Goal: Task Accomplishment & Management: Use online tool/utility

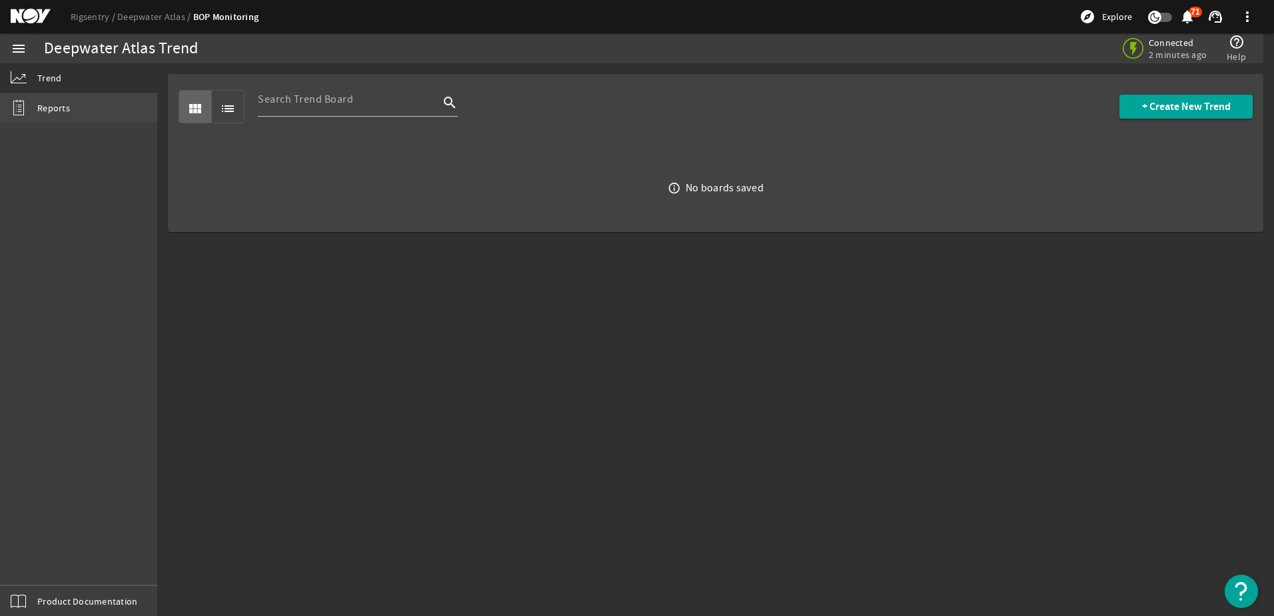
click at [43, 110] on span "Reports" at bounding box center [53, 107] width 33 height 13
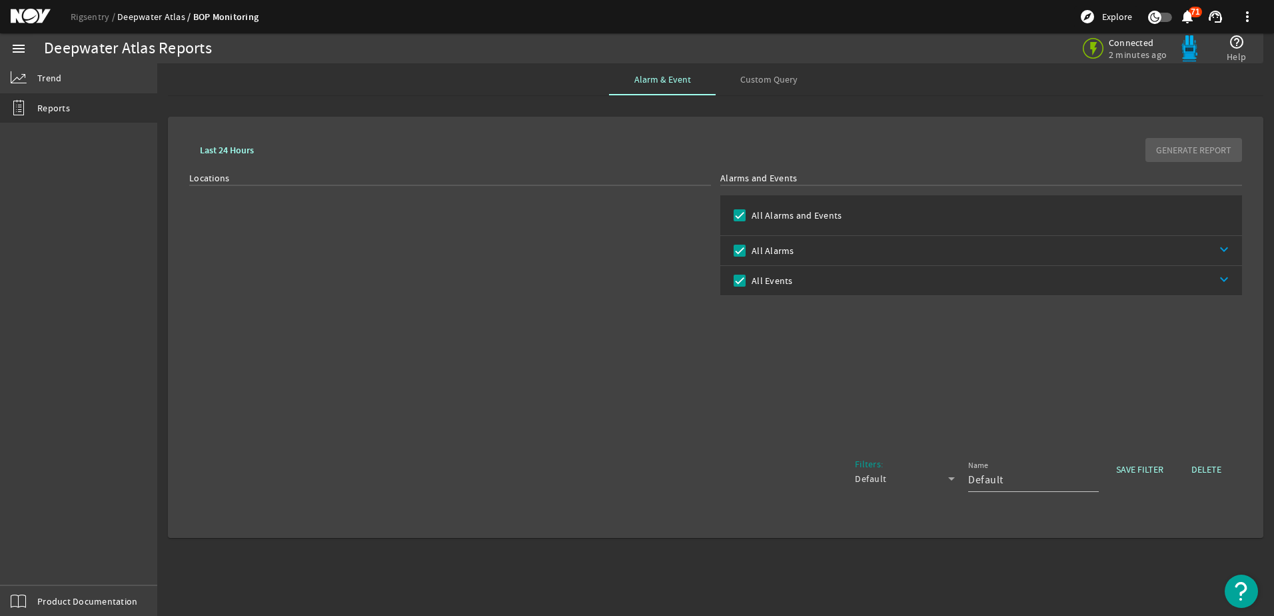
click at [148, 19] on link "Deepwater Atlas" at bounding box center [155, 17] width 76 height 12
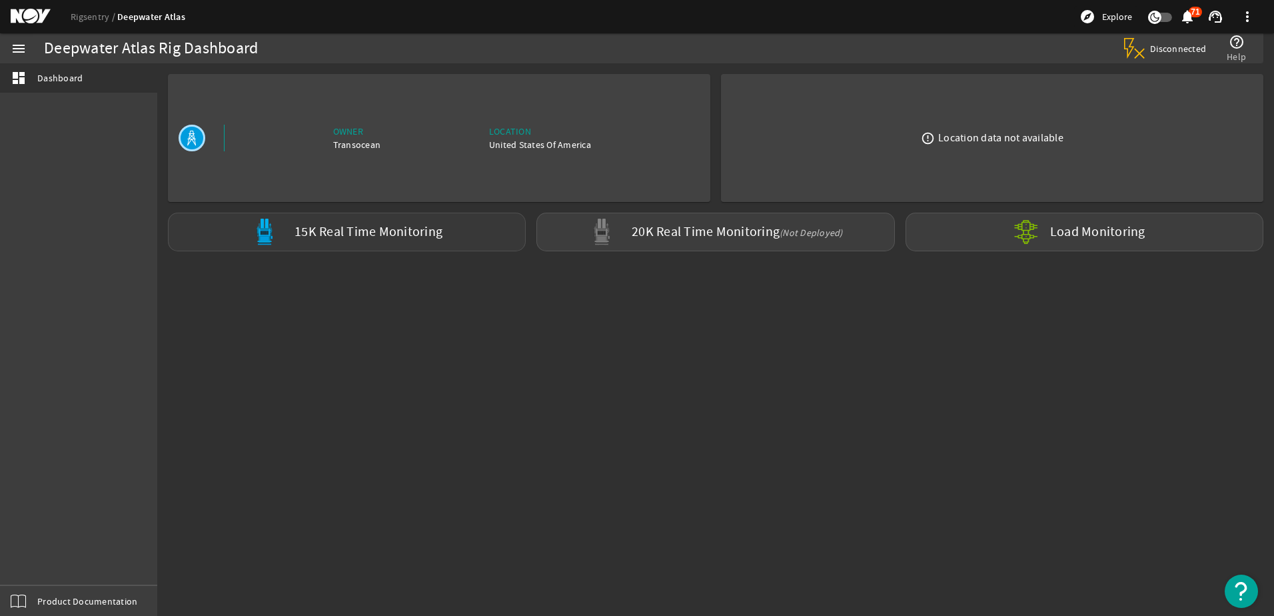
click at [437, 229] on label "15K Real Time Monitoring" at bounding box center [369, 232] width 148 height 14
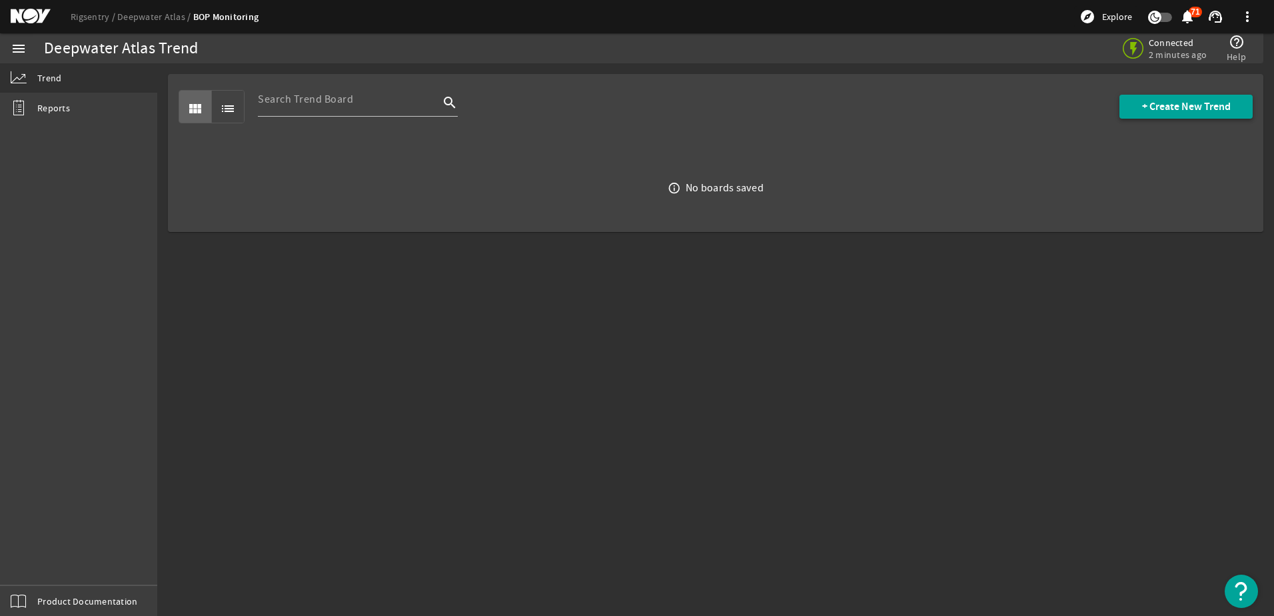
click at [1173, 103] on span "+ Create New Trend" at bounding box center [1186, 106] width 89 height 13
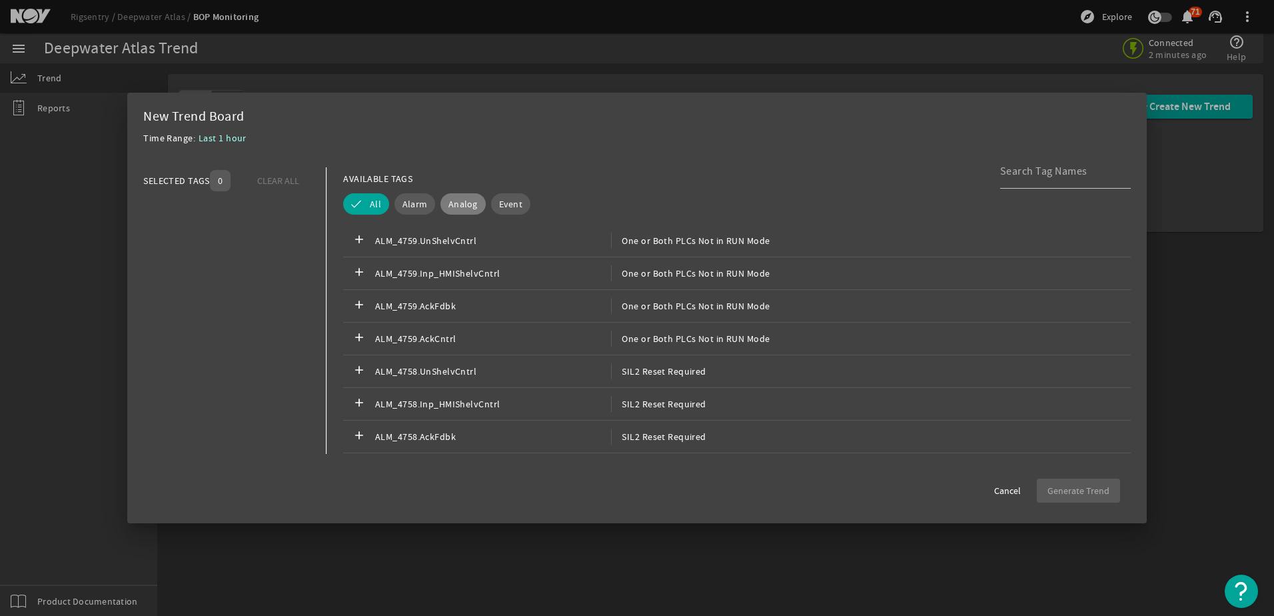
click at [456, 199] on span "Analog" at bounding box center [463, 203] width 29 height 13
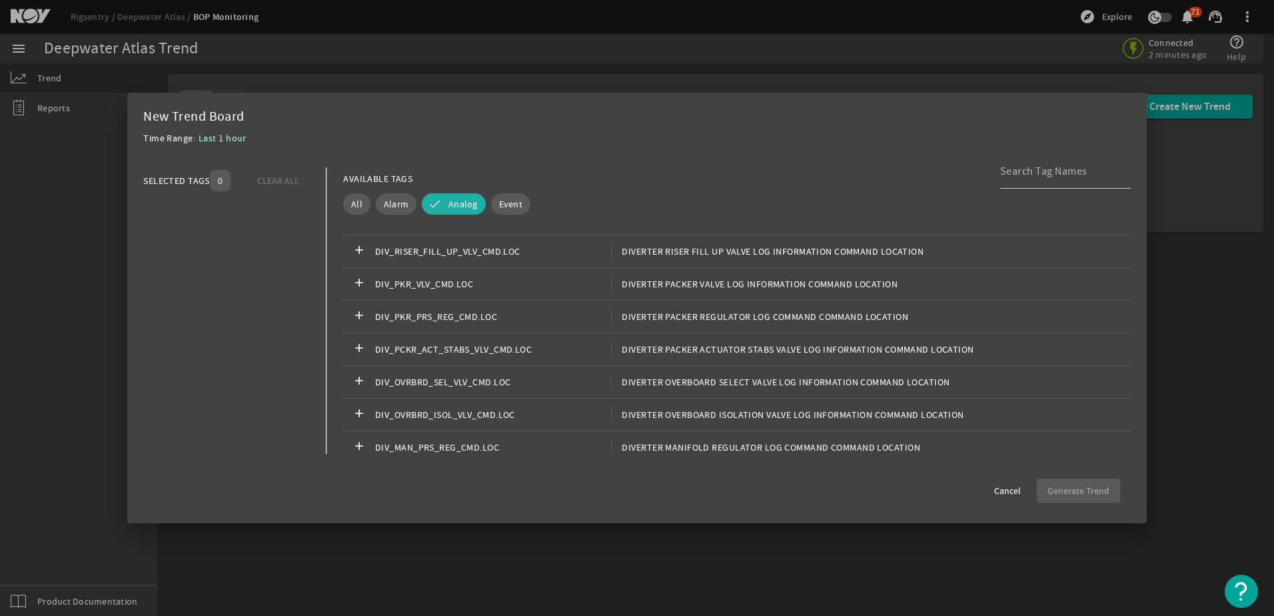
scroll to position [533, 0]
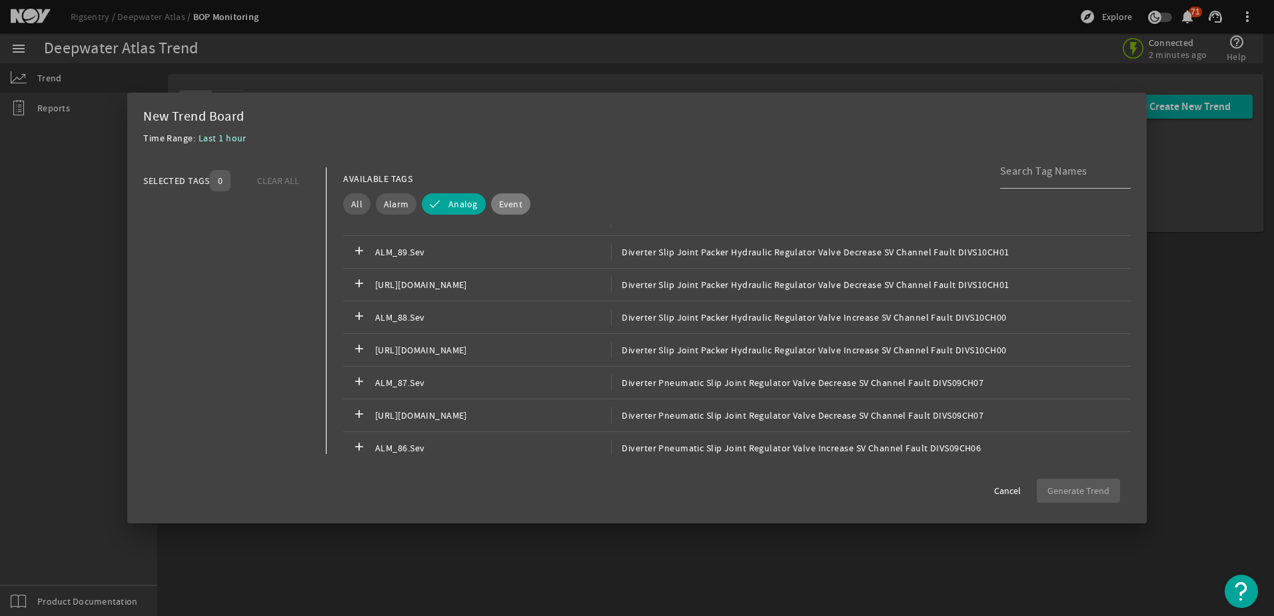
click at [511, 211] on button "Event" at bounding box center [510, 203] width 39 height 21
click at [447, 211] on button "Analog" at bounding box center [454, 203] width 64 height 21
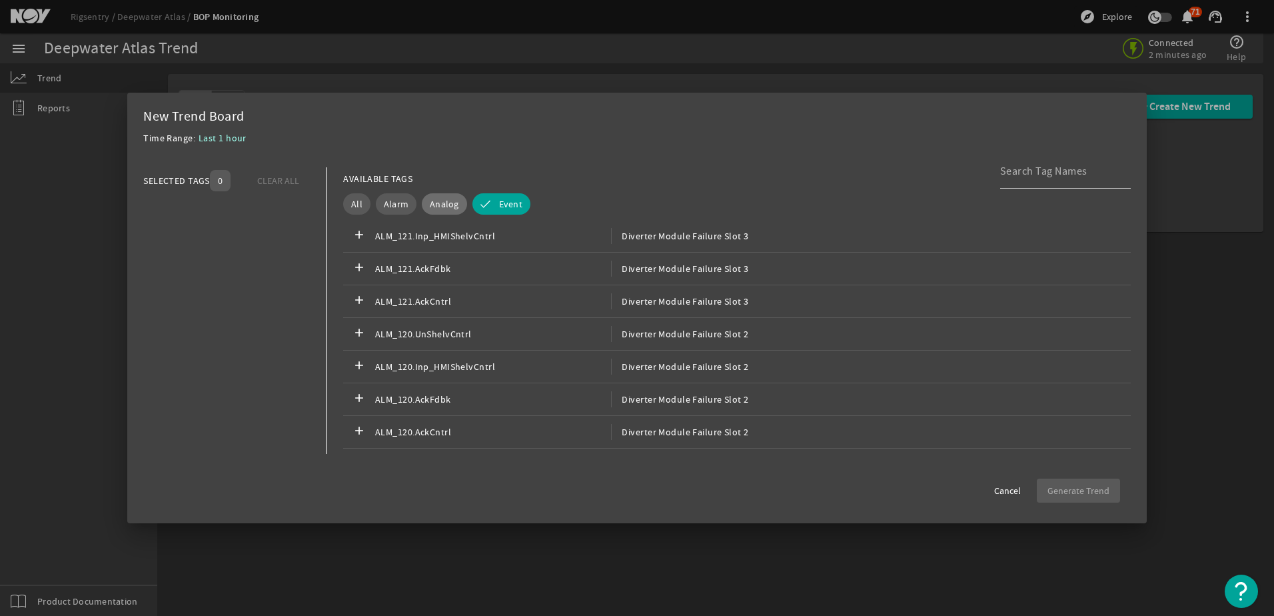
scroll to position [1600, 0]
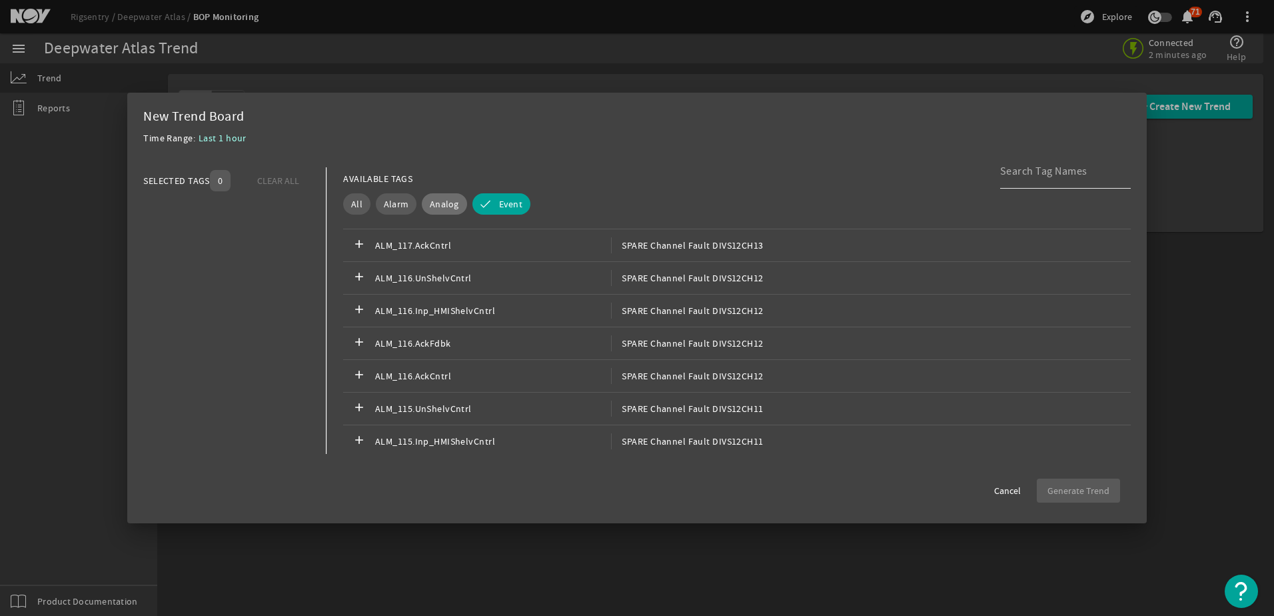
click at [1027, 170] on input at bounding box center [1060, 171] width 120 height 16
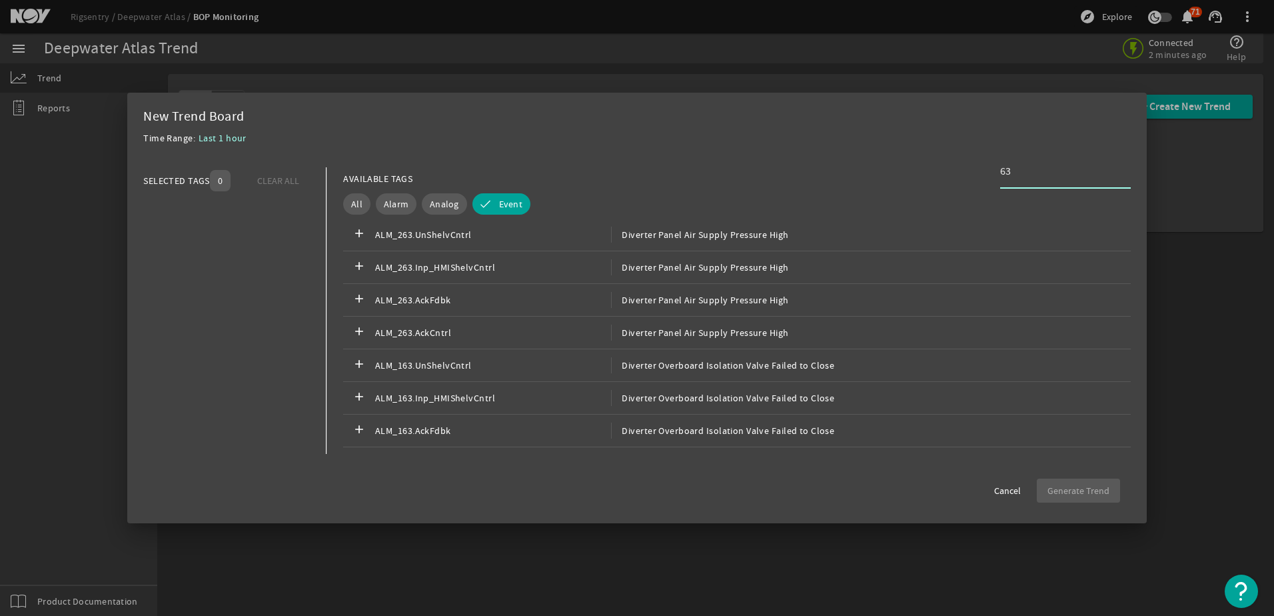
scroll to position [0, 0]
drag, startPoint x: 1018, startPoint y: 167, endPoint x: 982, endPoint y: 171, distance: 35.5
click at [982, 171] on div "AVAILABLE TAGS 63" at bounding box center [737, 178] width 788 height 23
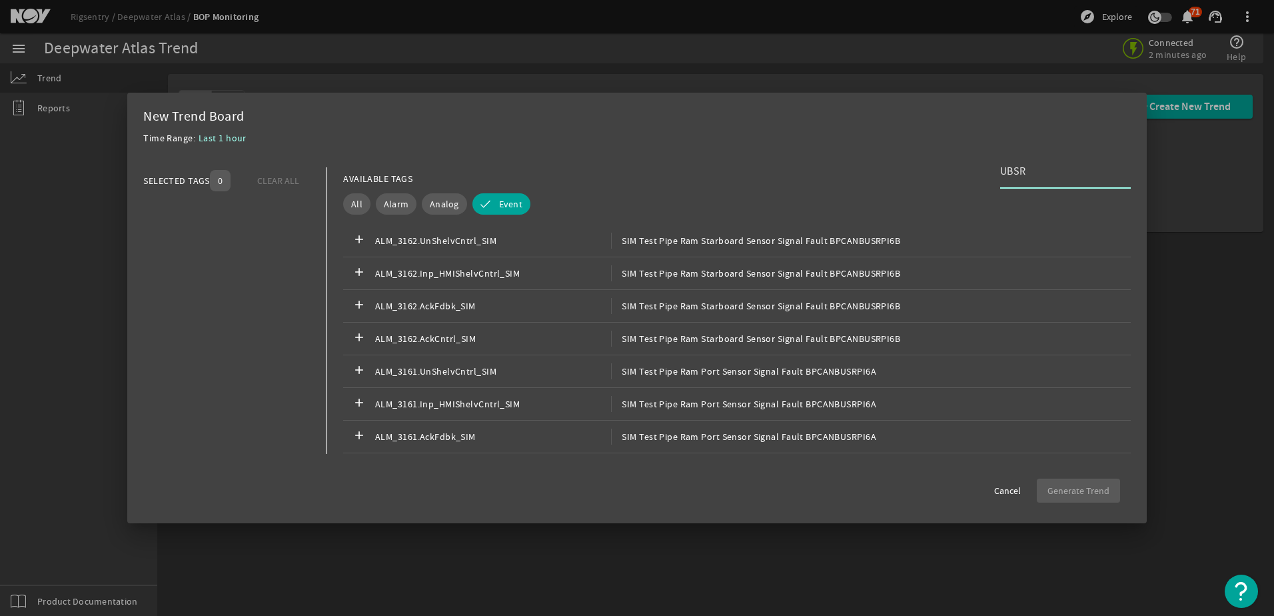
drag, startPoint x: 1056, startPoint y: 173, endPoint x: 958, endPoint y: 165, distance: 98.4
click at [958, 165] on mat-dialog-content "SELECTED TAGS 0 CLEAR ALL You can select up to 10 tags. AVAILABLE TAGS UBSR All…" at bounding box center [637, 311] width 1020 height 314
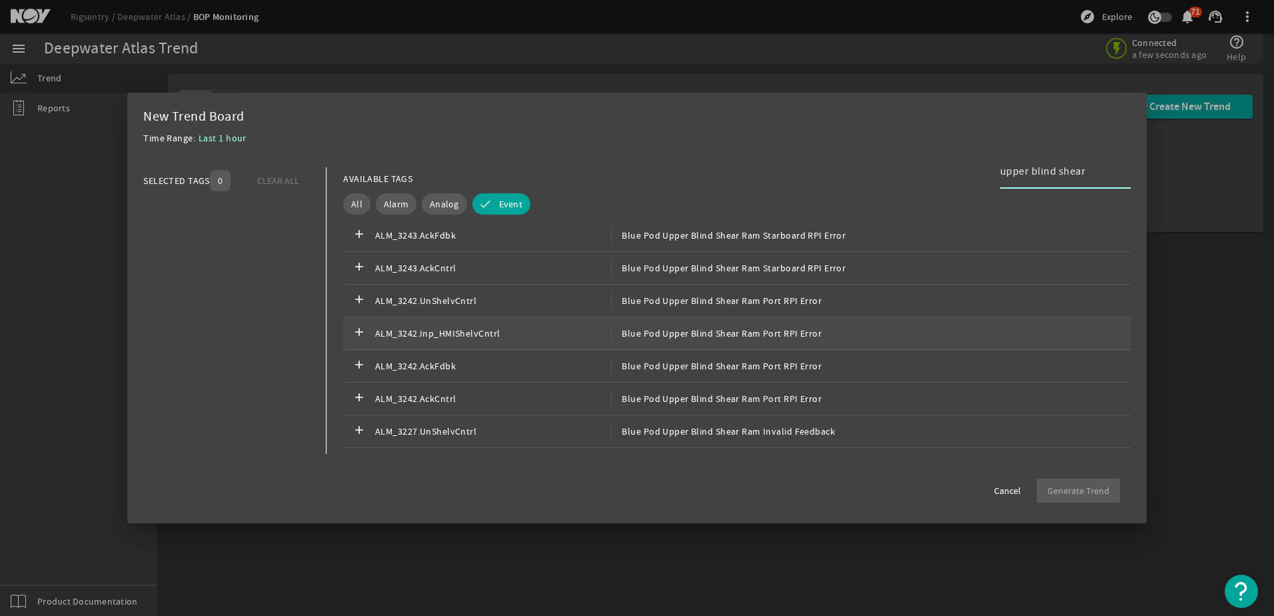
scroll to position [1133, 0]
type input "upper blind shear"
click at [1007, 493] on span "Cancel" at bounding box center [1007, 490] width 27 height 13
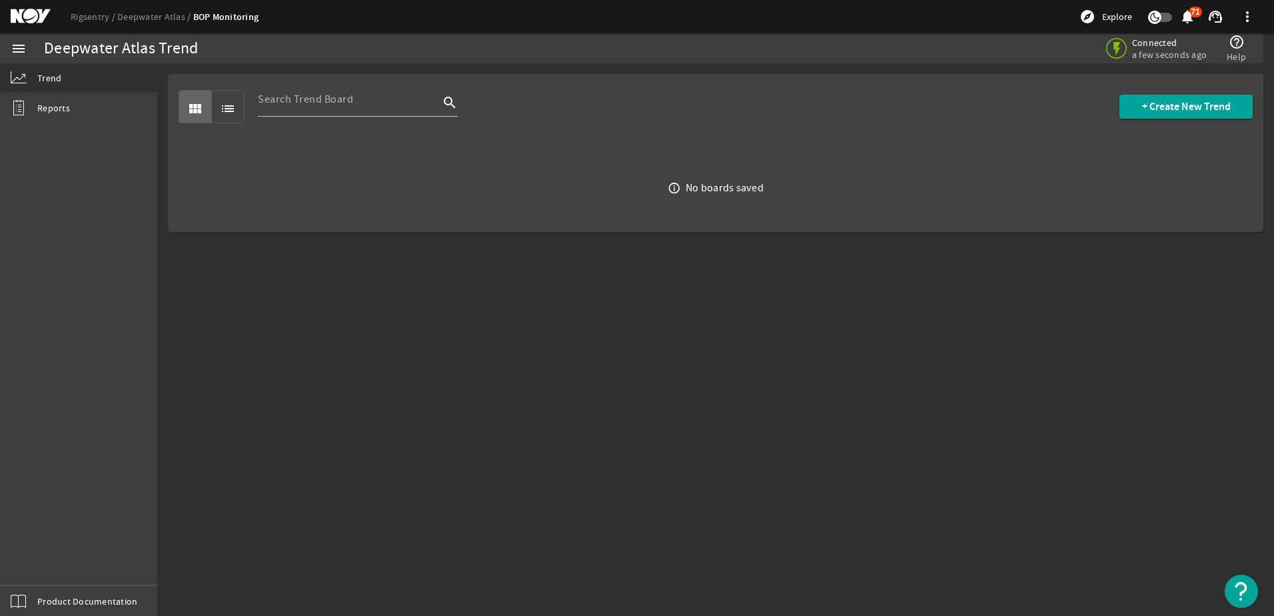
click at [31, 45] on div "menu" at bounding box center [18, 48] width 37 height 30
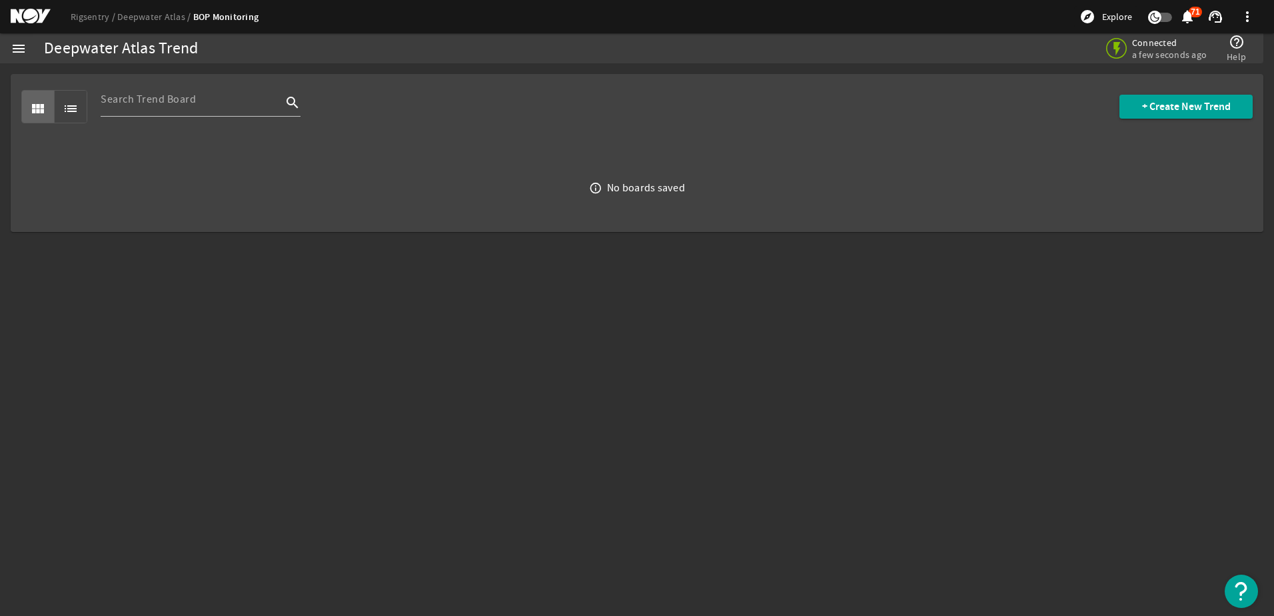
click at [16, 46] on mat-icon "menu" at bounding box center [19, 49] width 16 height 16
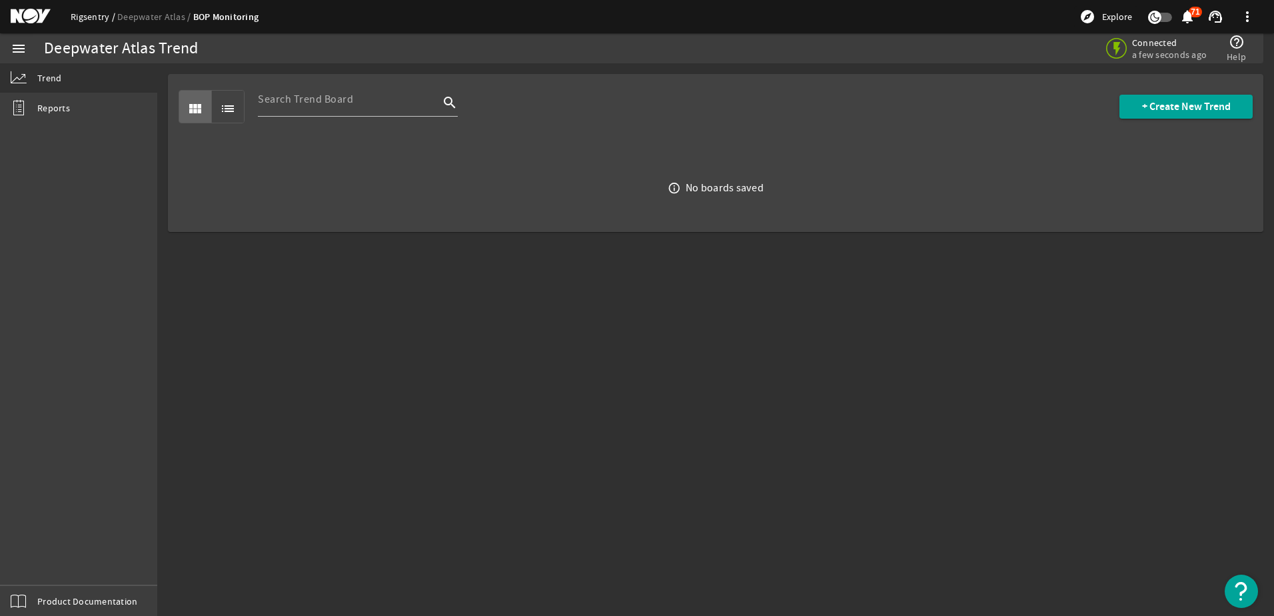
click at [87, 19] on link "Rigsentry" at bounding box center [94, 17] width 47 height 12
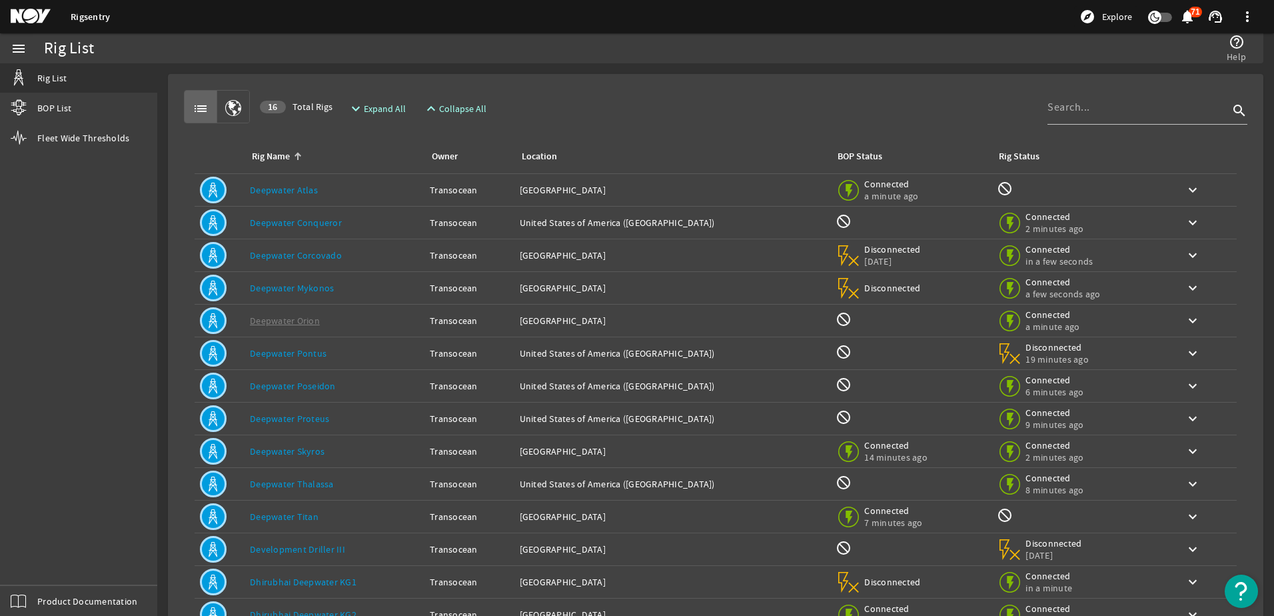
click at [295, 191] on link "Deepwater Atlas" at bounding box center [284, 190] width 68 height 12
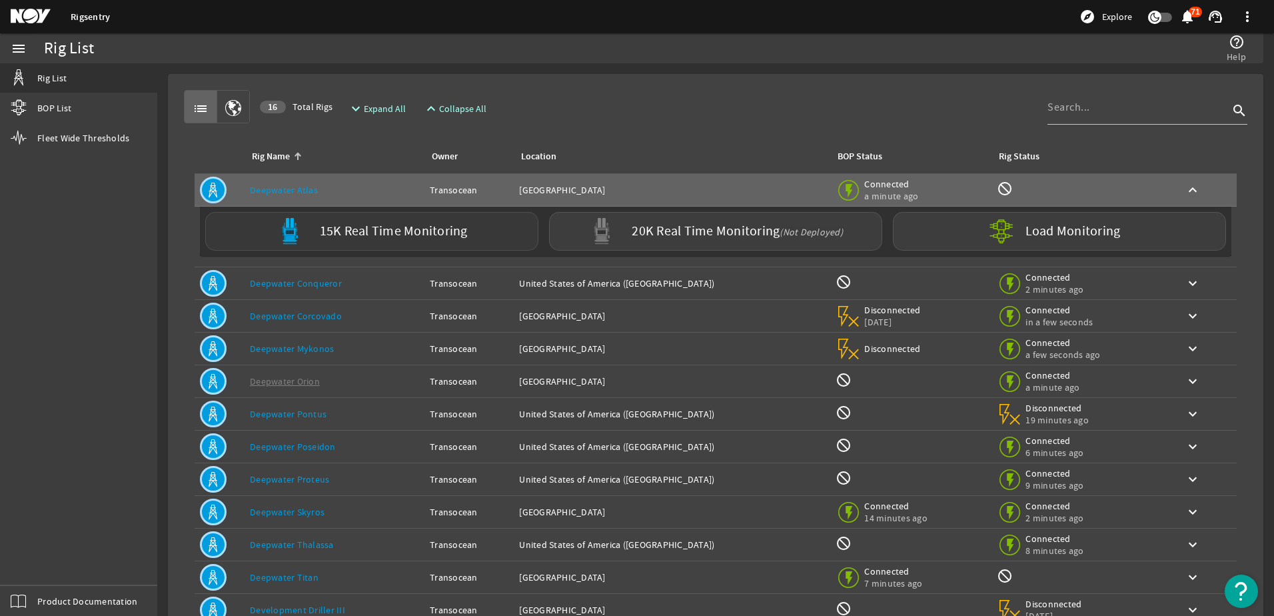
click at [385, 230] on label "15K Real Time Monitoring" at bounding box center [394, 232] width 148 height 14
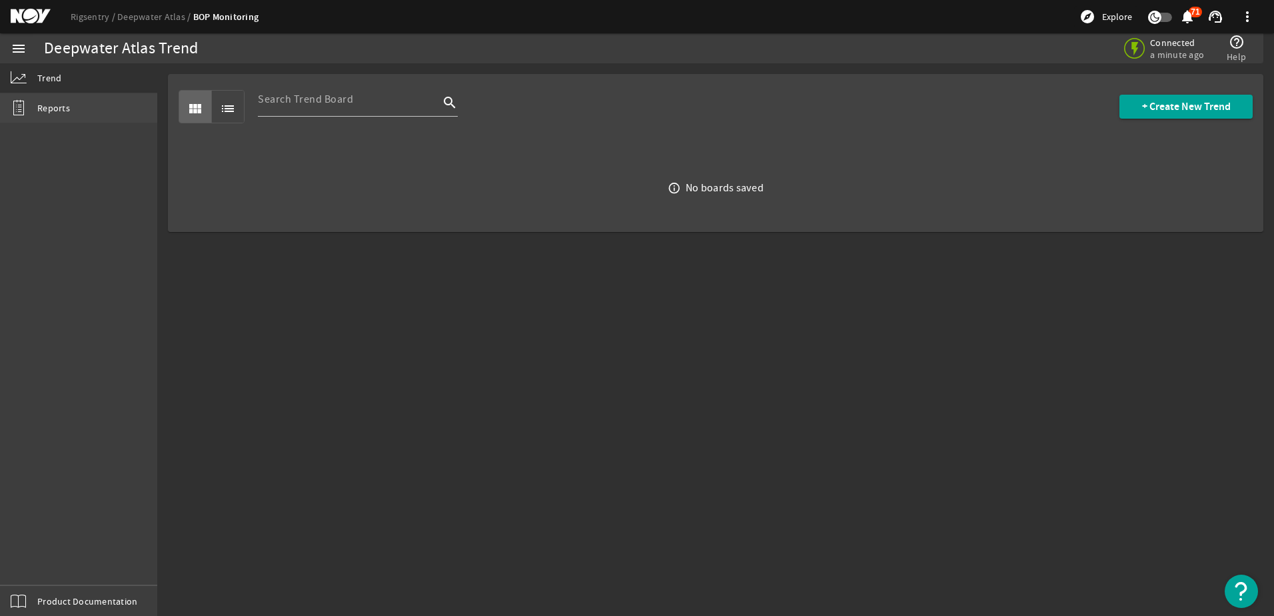
click at [35, 108] on link "Reports" at bounding box center [78, 107] width 157 height 29
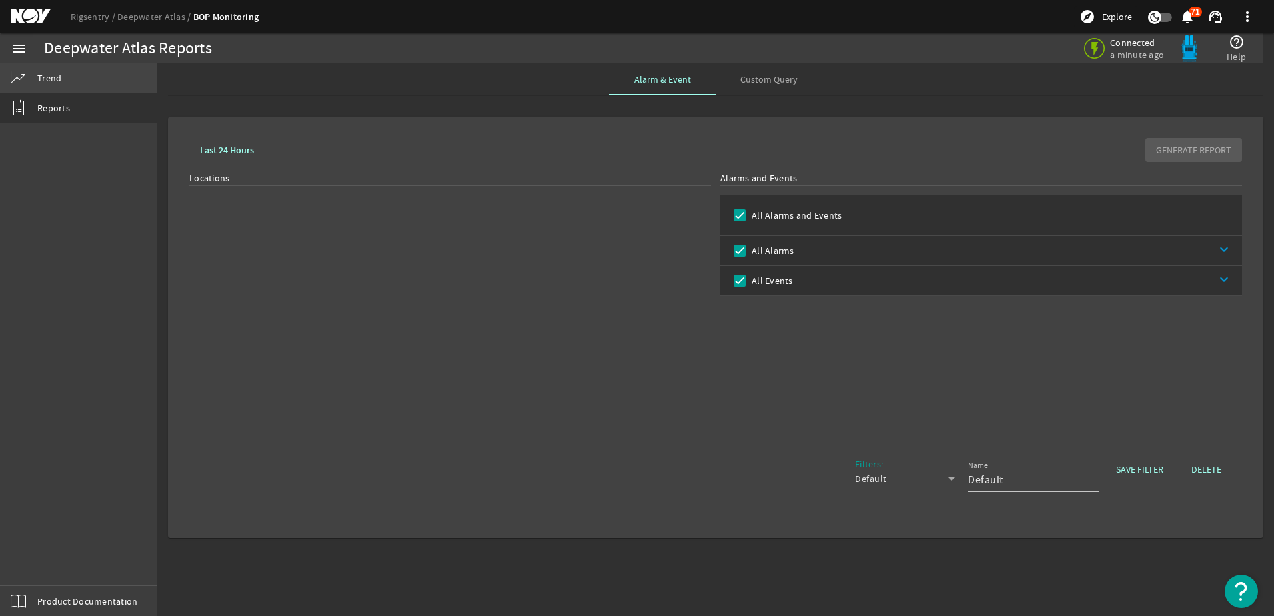
click at [39, 84] on span "Trend" at bounding box center [49, 77] width 24 height 13
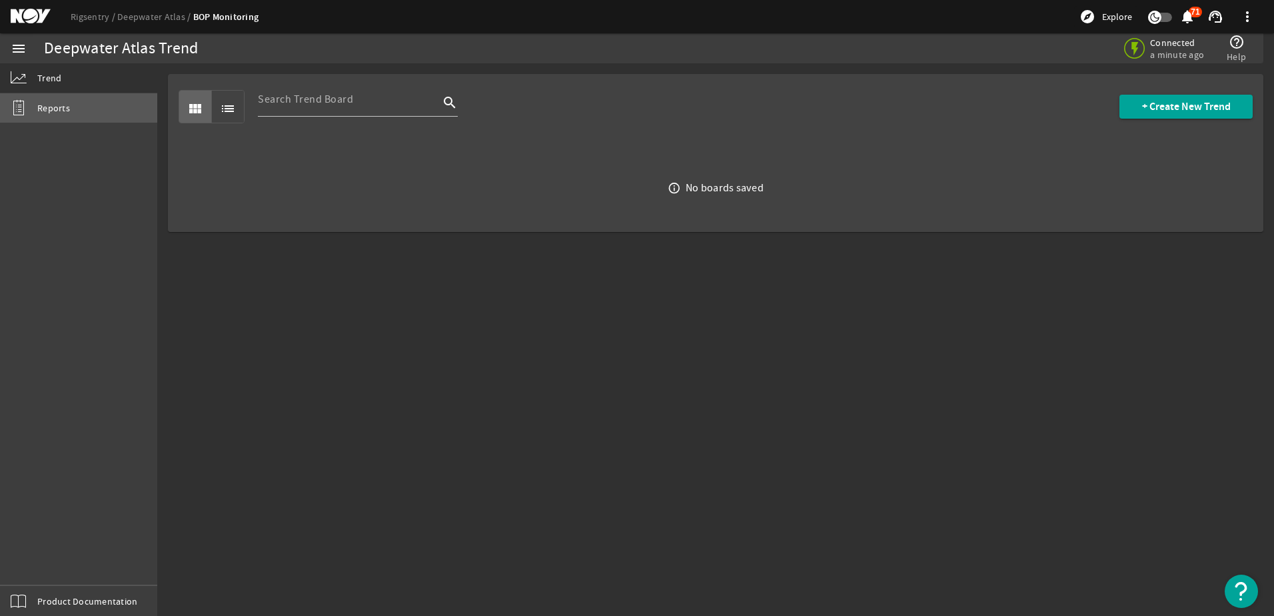
click at [35, 109] on link "Reports" at bounding box center [78, 107] width 157 height 29
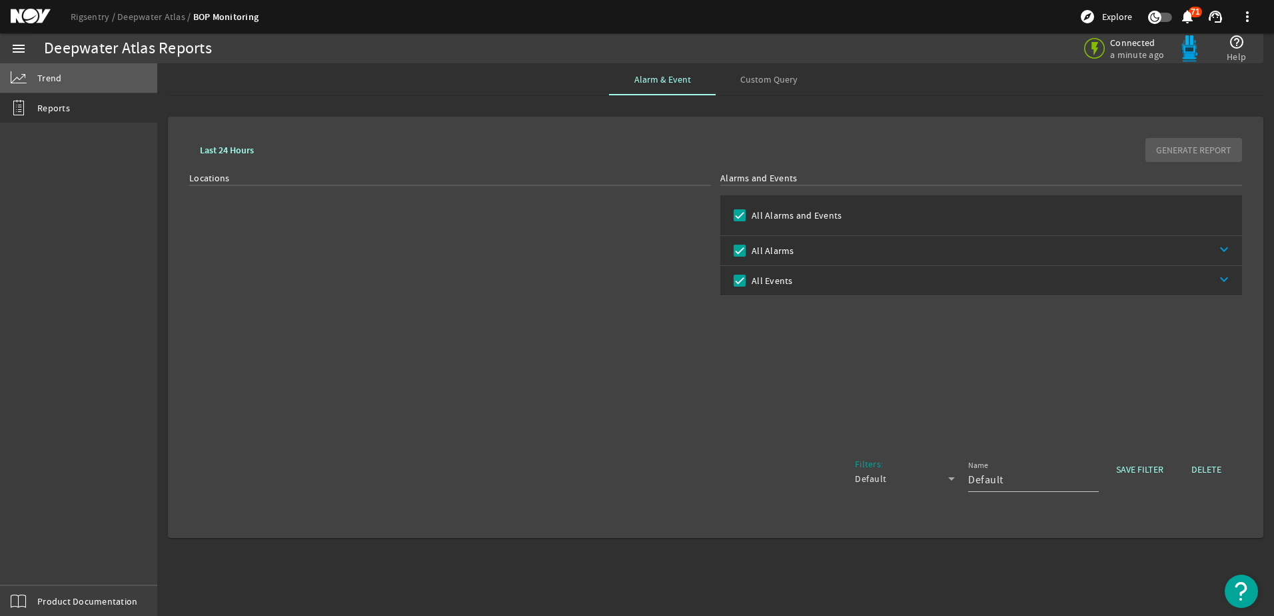
click at [37, 82] on span "Trend" at bounding box center [49, 77] width 24 height 13
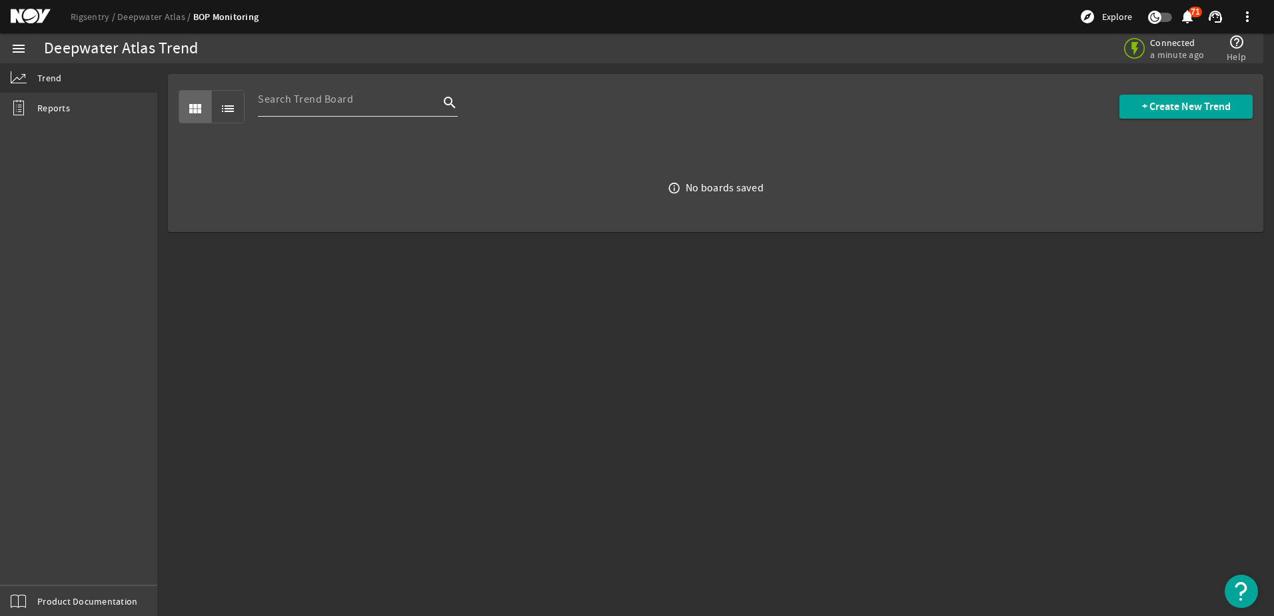
click at [312, 109] on div at bounding box center [348, 99] width 181 height 35
click at [238, 104] on span "list" at bounding box center [228, 107] width 32 height 32
click at [191, 117] on mat-icon "view_module" at bounding box center [195, 109] width 16 height 16
click at [314, 103] on input at bounding box center [348, 99] width 181 height 16
type input "upper blind shear"
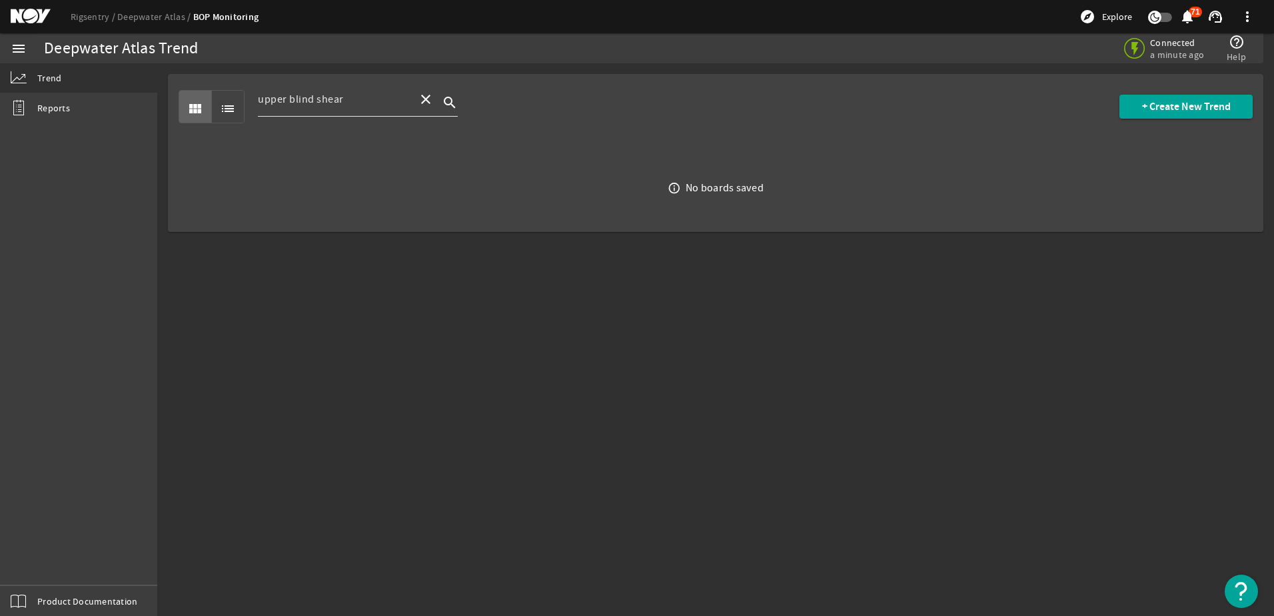
click at [450, 99] on icon "search" at bounding box center [450, 103] width 16 height 16
click at [449, 102] on icon "search" at bounding box center [450, 103] width 16 height 16
click at [1166, 100] on span "+ Create New Trend" at bounding box center [1186, 106] width 89 height 13
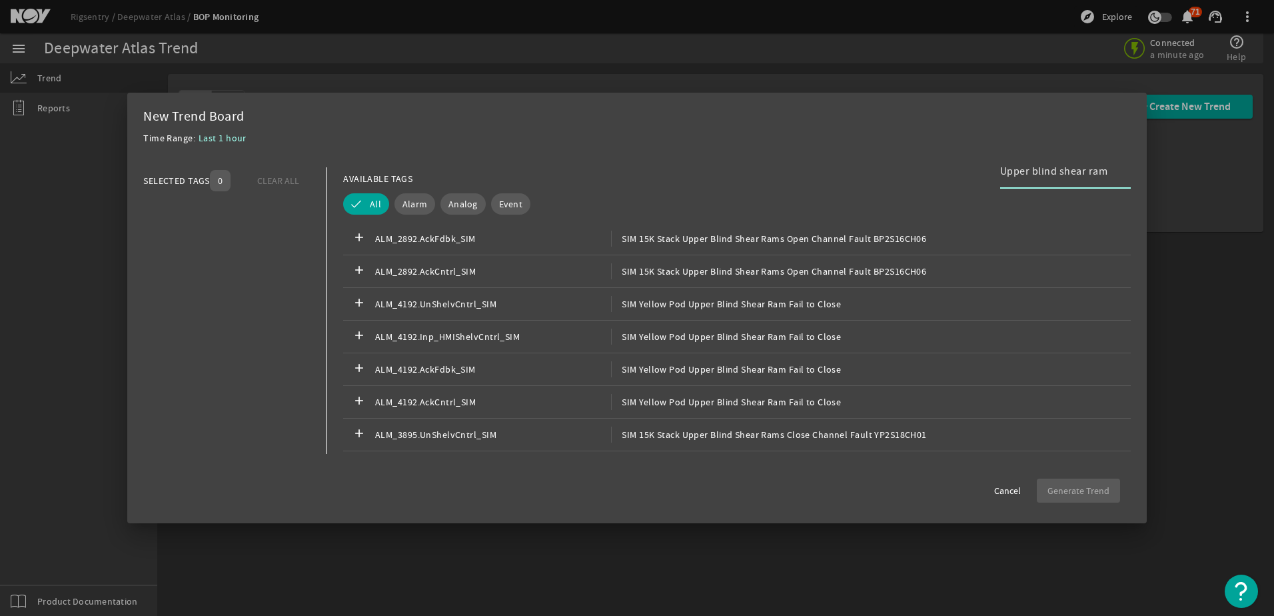
scroll to position [400, 0]
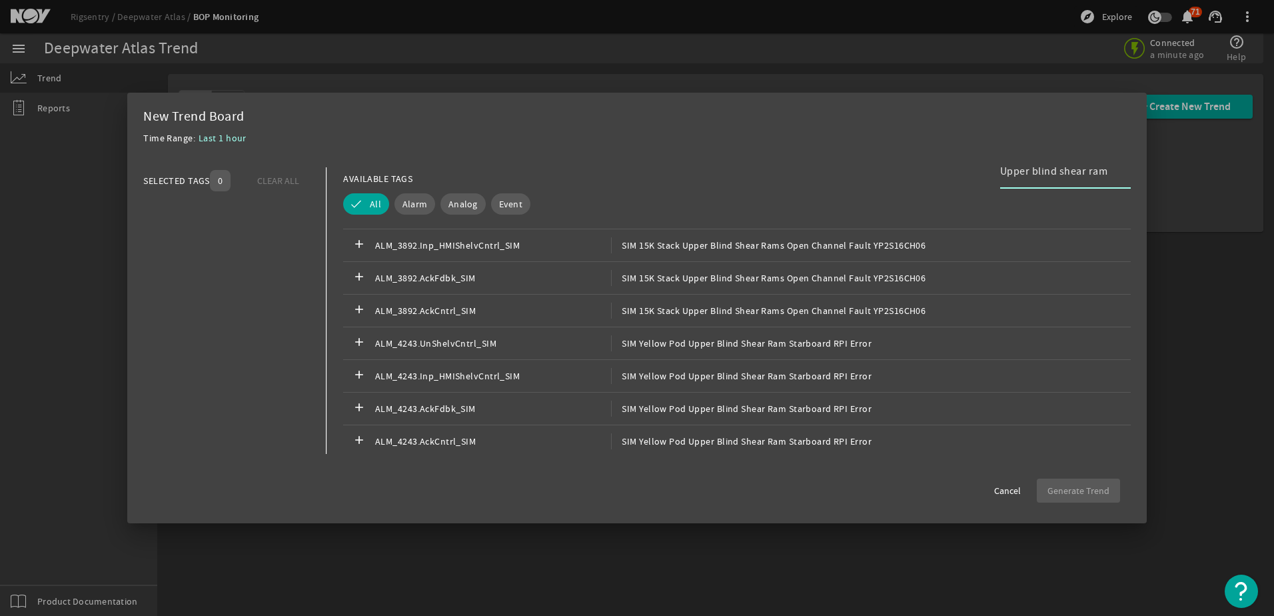
click at [1002, 169] on input "Upper blind shear ram" at bounding box center [1060, 171] width 120 height 16
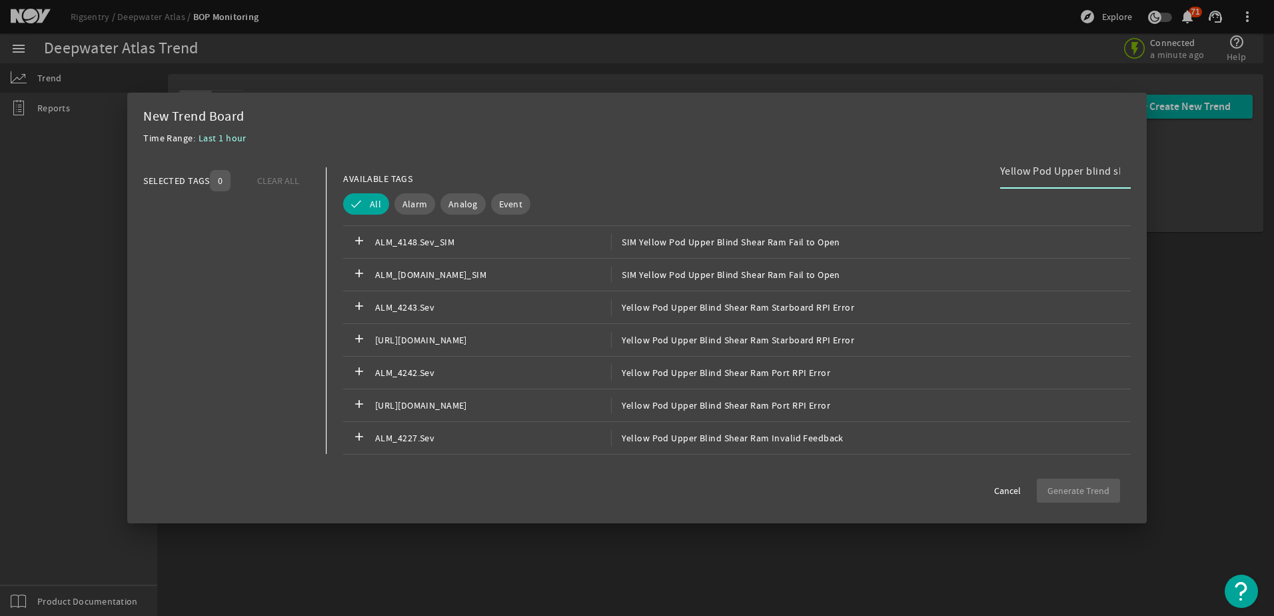
scroll to position [1200, 0]
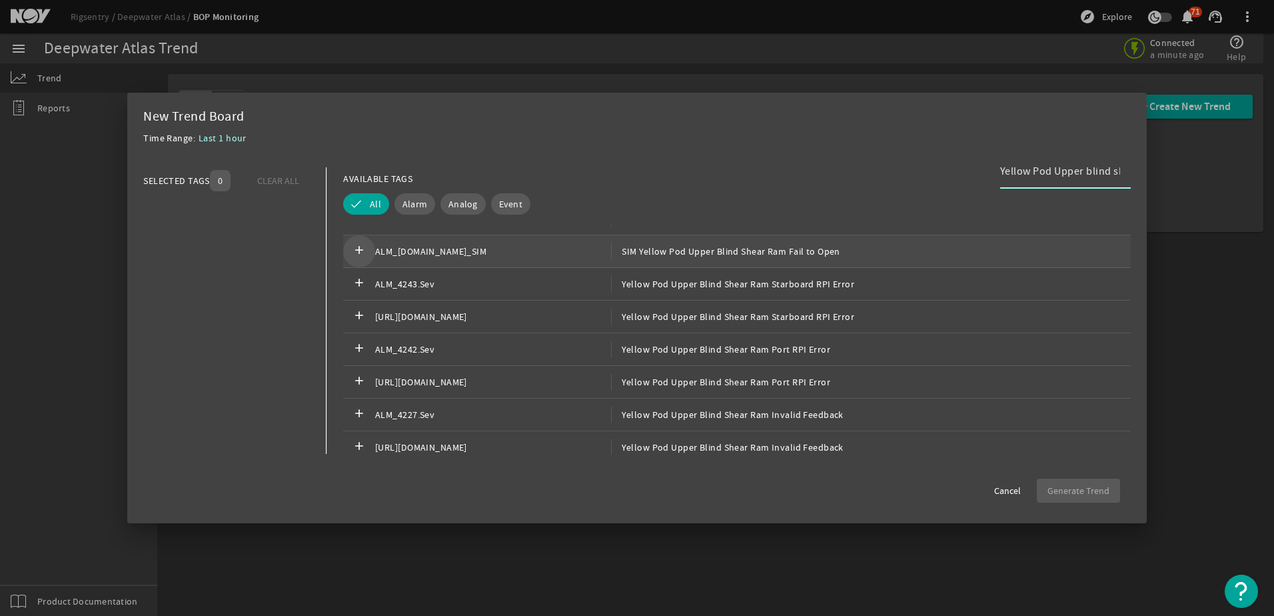
type input "Yellow Pod Upper blind shear ram"
click at [359, 251] on mat-icon "add" at bounding box center [359, 251] width 16 height 16
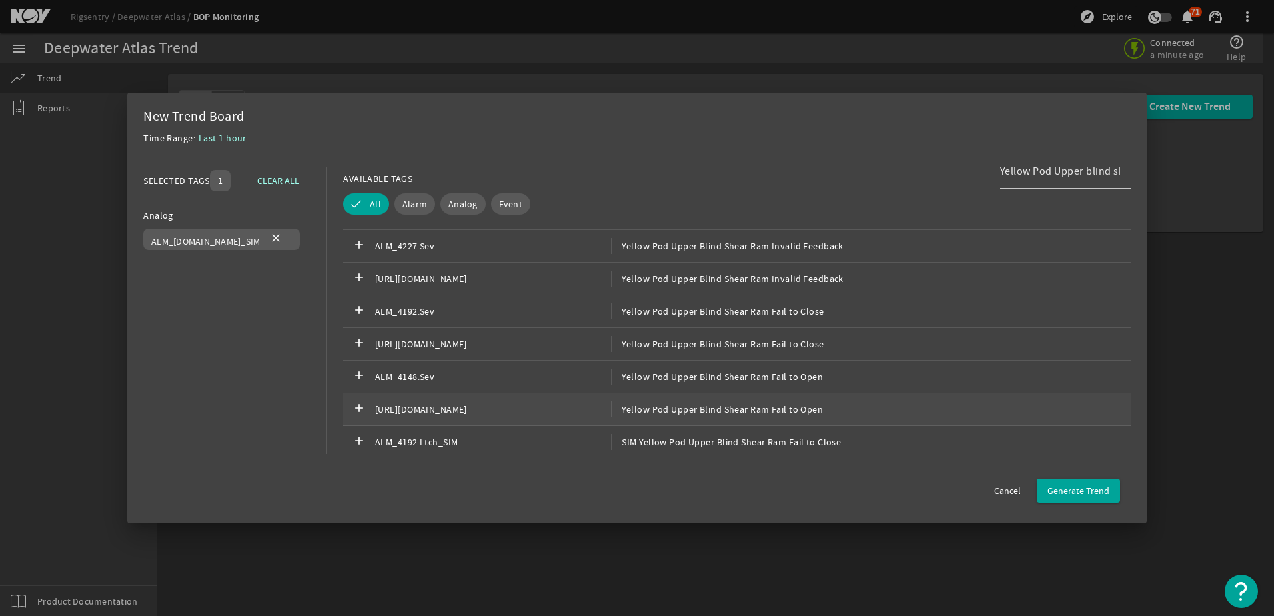
scroll to position [1400, 0]
click at [351, 347] on mat-icon "add" at bounding box center [359, 345] width 16 height 16
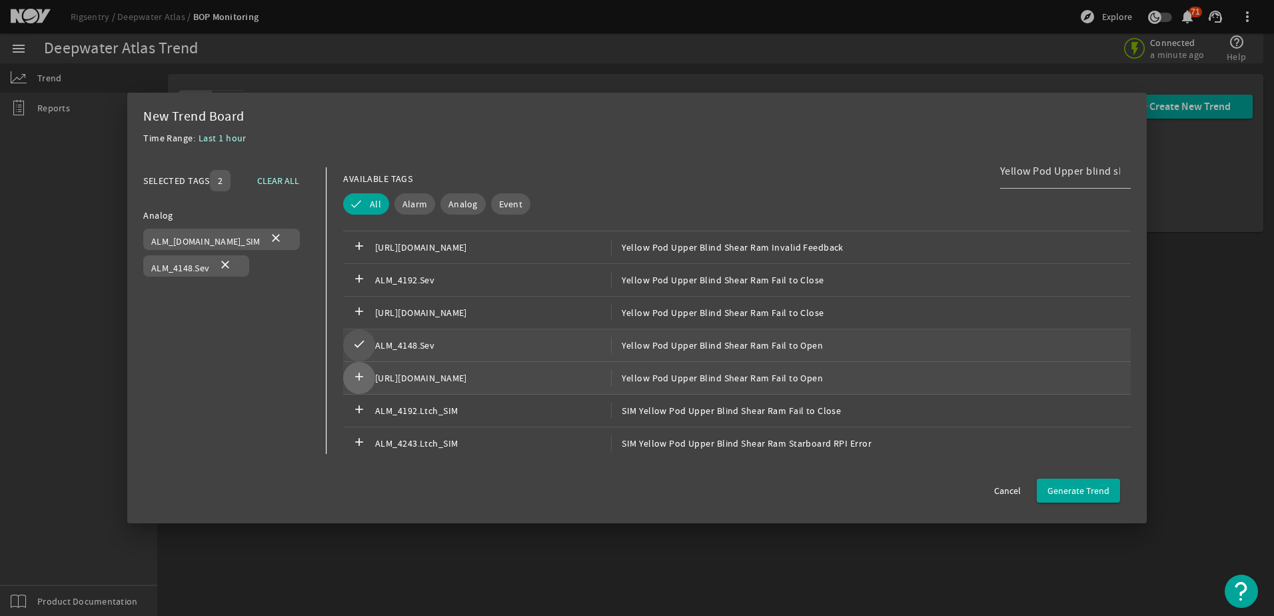
click at [351, 373] on mat-icon "add" at bounding box center [359, 378] width 16 height 16
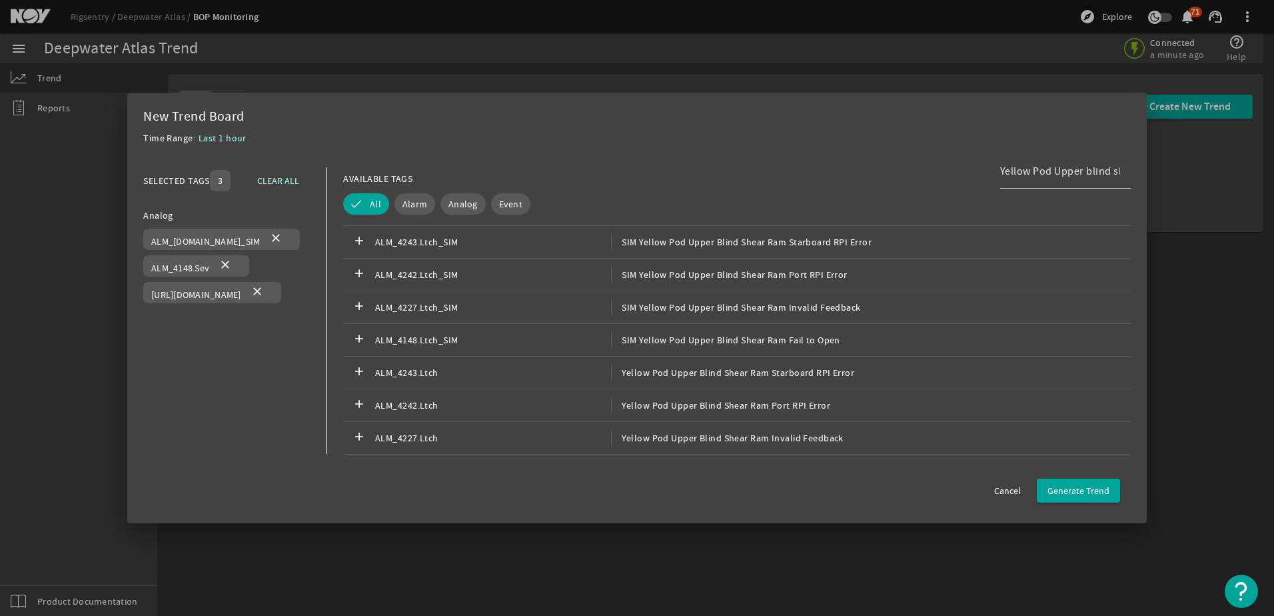
scroll to position [1666, 0]
click at [1074, 492] on span "Generate Trend" at bounding box center [1079, 490] width 62 height 13
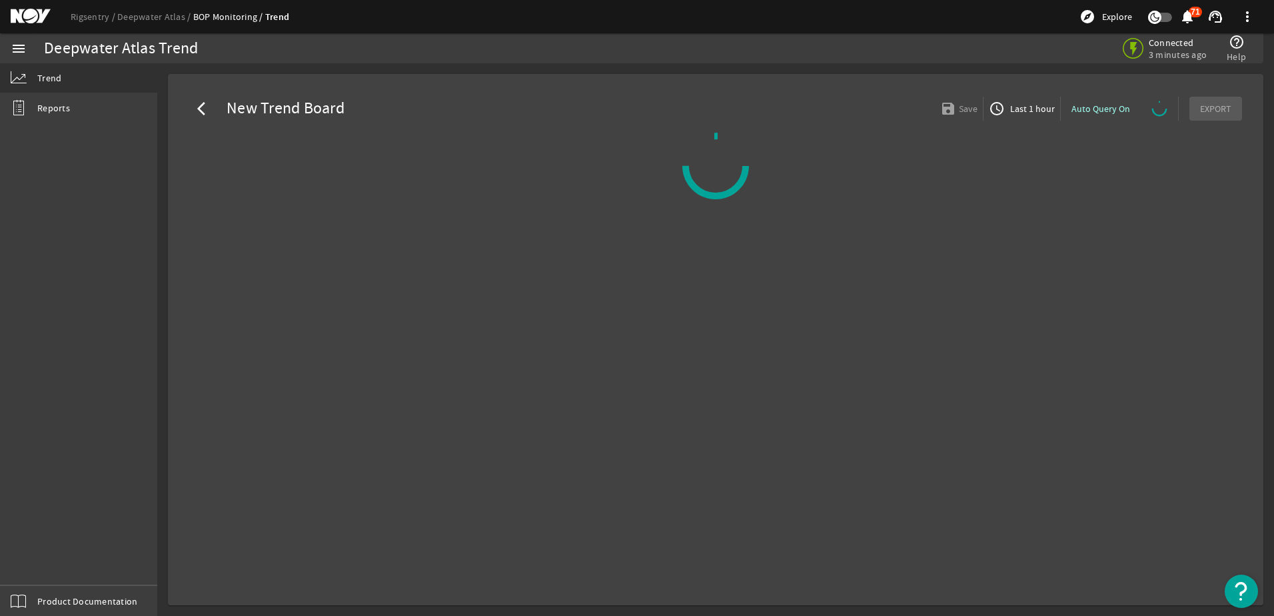
click at [1154, 15] on icon "button" at bounding box center [1154, 17] width 9 height 9
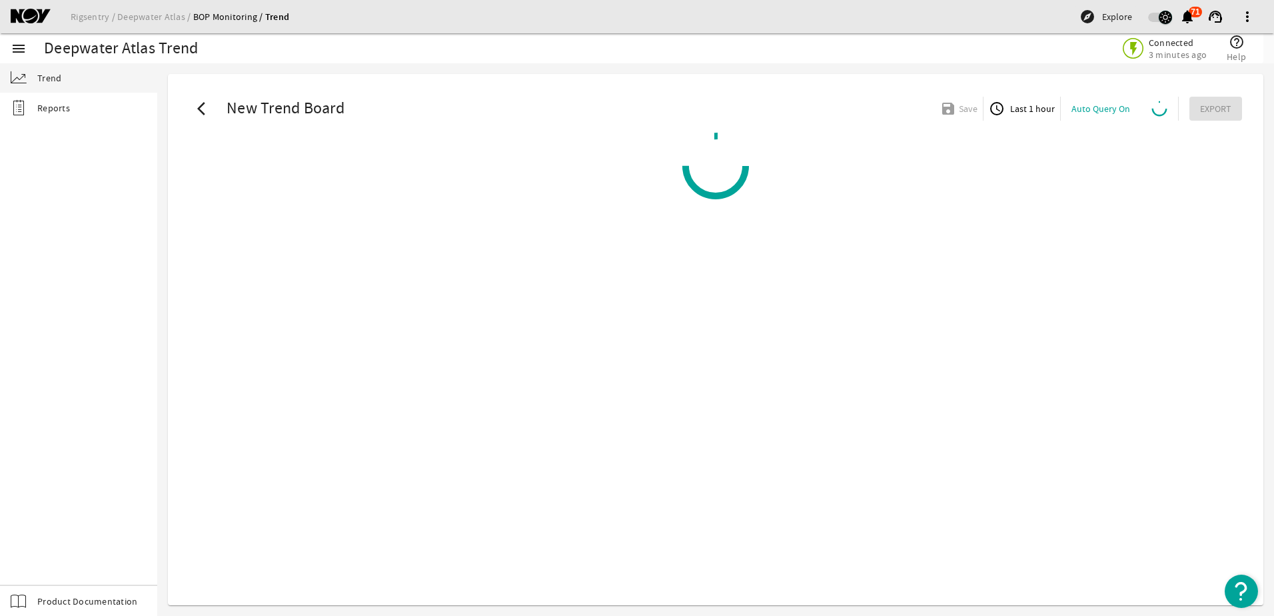
click at [1108, 18] on span "Explore" at bounding box center [1117, 16] width 30 height 13
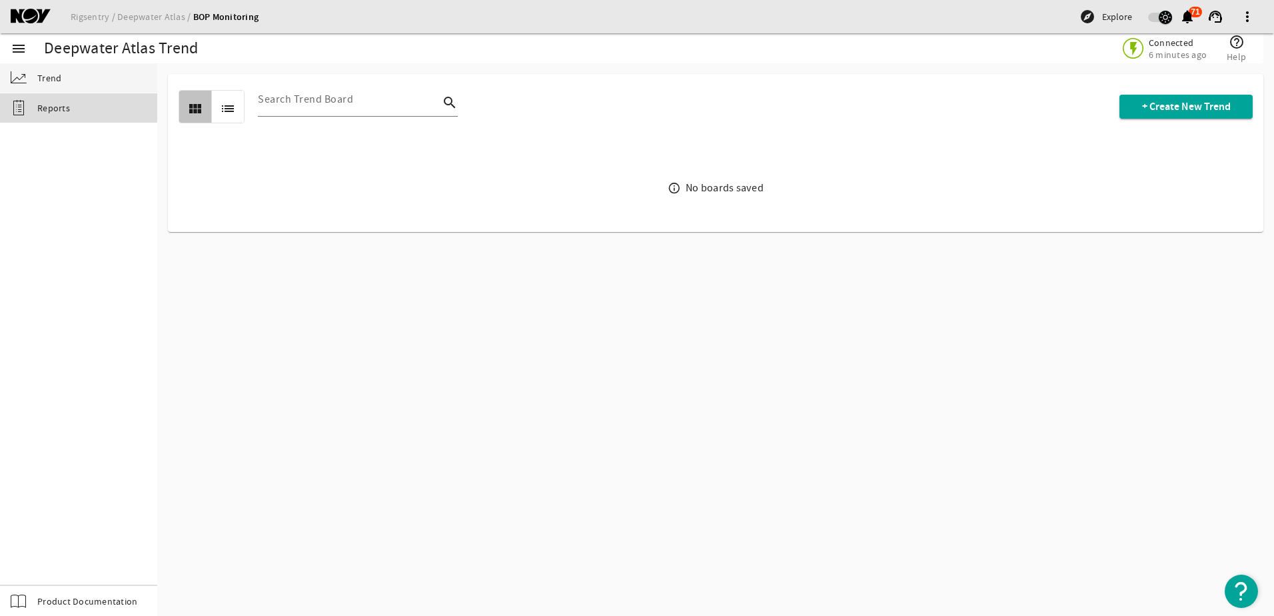
click at [52, 104] on span "Reports" at bounding box center [53, 107] width 33 height 13
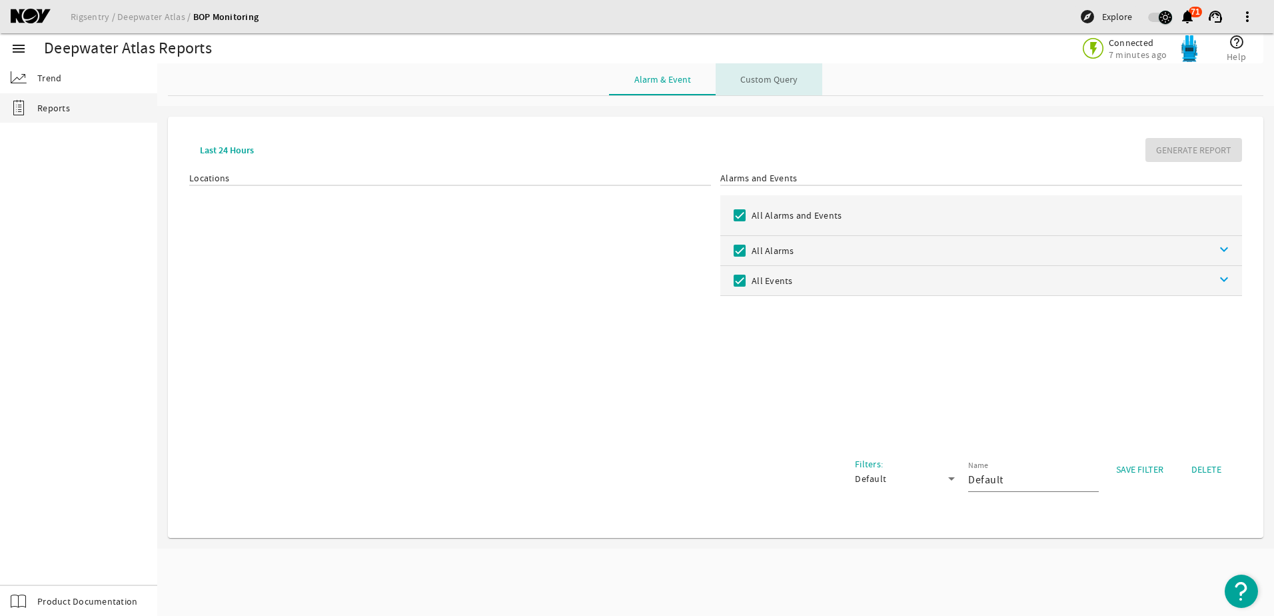
click at [772, 80] on span "Custom Query" at bounding box center [768, 79] width 57 height 9
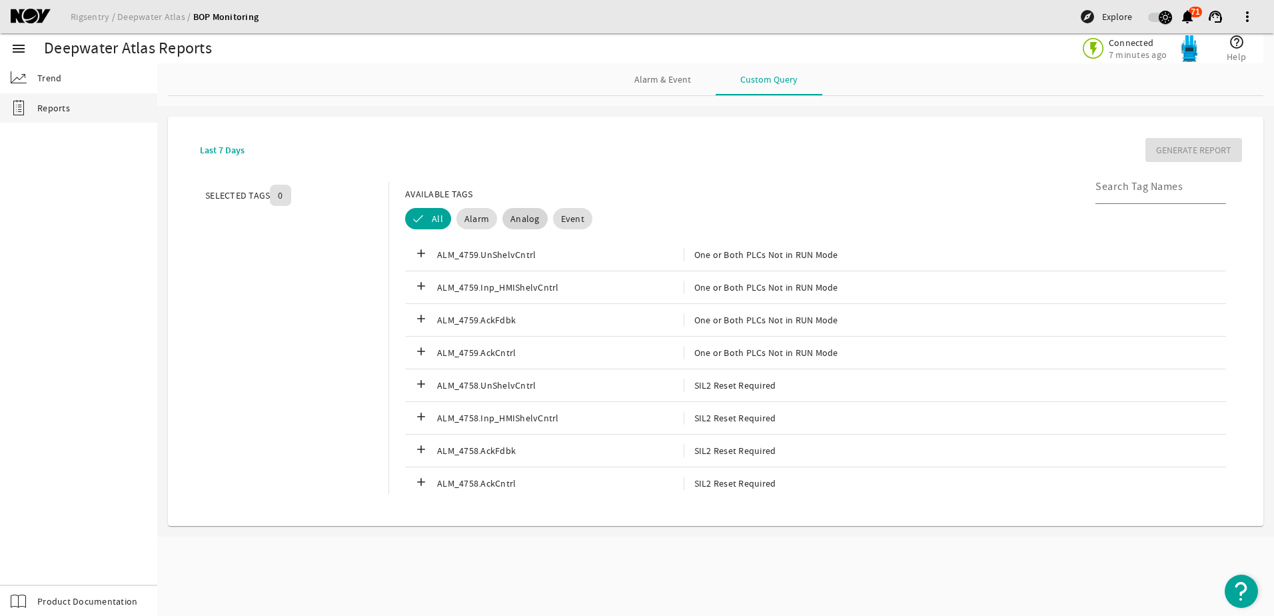
click at [523, 221] on span "Analog" at bounding box center [525, 218] width 29 height 13
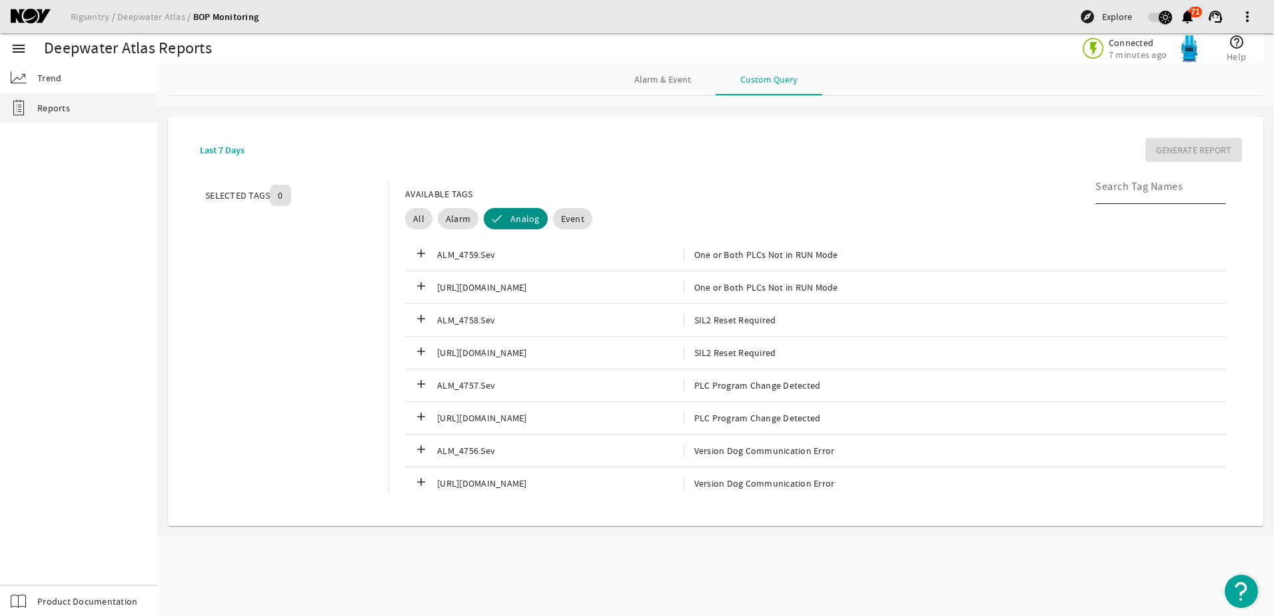
click at [1133, 187] on input at bounding box center [1156, 187] width 120 height 16
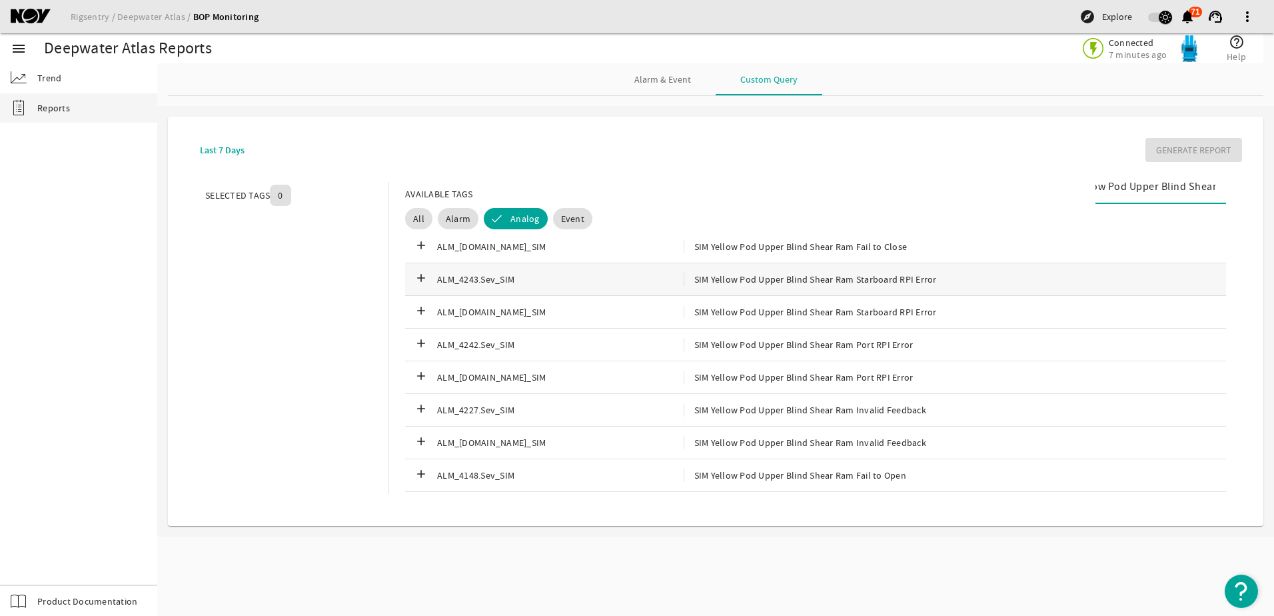
scroll to position [133, 0]
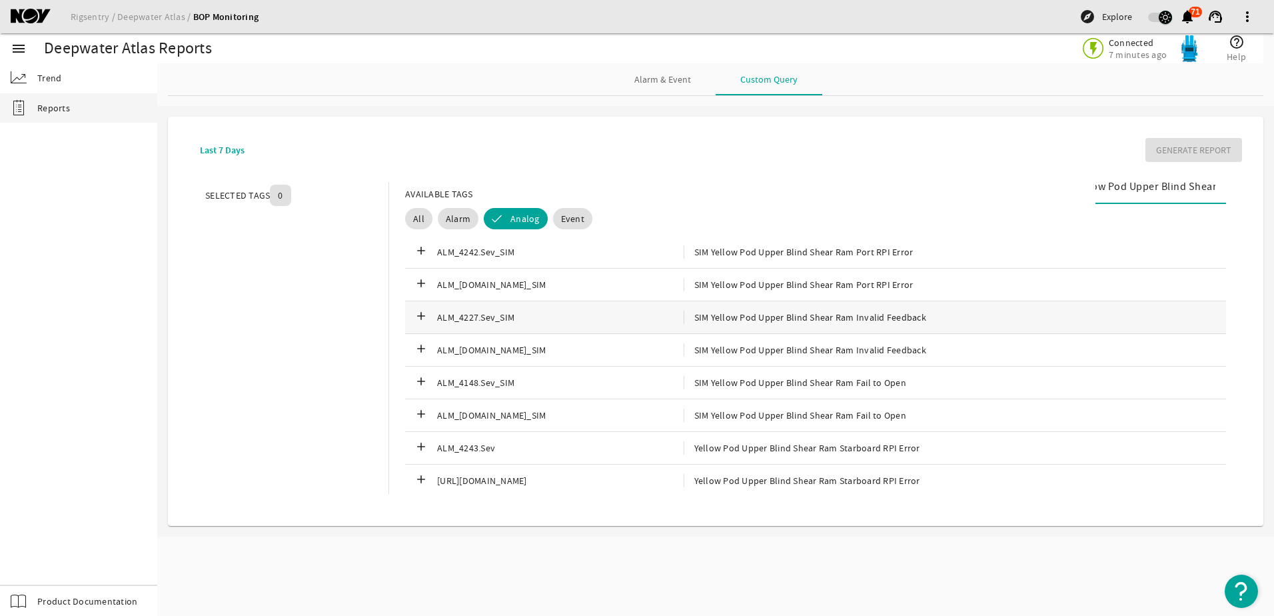
type input "Yellow Pod Upper Blind Shear"
click at [420, 316] on mat-icon "add" at bounding box center [421, 317] width 16 height 16
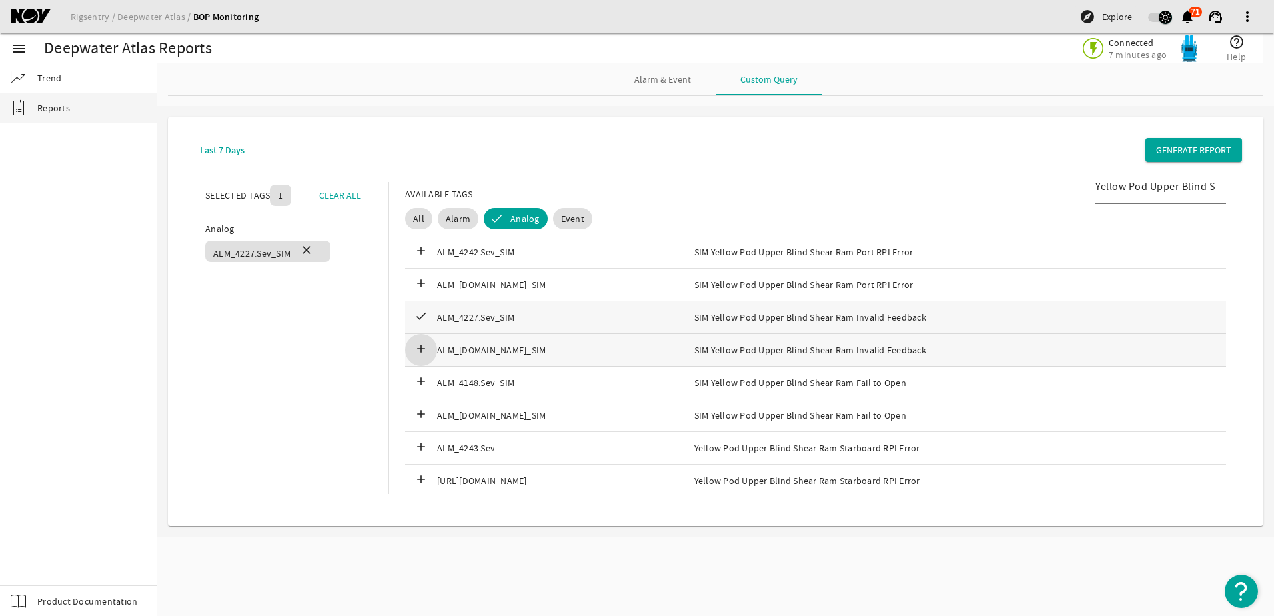
click at [424, 353] on mat-icon "add" at bounding box center [421, 350] width 16 height 16
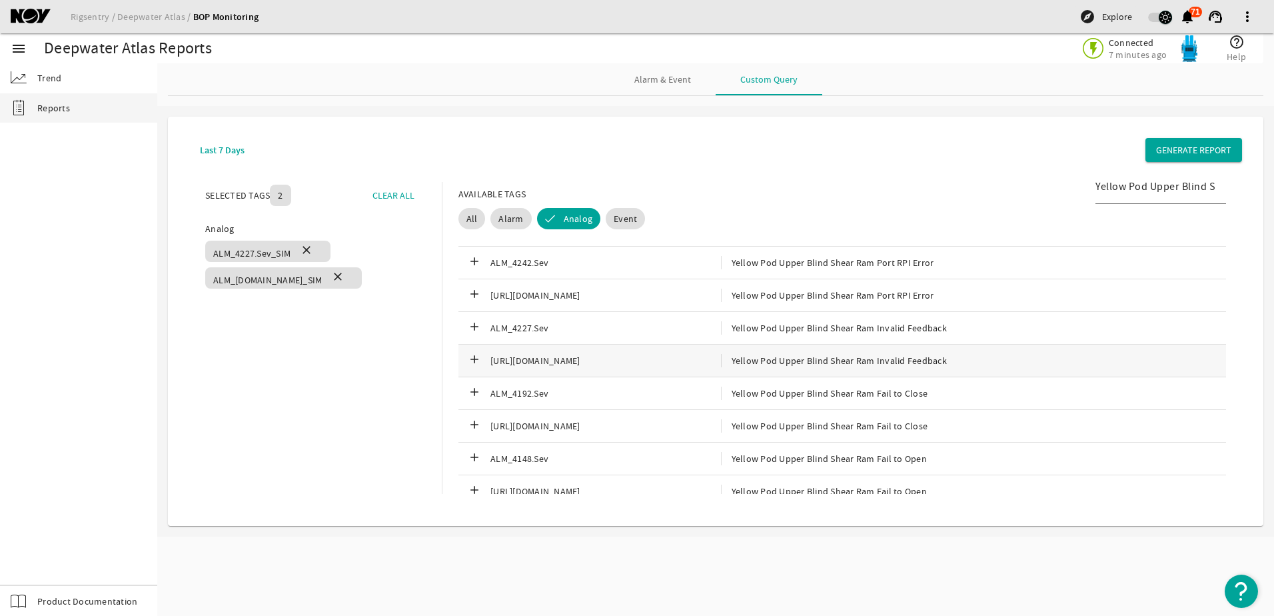
scroll to position [374, 0]
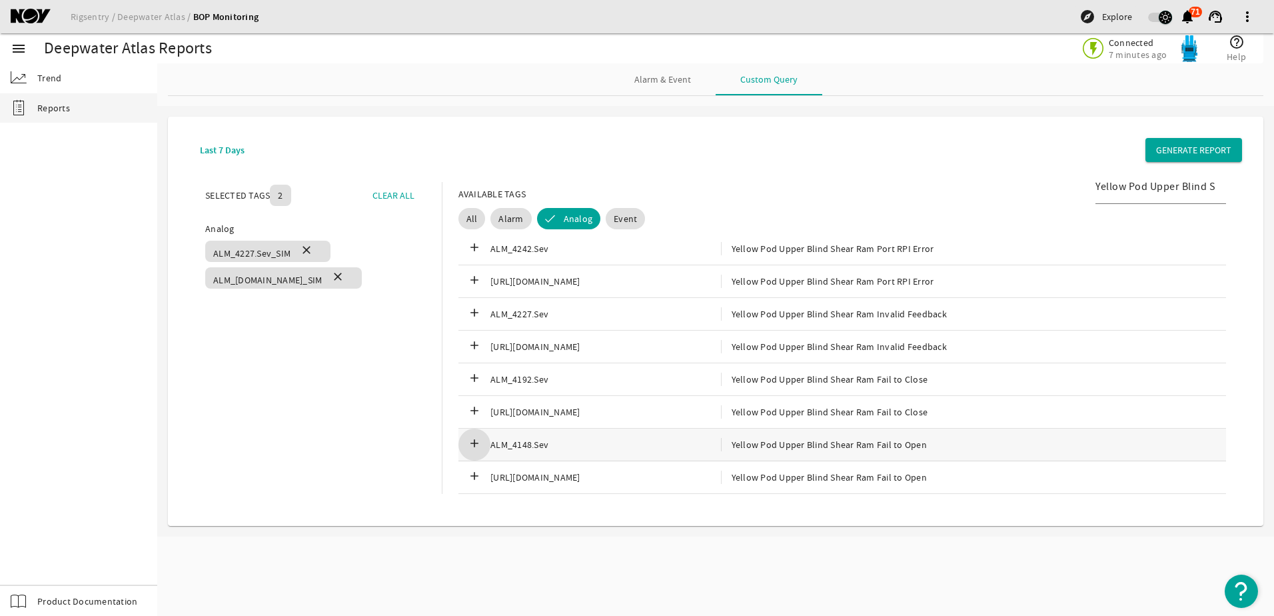
click at [467, 443] on mat-icon "add" at bounding box center [475, 445] width 16 height 16
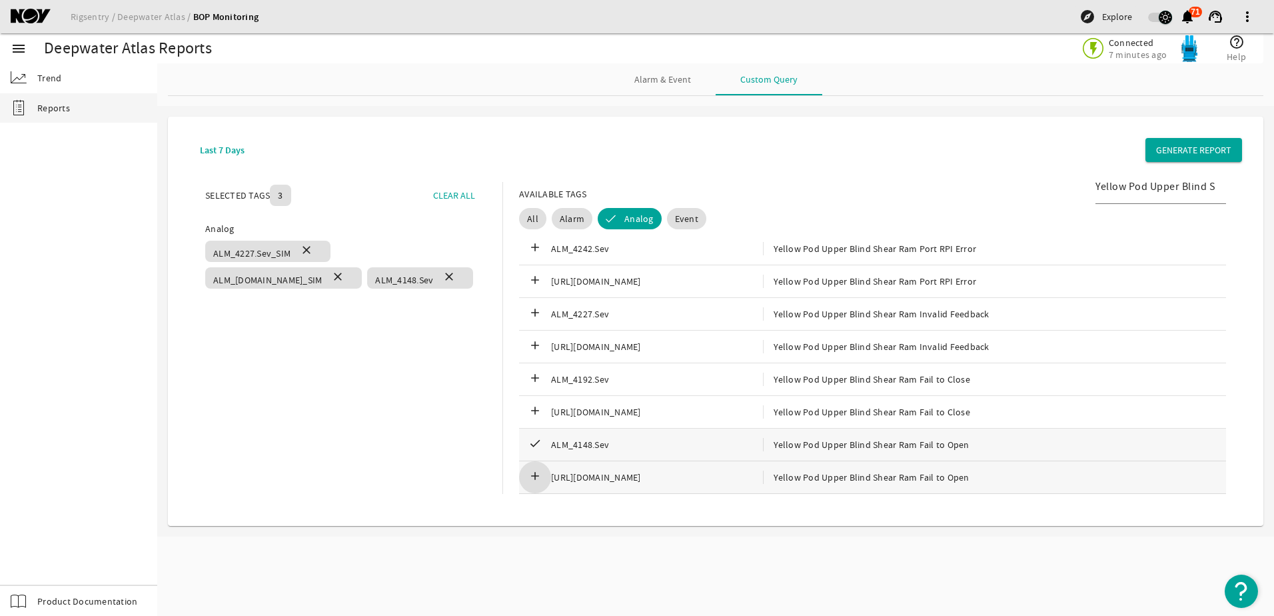
click at [527, 473] on mat-icon "add" at bounding box center [535, 477] width 16 height 16
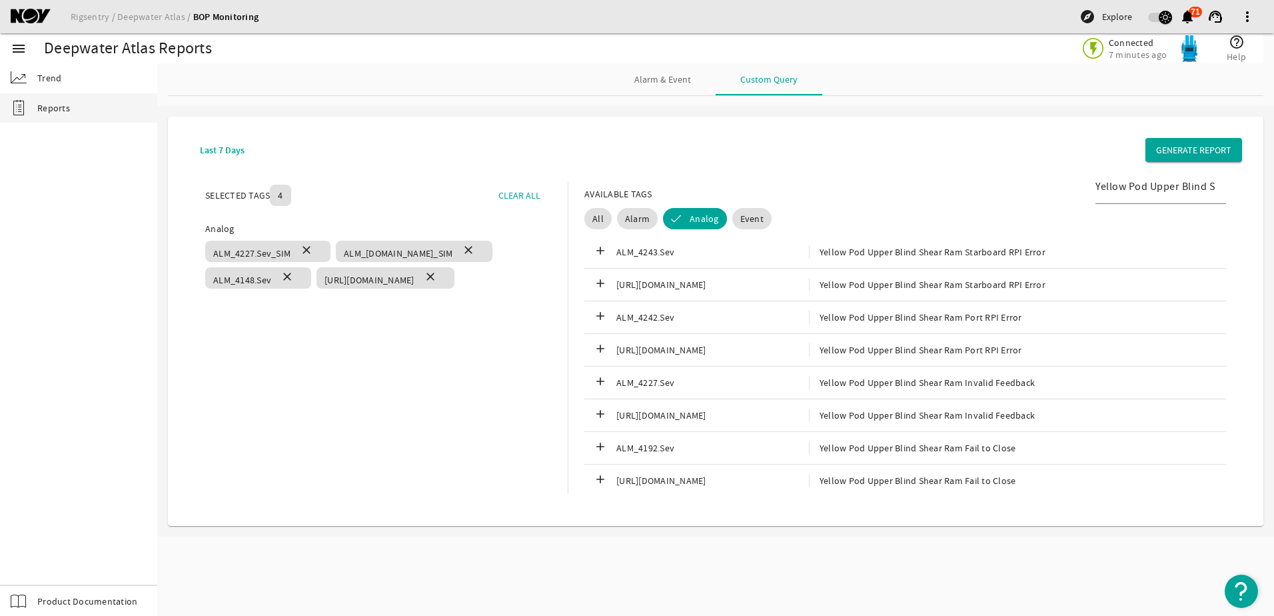
scroll to position [241, 0]
click at [220, 153] on b "Last 7 Days" at bounding box center [222, 150] width 45 height 13
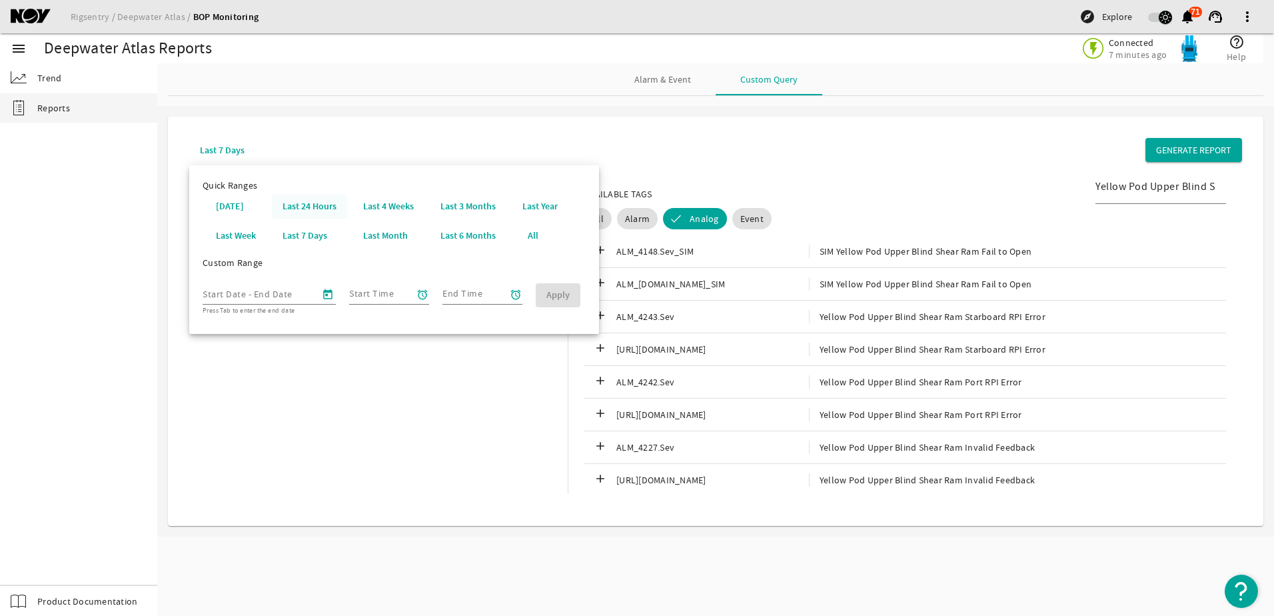
click at [297, 203] on b "Last 24 Hours" at bounding box center [310, 206] width 54 height 13
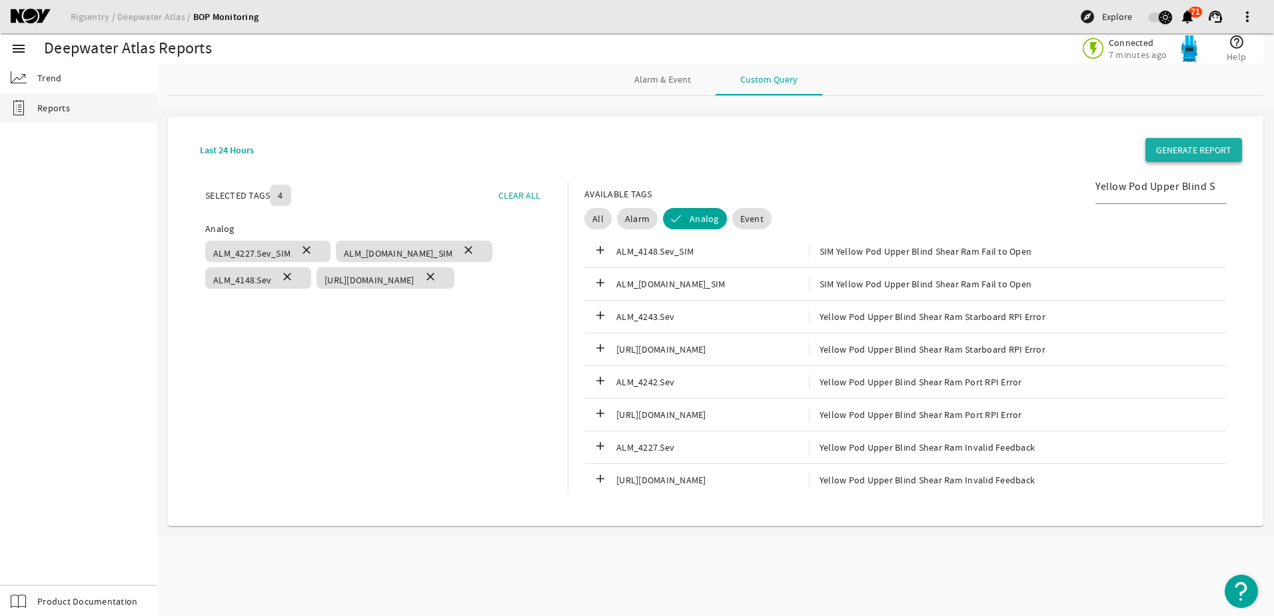
click at [1184, 153] on span "GENERATE REPORT" at bounding box center [1193, 149] width 75 height 13
click at [1194, 54] on img at bounding box center [1189, 48] width 27 height 27
click at [19, 48] on mat-icon "menu" at bounding box center [19, 49] width 16 height 16
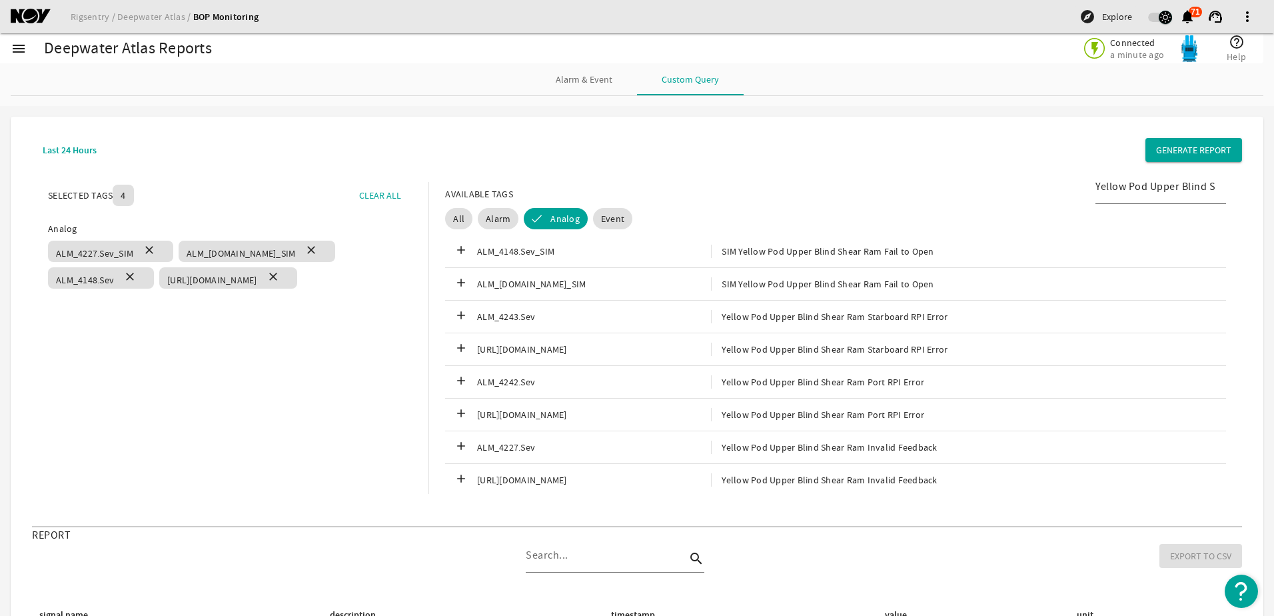
click at [80, 48] on div "Deepwater Atlas Reports" at bounding box center [128, 48] width 168 height 13
click at [117, 15] on link "Deepwater Atlas" at bounding box center [155, 17] width 76 height 12
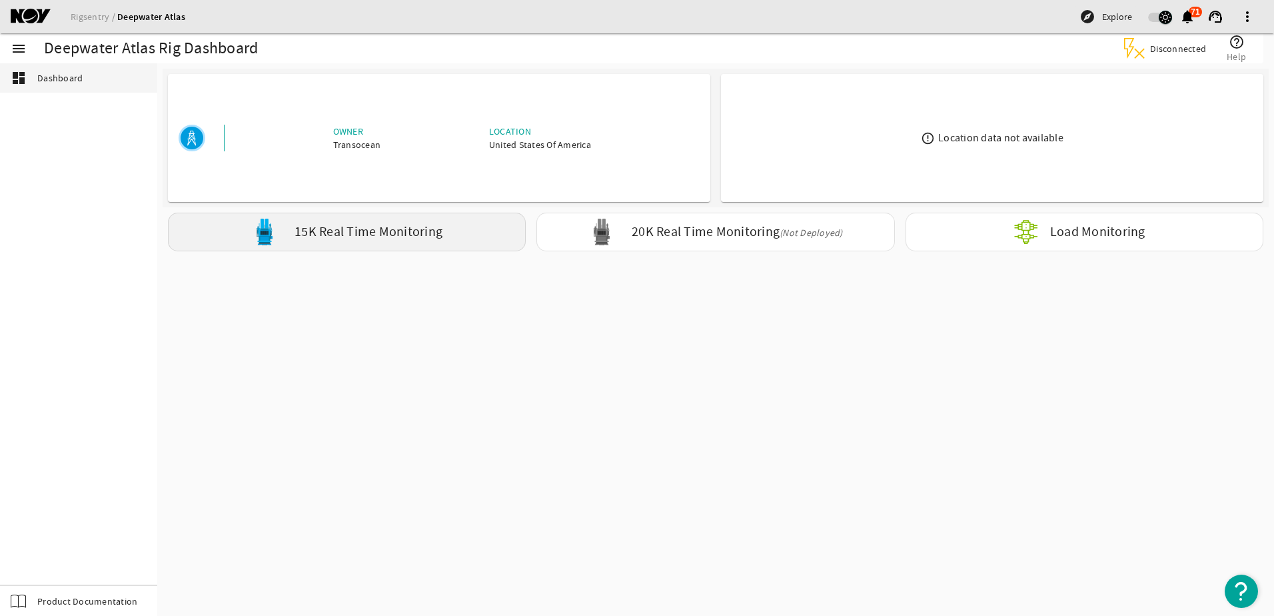
click at [406, 225] on label "15K Real Time Monitoring" at bounding box center [369, 232] width 148 height 14
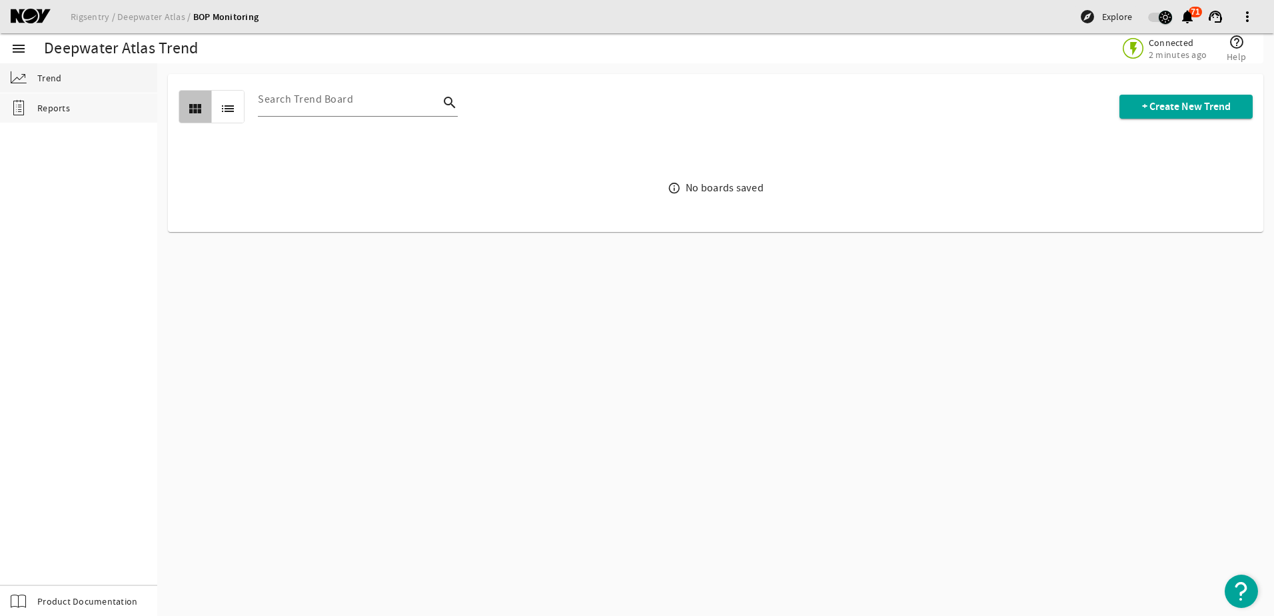
click at [42, 111] on span "Reports" at bounding box center [53, 107] width 33 height 13
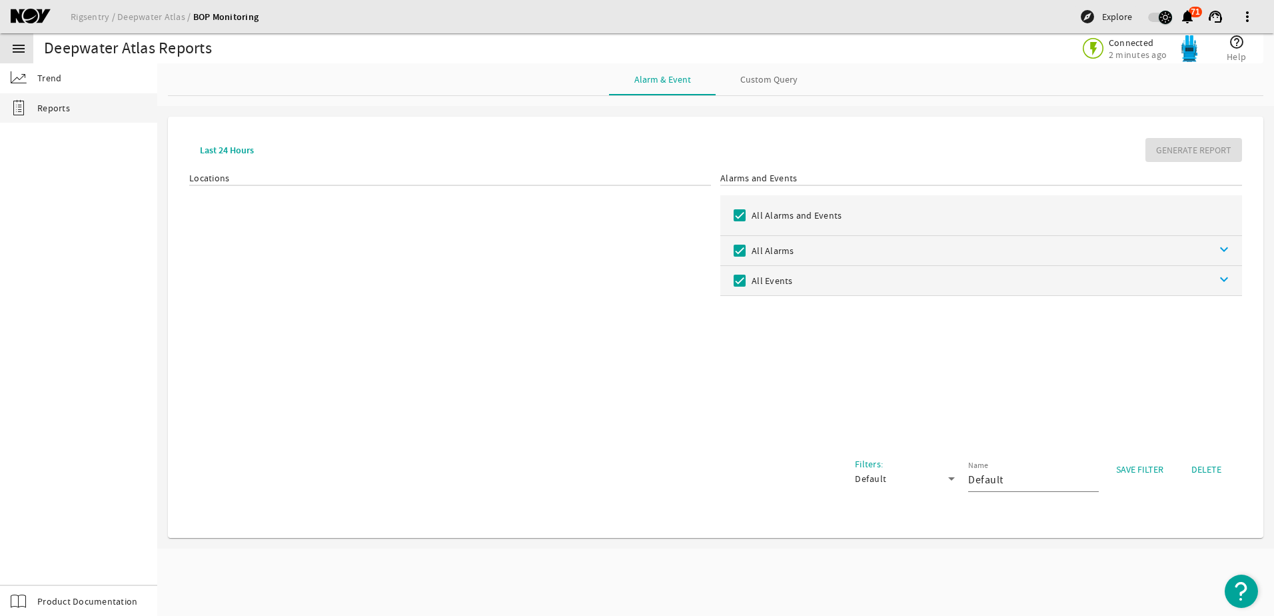
click at [19, 47] on mat-icon "menu" at bounding box center [19, 49] width 16 height 16
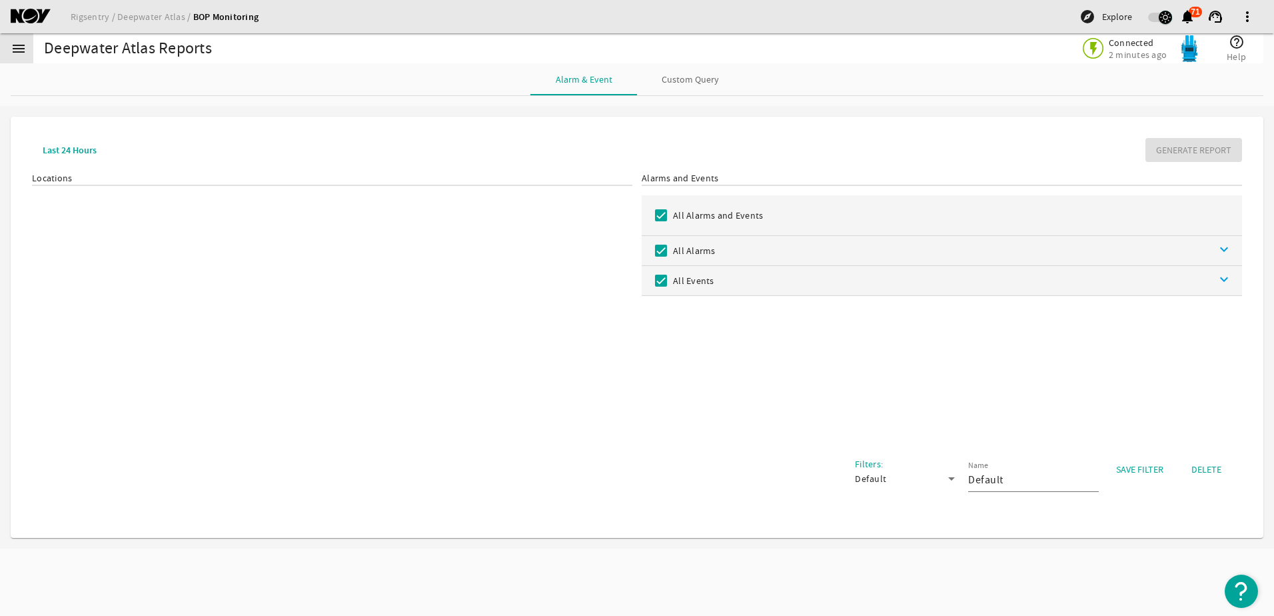
click at [19, 47] on mat-icon "menu" at bounding box center [19, 49] width 16 height 16
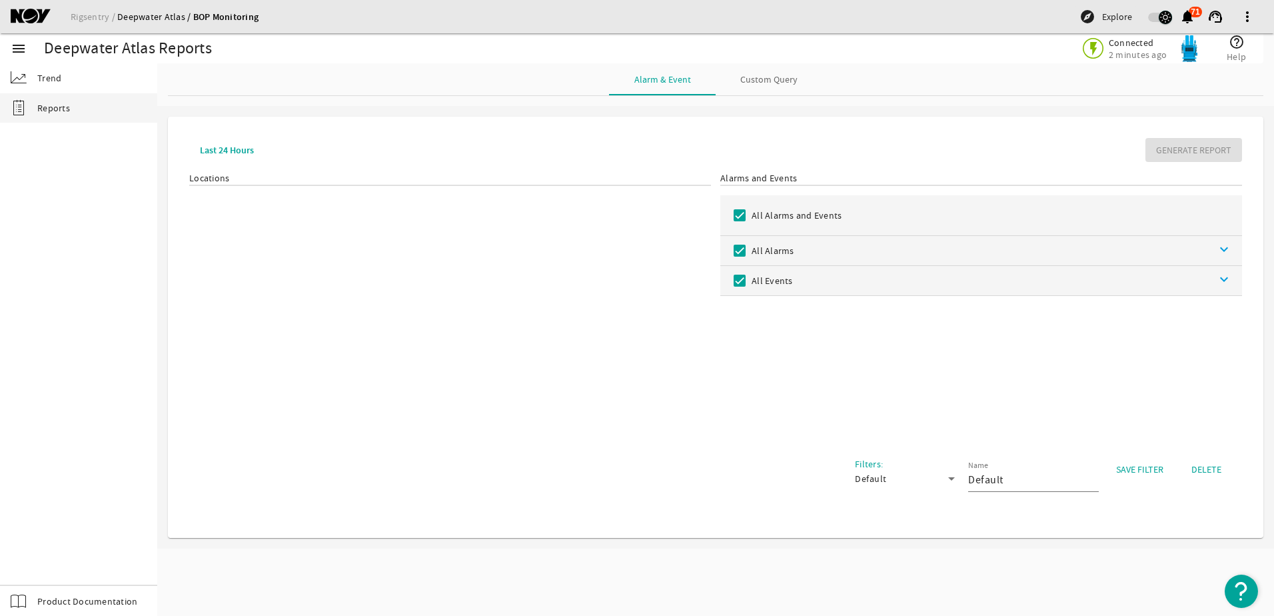
click at [152, 22] on link "Deepwater Atlas" at bounding box center [155, 17] width 76 height 12
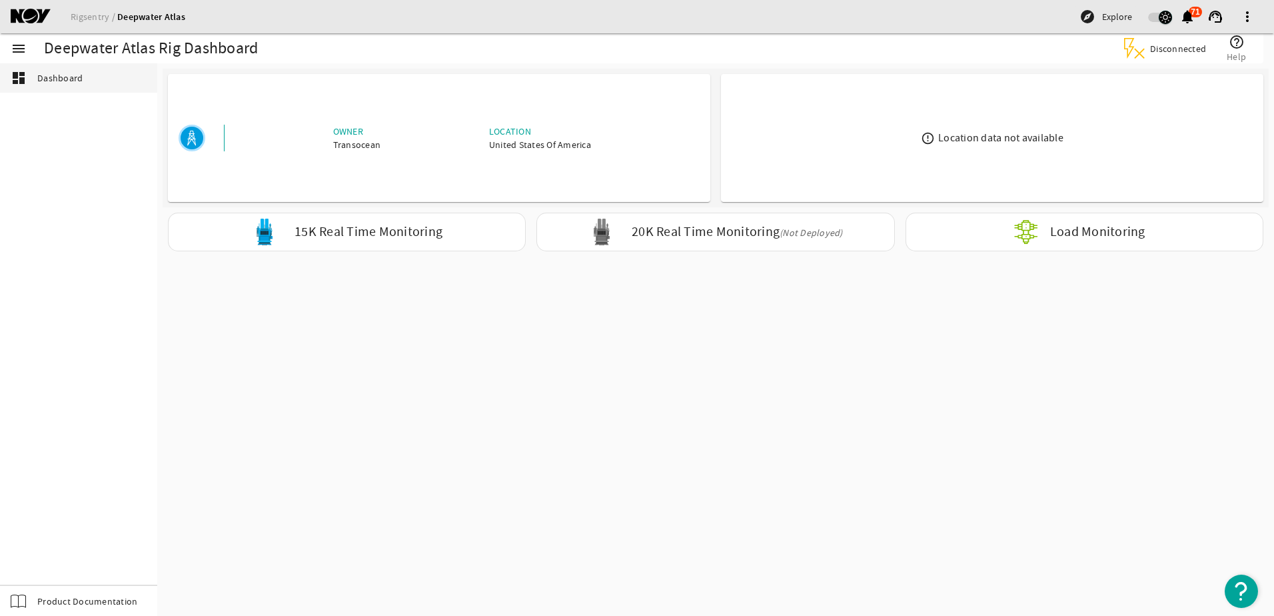
drag, startPoint x: 368, startPoint y: 234, endPoint x: 246, endPoint y: 150, distance: 148.1
click at [246, 150] on div "Owner Transocean Location United States Of America" at bounding box center [462, 138] width 475 height 27
click at [97, 20] on link "Rigsentry" at bounding box center [94, 17] width 47 height 12
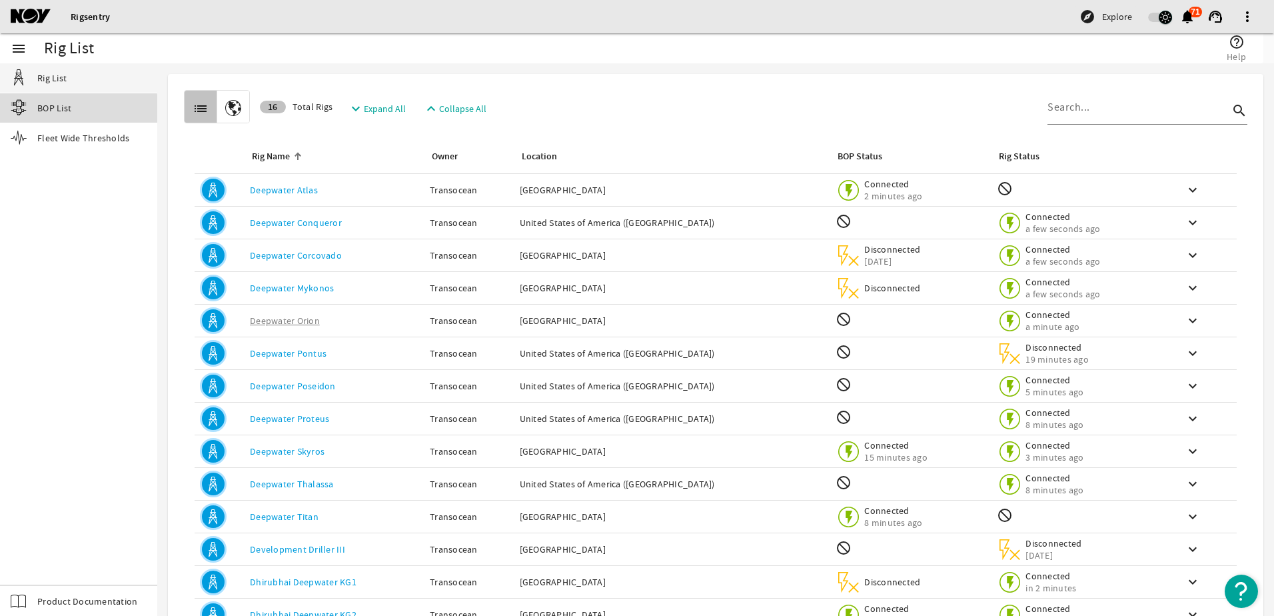
click at [37, 112] on span "BOP List" at bounding box center [54, 107] width 34 height 13
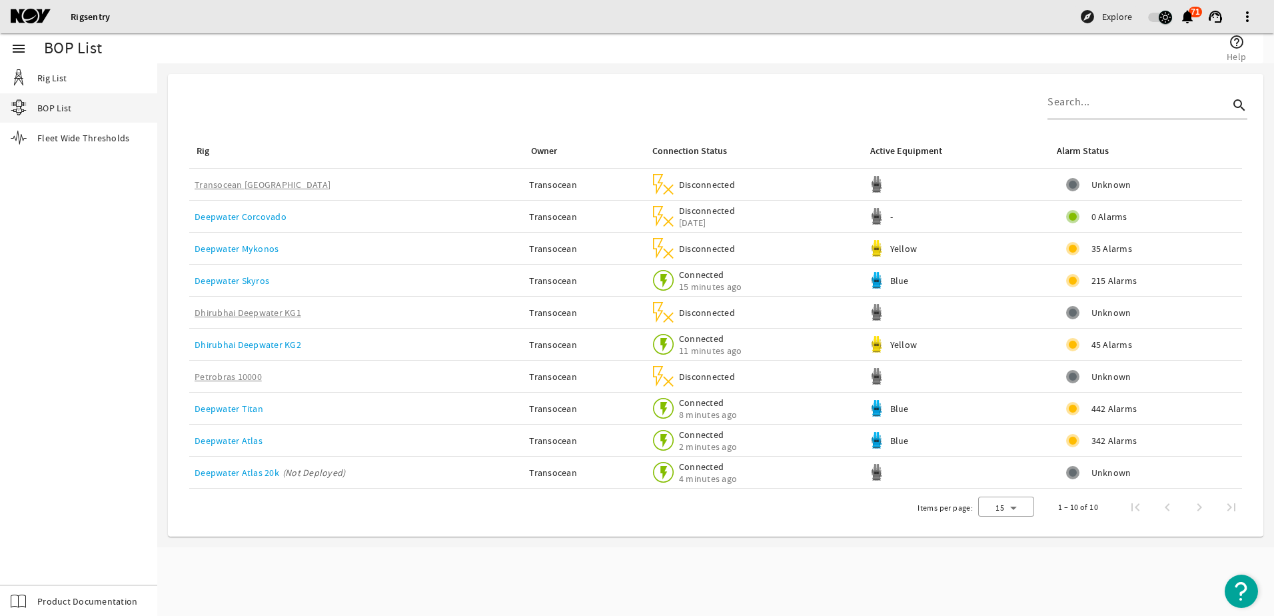
click at [873, 441] on img at bounding box center [876, 440] width 17 height 17
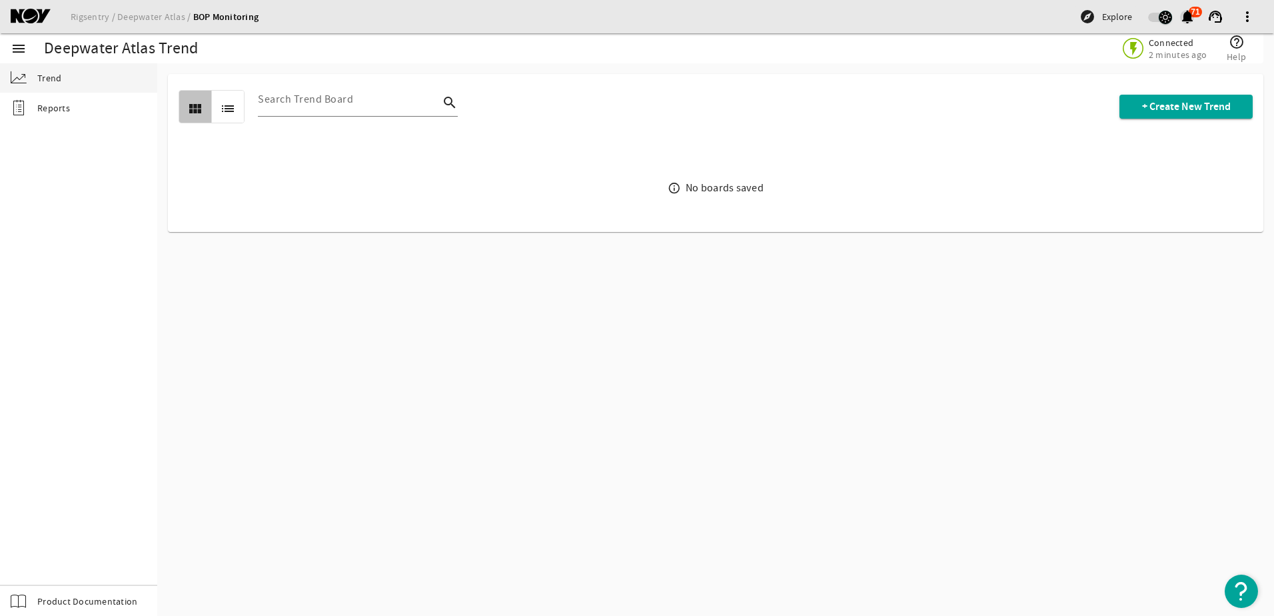
click at [1194, 18] on mat-icon "notifications" at bounding box center [1188, 17] width 16 height 16
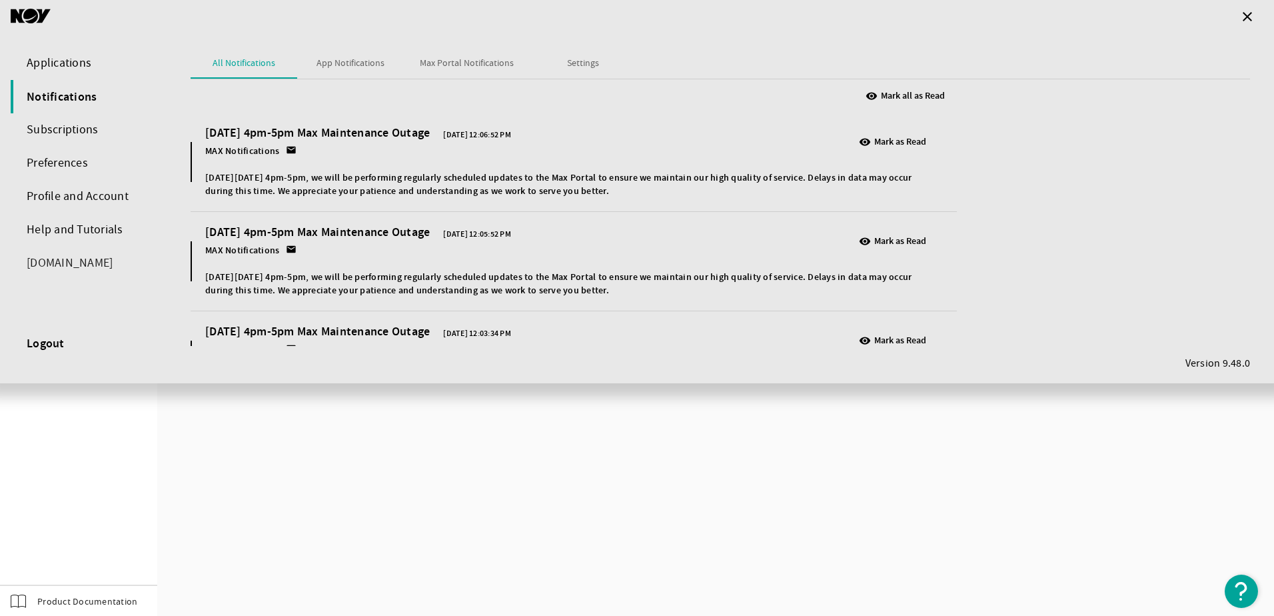
click at [55, 66] on div "Applications" at bounding box center [87, 63] width 153 height 33
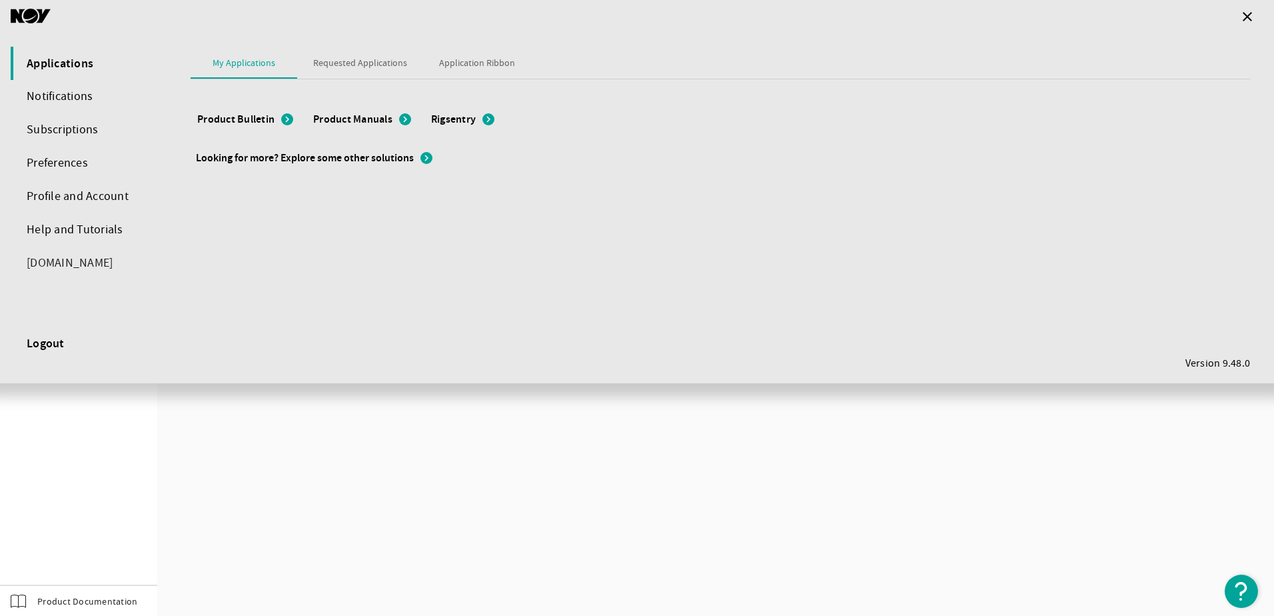
click at [487, 121] on mat-icon "chevron_right" at bounding box center [489, 119] width 12 height 12
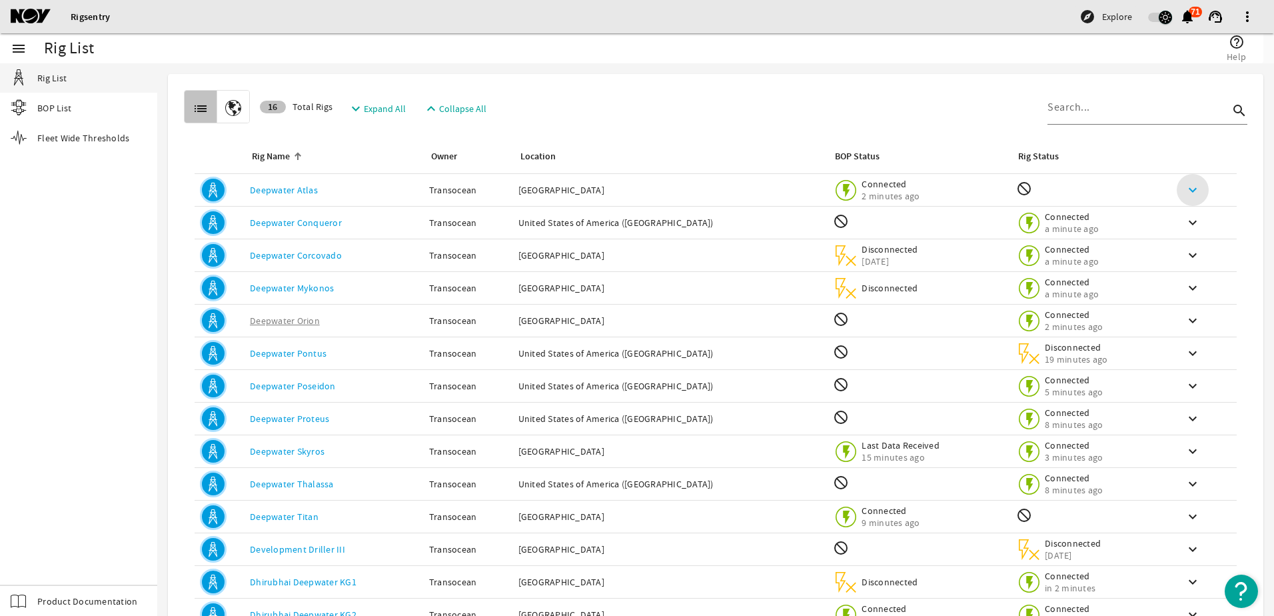
click at [1185, 187] on mat-icon "keyboard_arrow_down" at bounding box center [1193, 190] width 16 height 16
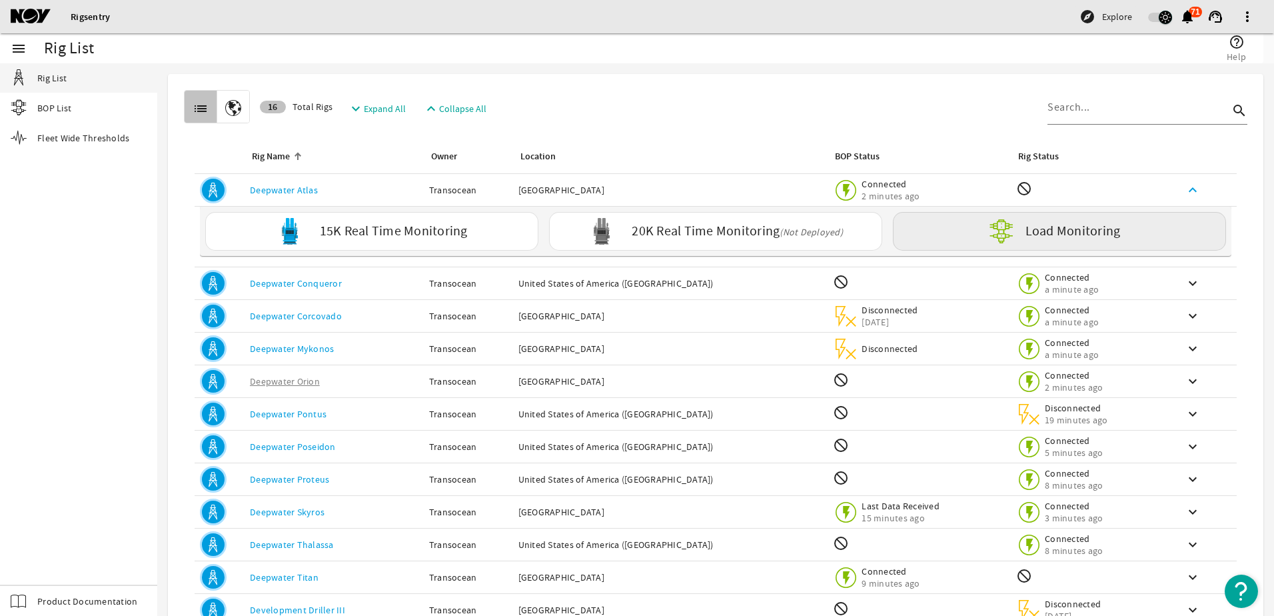
click at [1076, 234] on label "Load Monitoring" at bounding box center [1073, 231] width 95 height 13
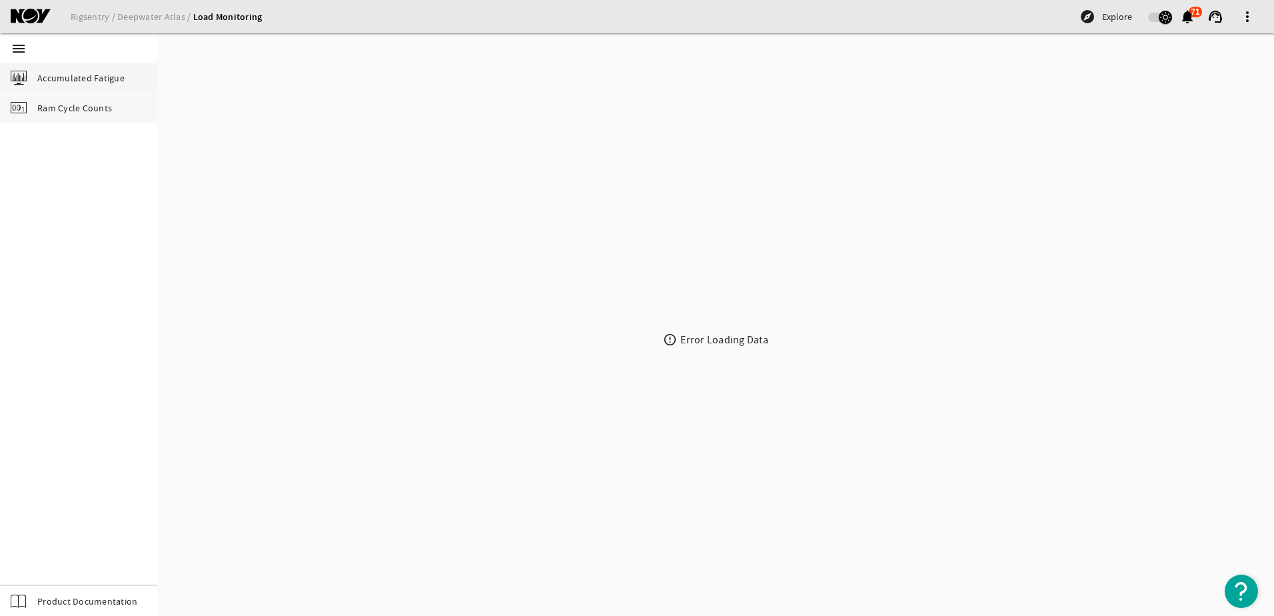
click at [54, 101] on span "Ram Cycle Counts" at bounding box center [74, 107] width 75 height 13
click at [145, 26] on div "Rigsentry Deepwater Atlas Load Monitoring explore Explore notifications 71 supp…" at bounding box center [637, 16] width 1274 height 33
click at [145, 22] on link "Deepwater Atlas" at bounding box center [155, 17] width 76 height 12
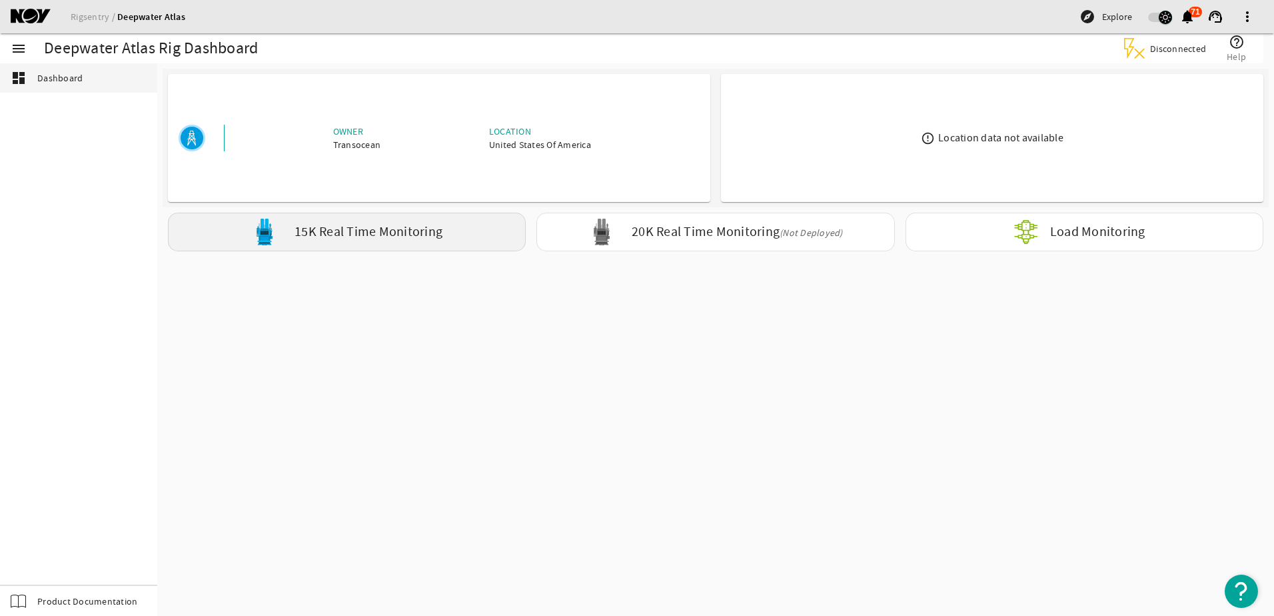
click at [285, 227] on div "15K Real Time Monitoring" at bounding box center [347, 232] width 358 height 39
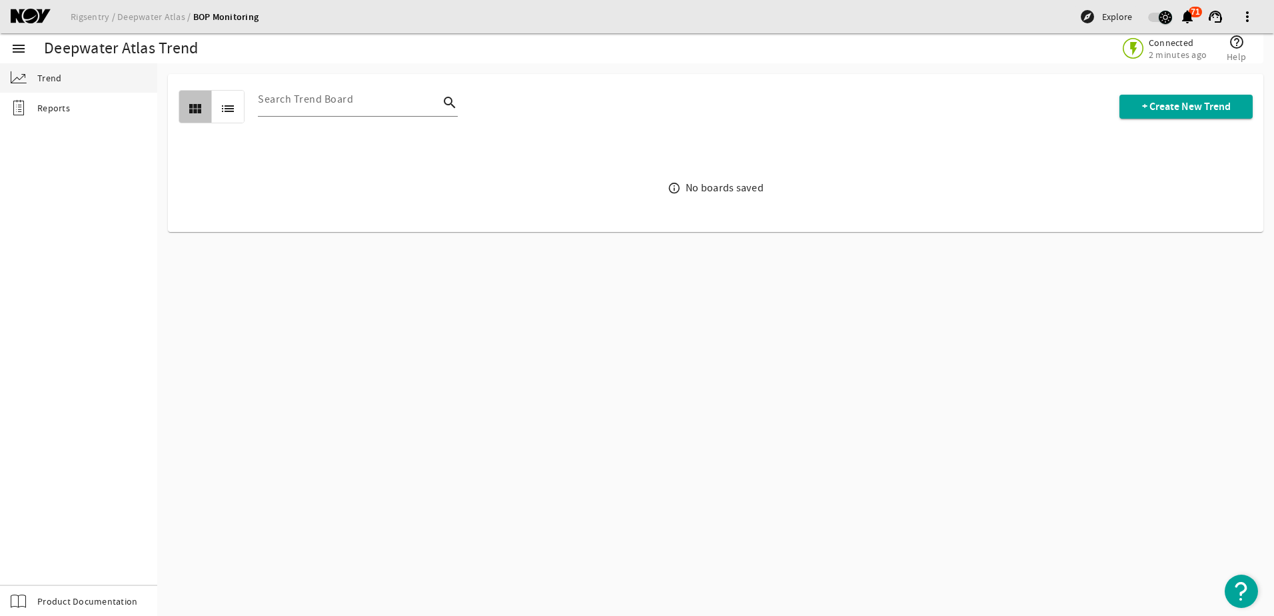
click at [1243, 13] on span at bounding box center [1248, 17] width 32 height 32
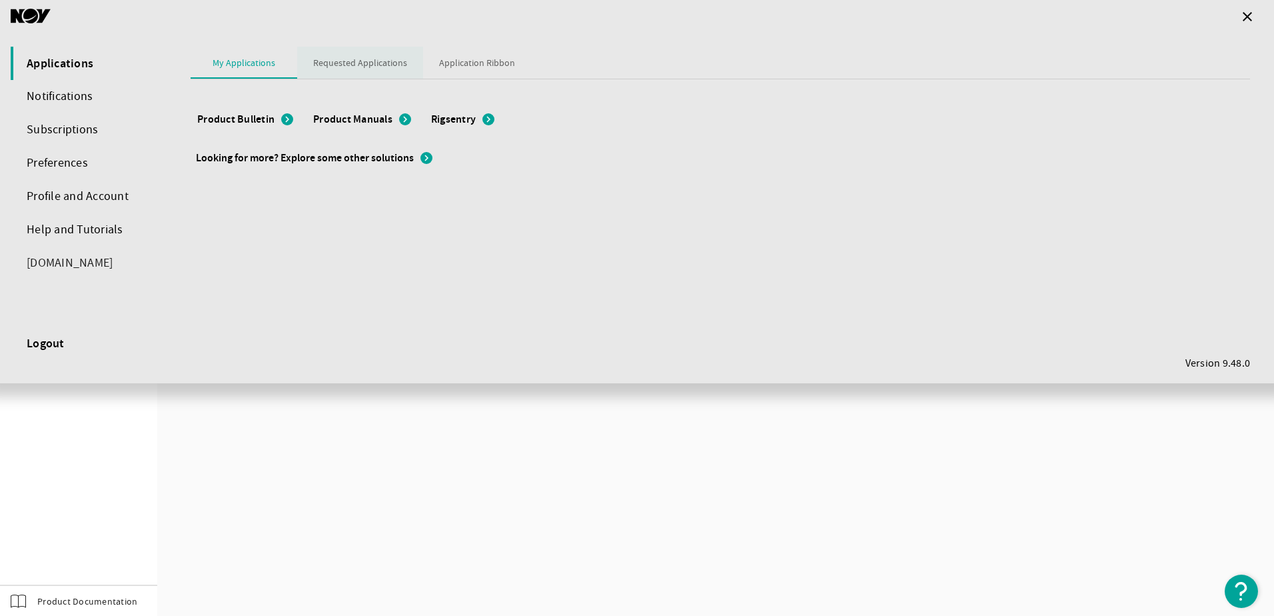
click at [375, 54] on span "Requested Applications" at bounding box center [360, 63] width 94 height 32
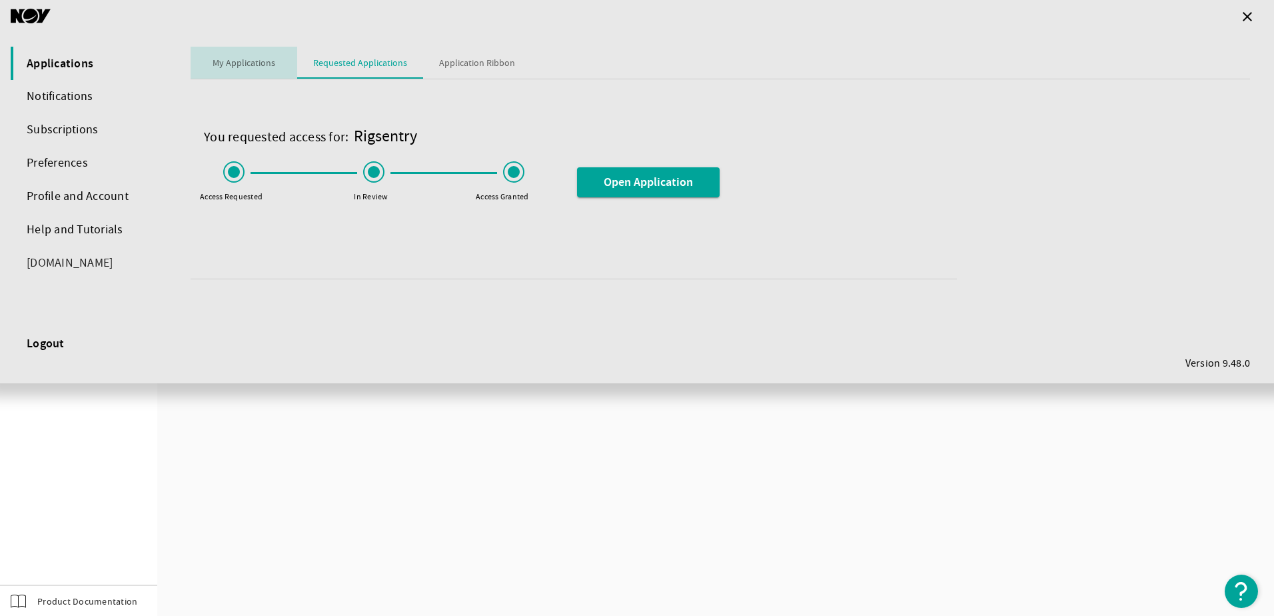
click at [253, 67] on span "My Applications" at bounding box center [244, 62] width 63 height 9
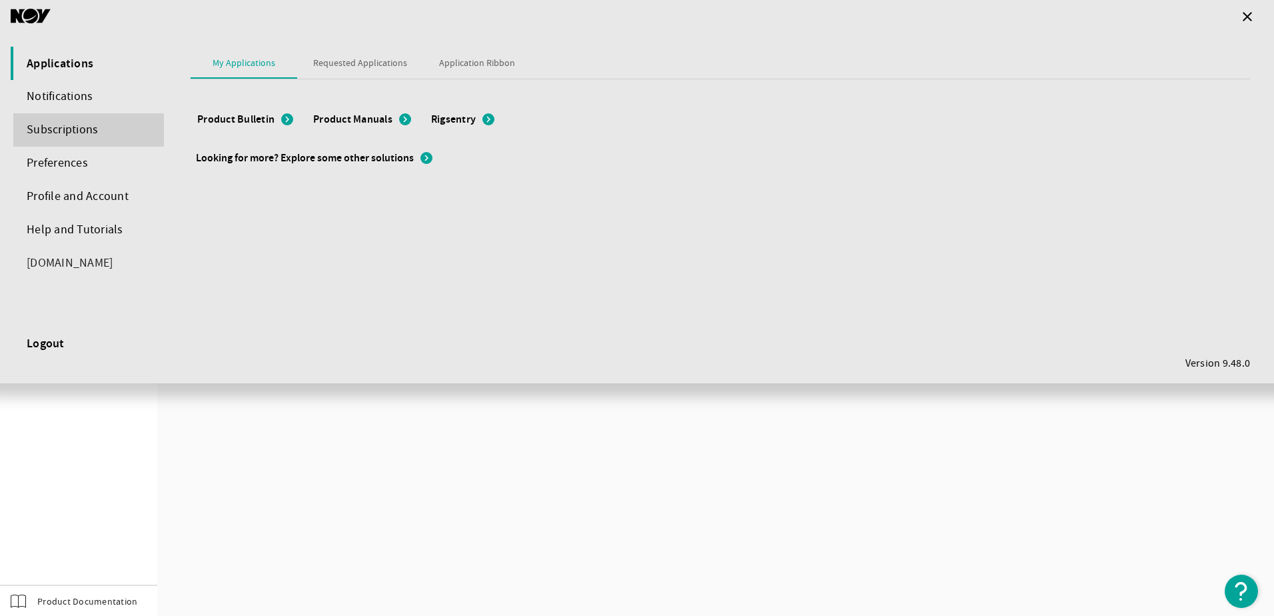
click at [65, 127] on div "Subscriptions" at bounding box center [87, 129] width 153 height 33
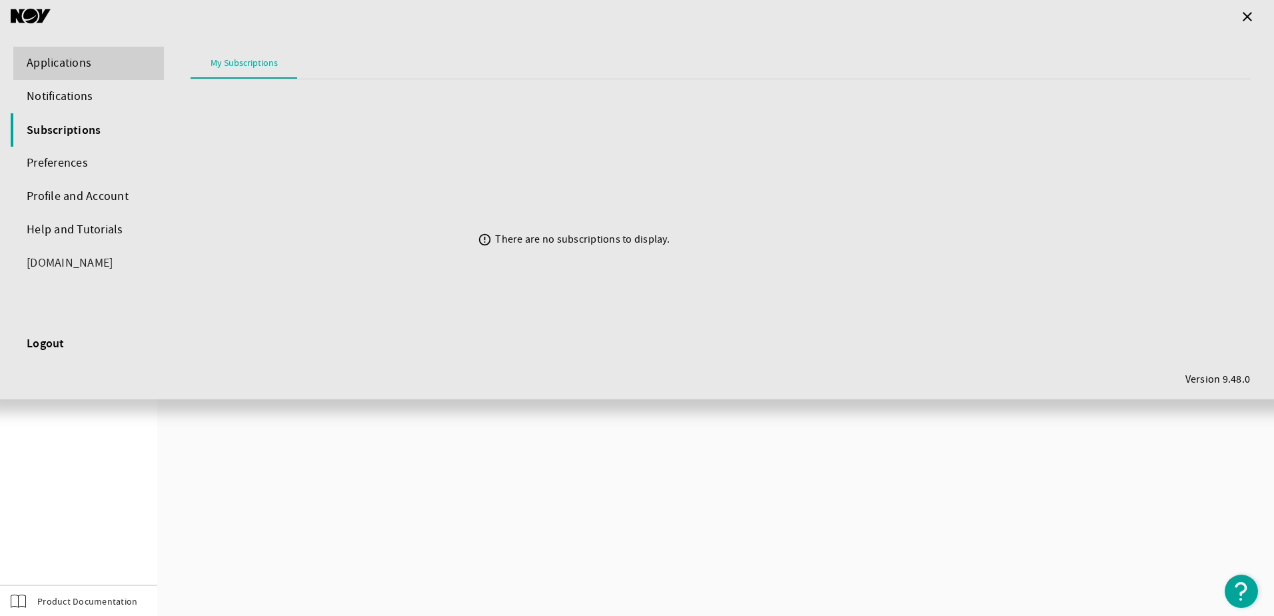
click at [57, 57] on div "Applications" at bounding box center [87, 63] width 153 height 33
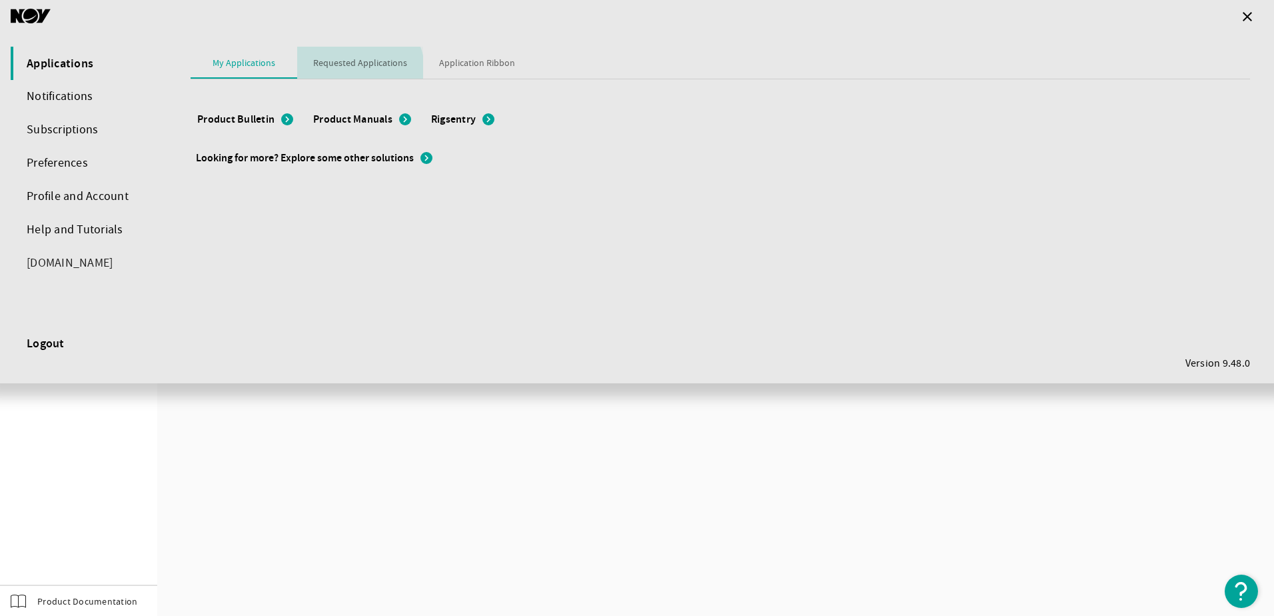
click at [350, 73] on span "Requested Applications" at bounding box center [360, 63] width 94 height 32
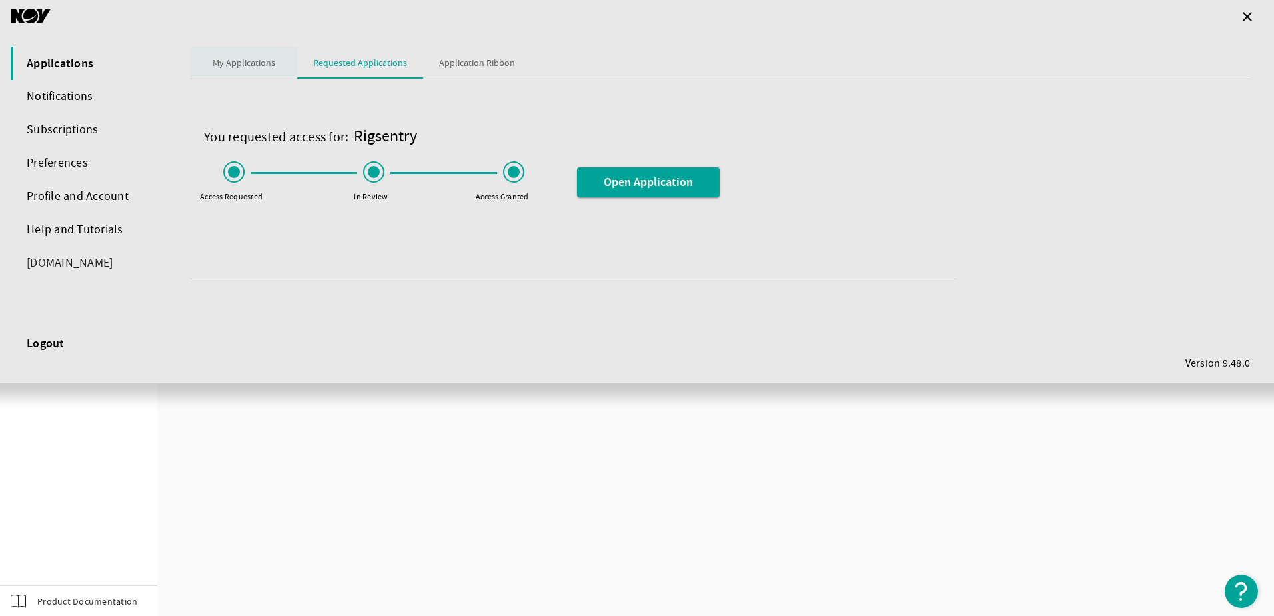
click at [243, 63] on span "My Applications" at bounding box center [244, 62] width 63 height 9
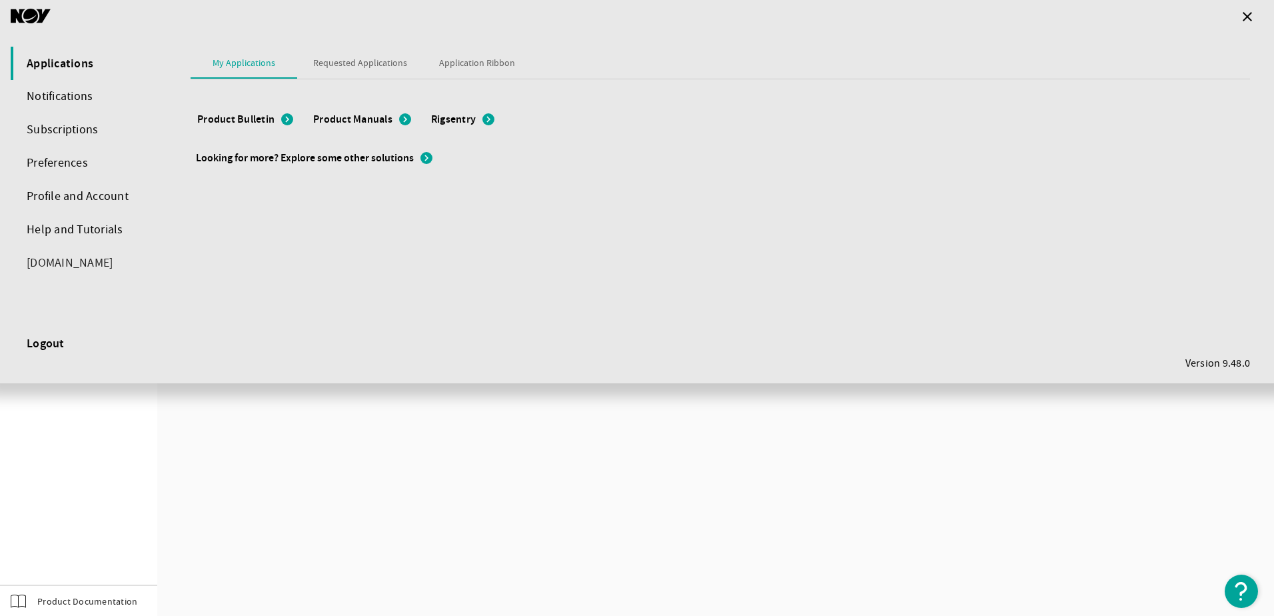
click at [491, 120] on mat-icon "chevron_right" at bounding box center [489, 119] width 12 height 12
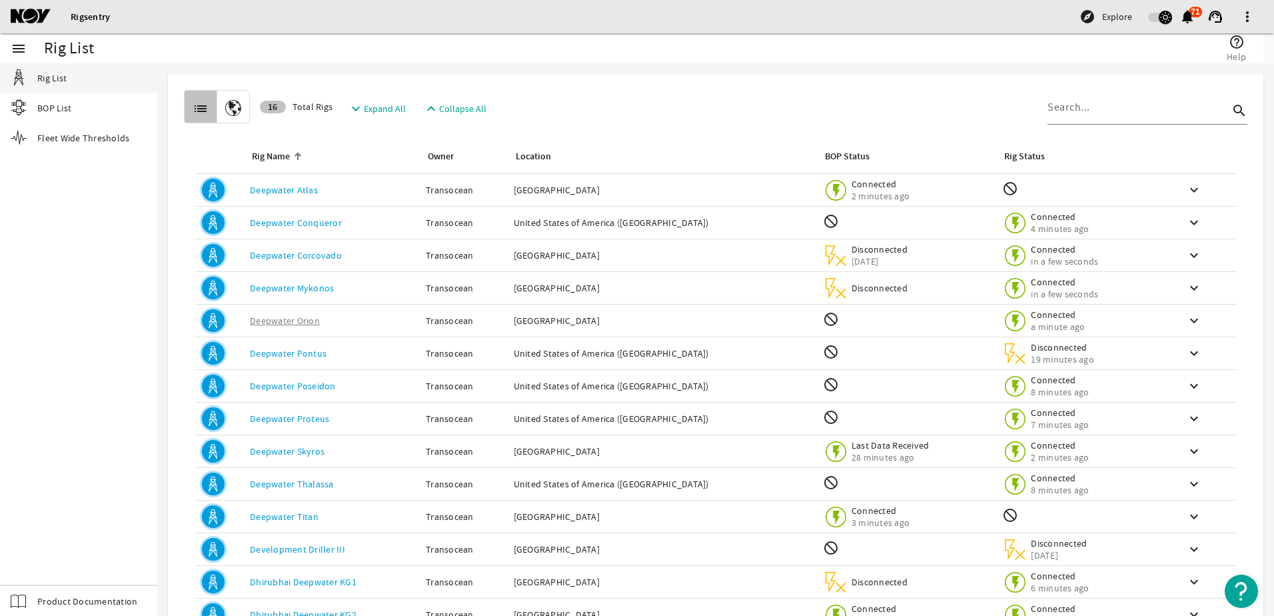
click at [301, 224] on link "Deepwater Conqueror" at bounding box center [296, 223] width 92 height 12
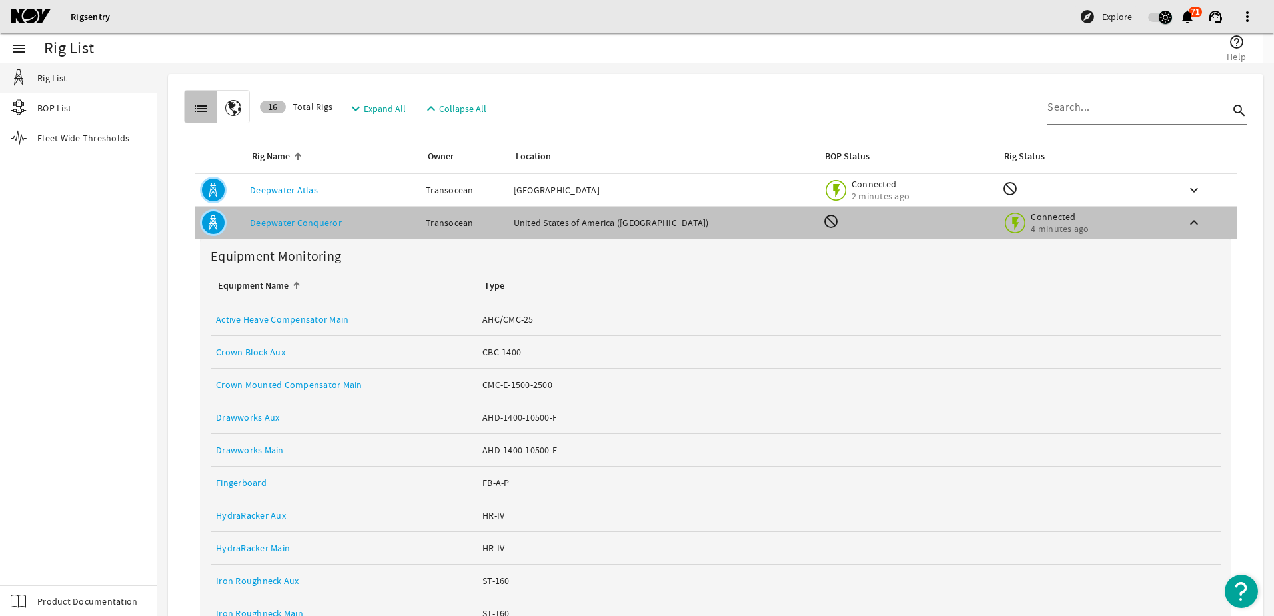
click at [290, 313] on link "Active Heave Compensator Main" at bounding box center [282, 319] width 133 height 12
click at [303, 318] on link "Active Heave Compensator Main" at bounding box center [282, 319] width 133 height 12
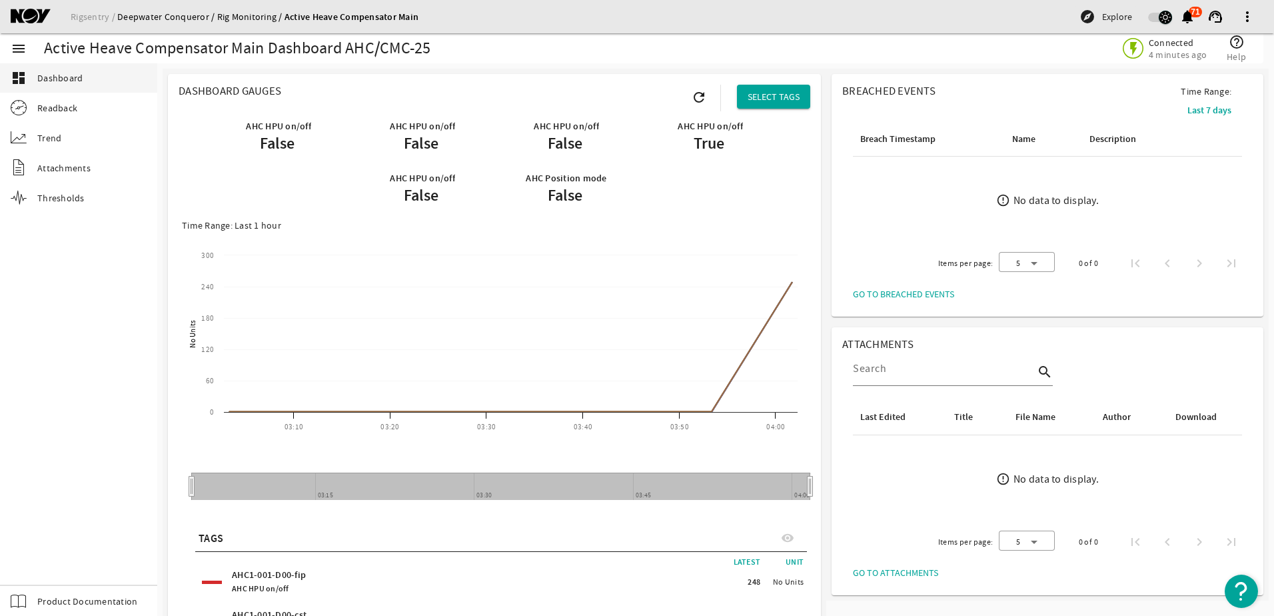
click at [156, 17] on link "Deepwater Conqueror" at bounding box center [167, 17] width 100 height 12
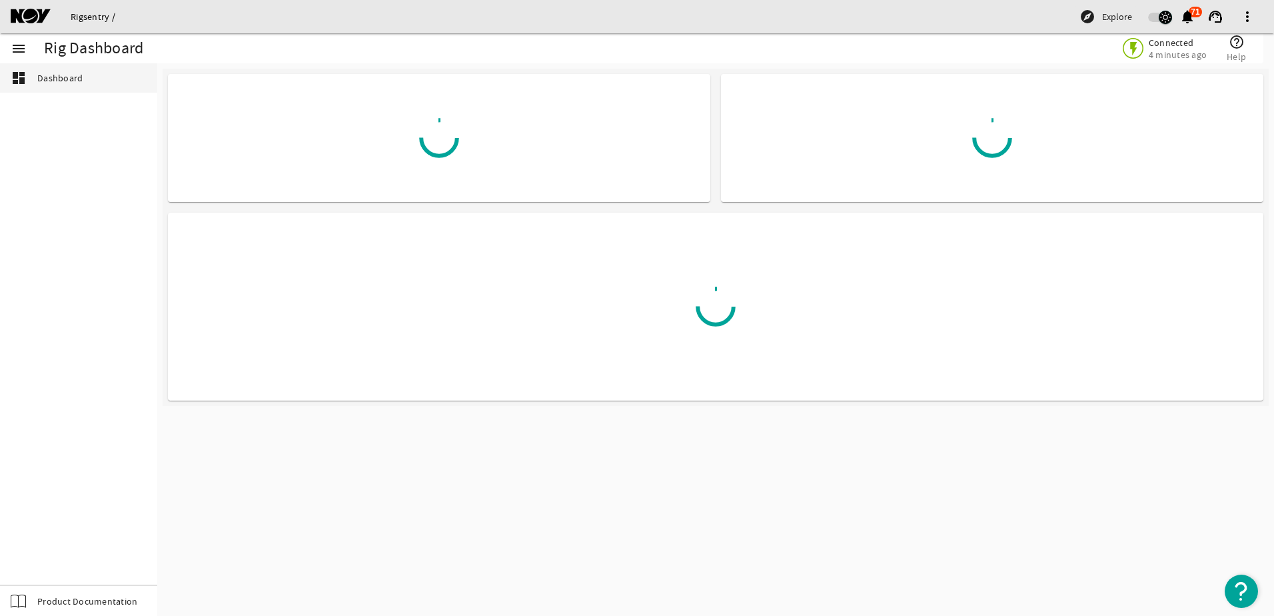
click at [84, 16] on link "Rigsentry" at bounding box center [93, 17] width 45 height 12
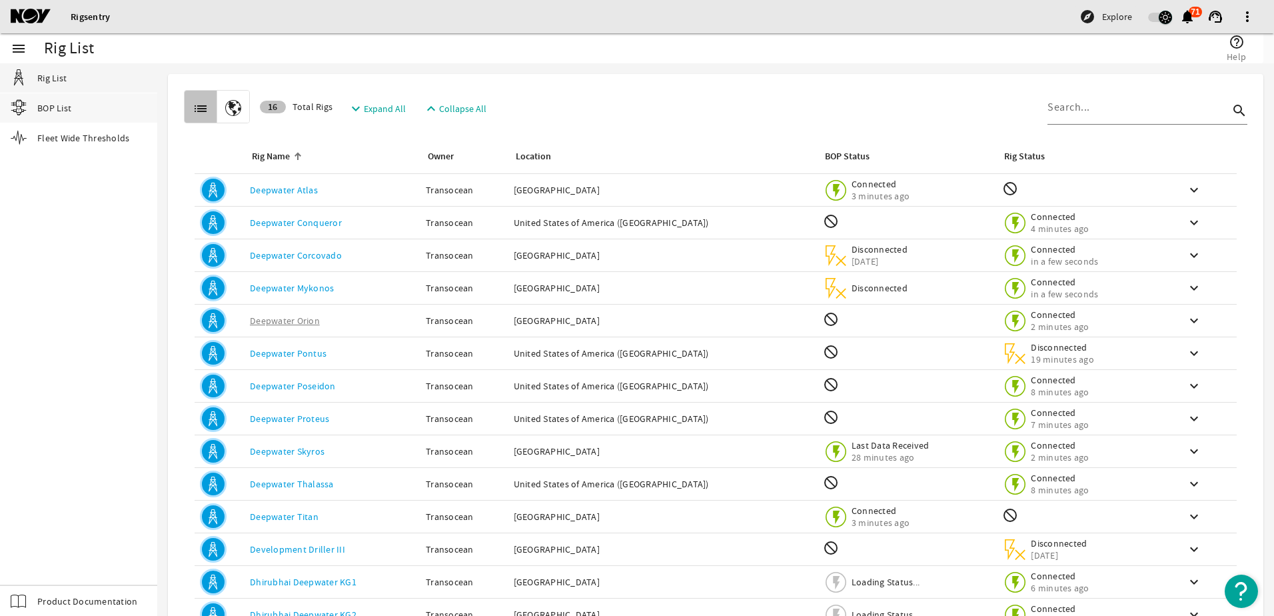
click at [56, 111] on span "BOP List" at bounding box center [54, 107] width 34 height 13
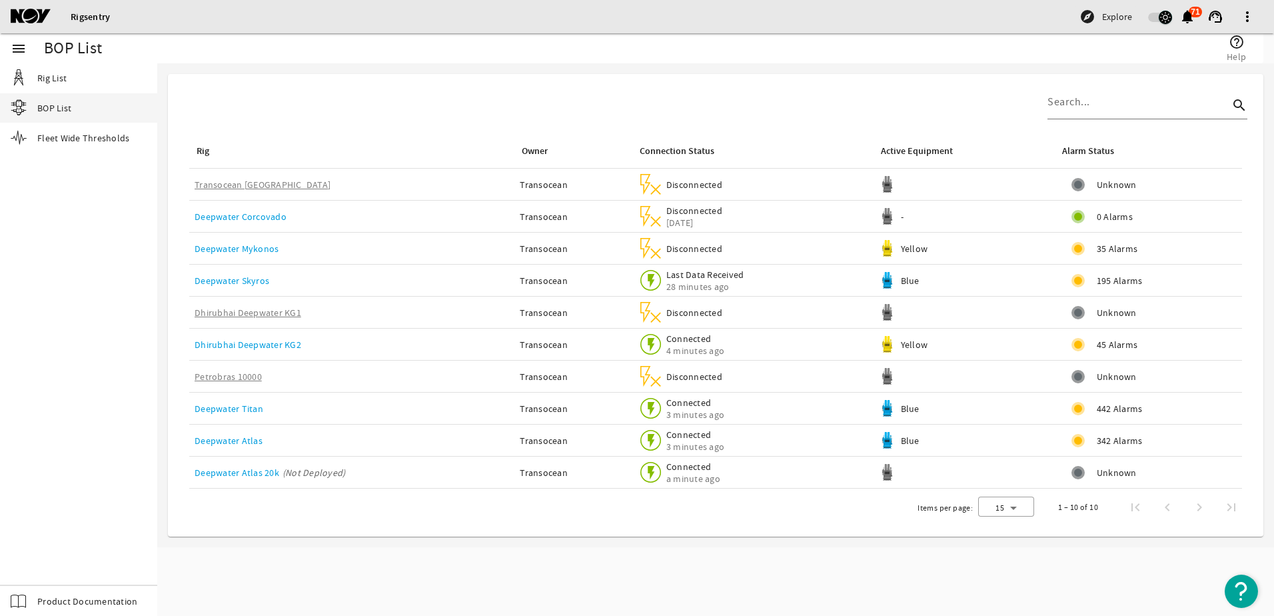
click at [236, 469] on link "Deepwater Atlas 20k" at bounding box center [237, 473] width 85 height 12
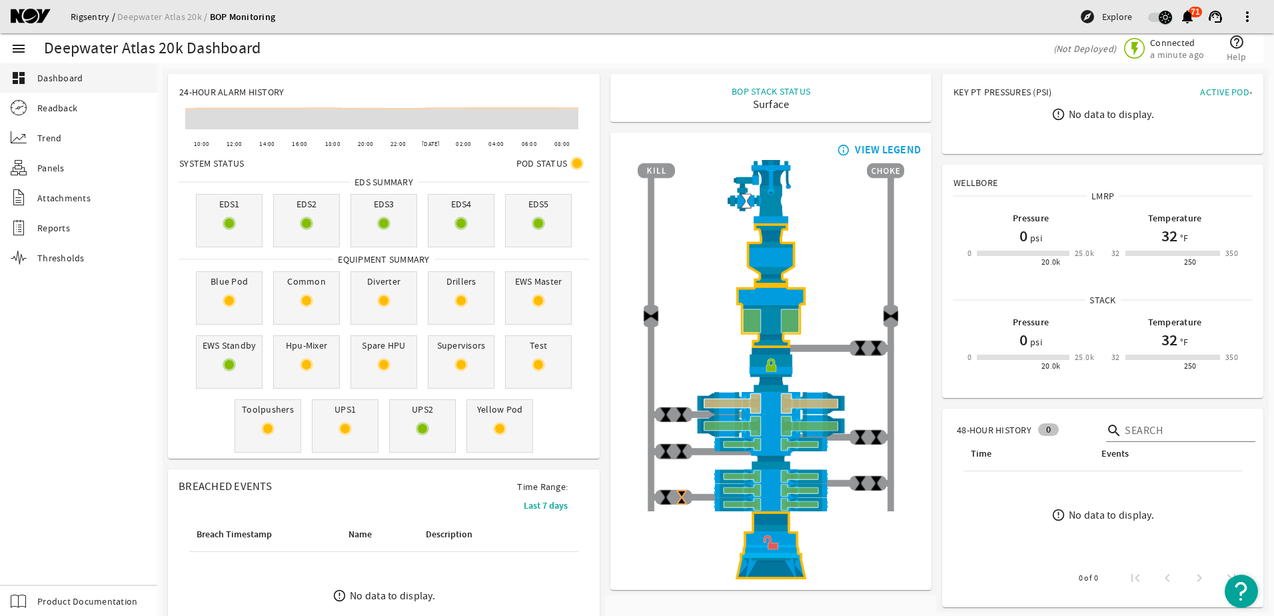
click at [82, 16] on link "Rigsentry" at bounding box center [94, 17] width 47 height 12
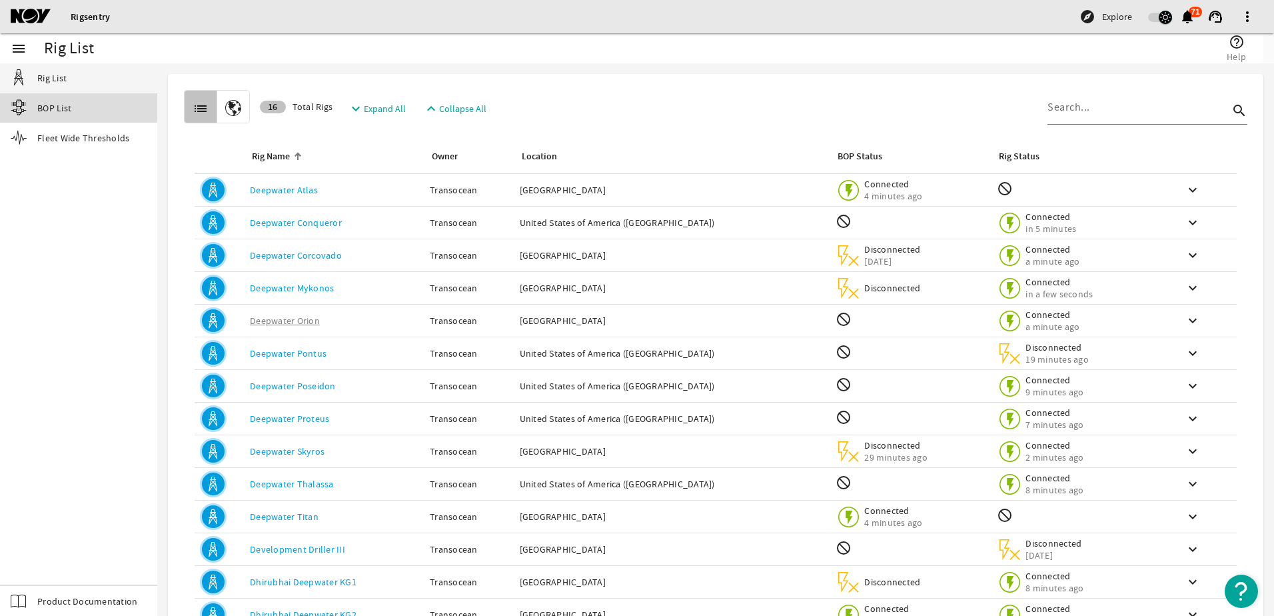
click at [45, 103] on span "BOP List" at bounding box center [54, 107] width 34 height 13
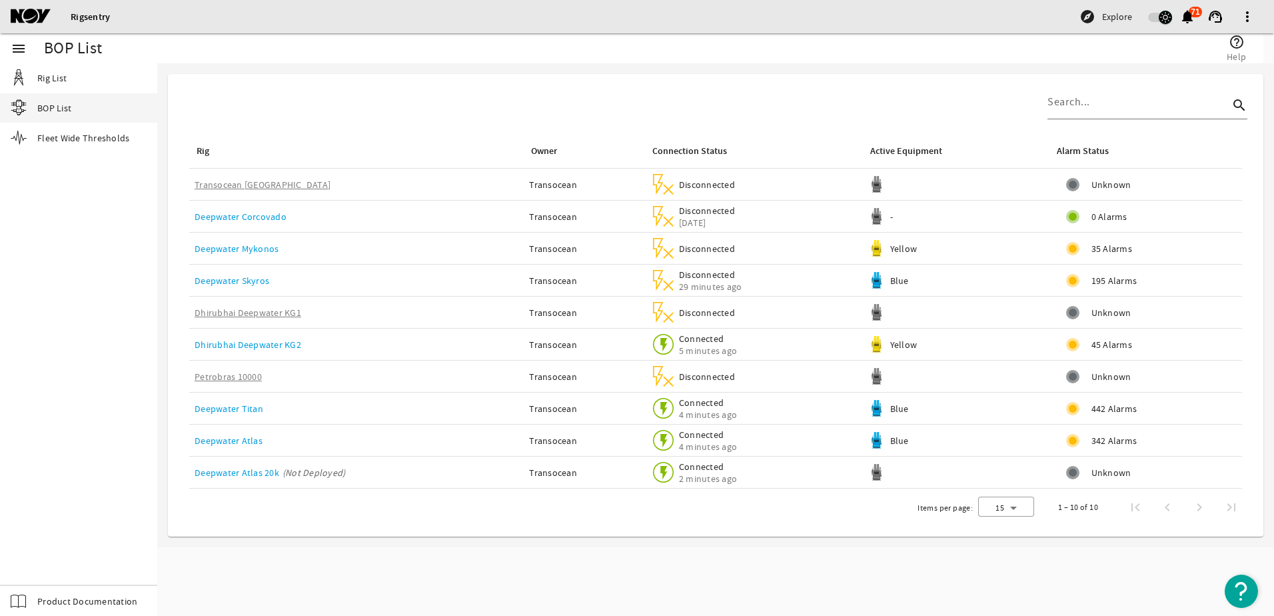
click at [245, 442] on link "Deepwater Atlas" at bounding box center [229, 441] width 68 height 12
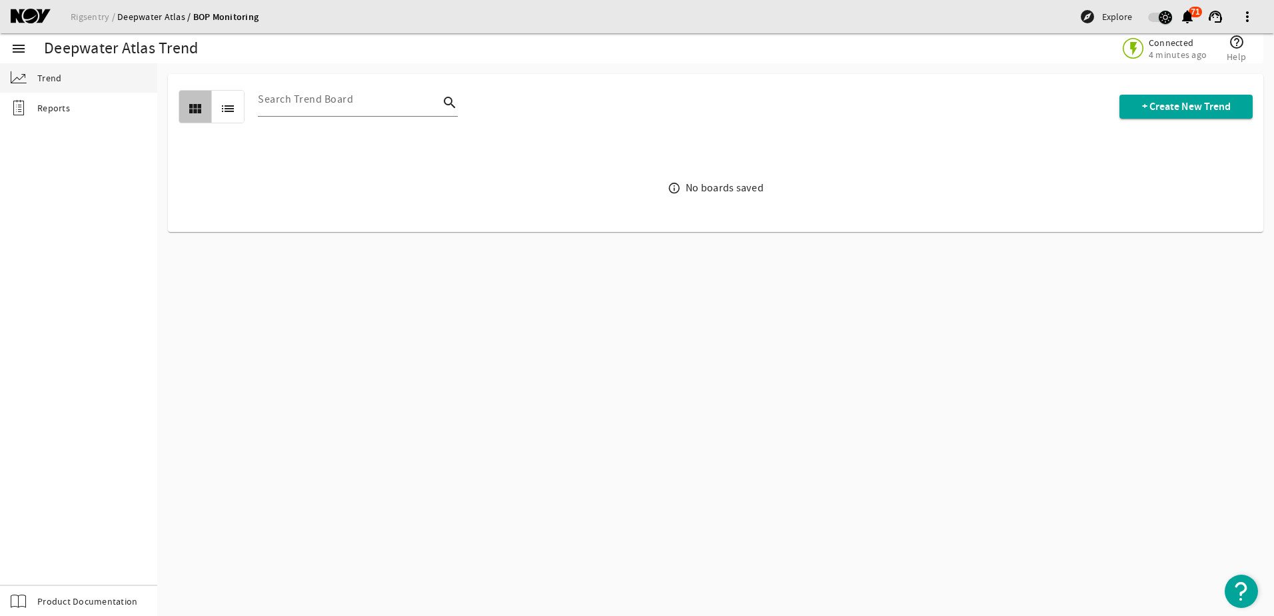
click at [135, 13] on link "Deepwater Atlas" at bounding box center [155, 17] width 76 height 12
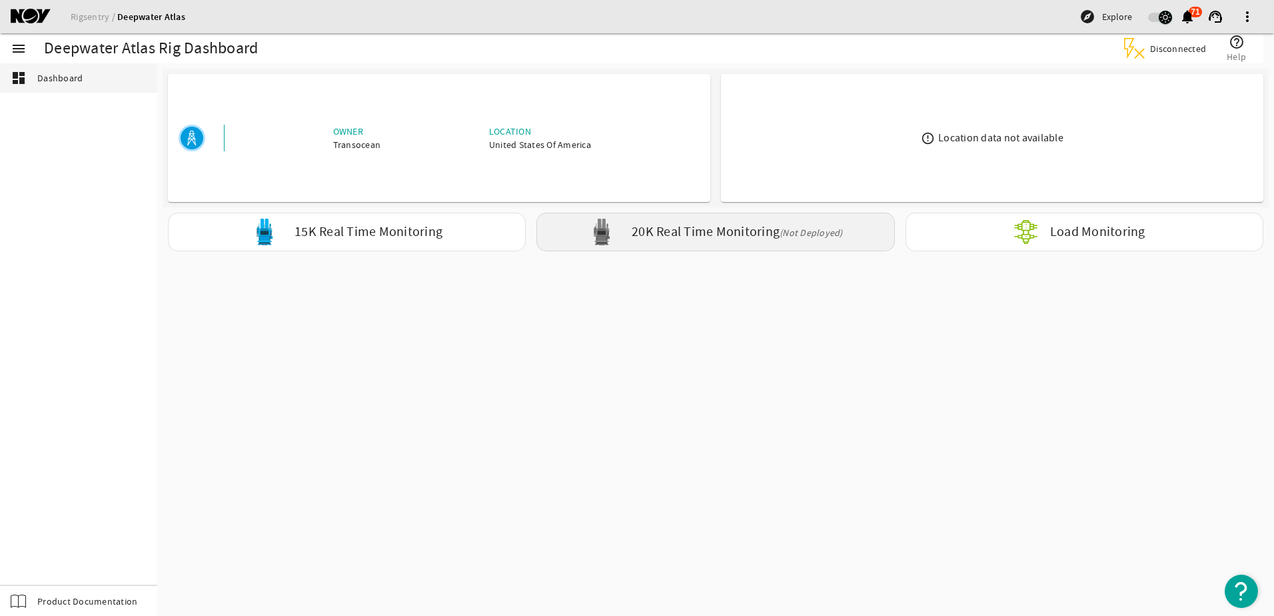
click at [625, 227] on div "20K Real Time Monitoring (Not Deployed)" at bounding box center [716, 232] width 358 height 39
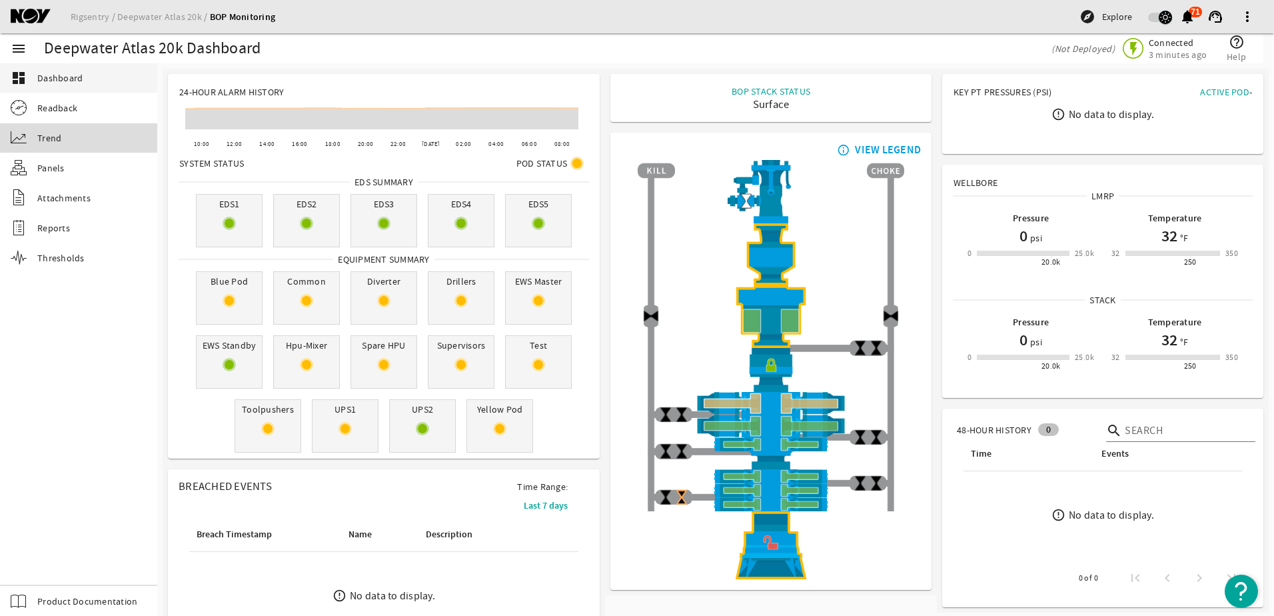
click at [55, 133] on span "Trend" at bounding box center [49, 137] width 24 height 13
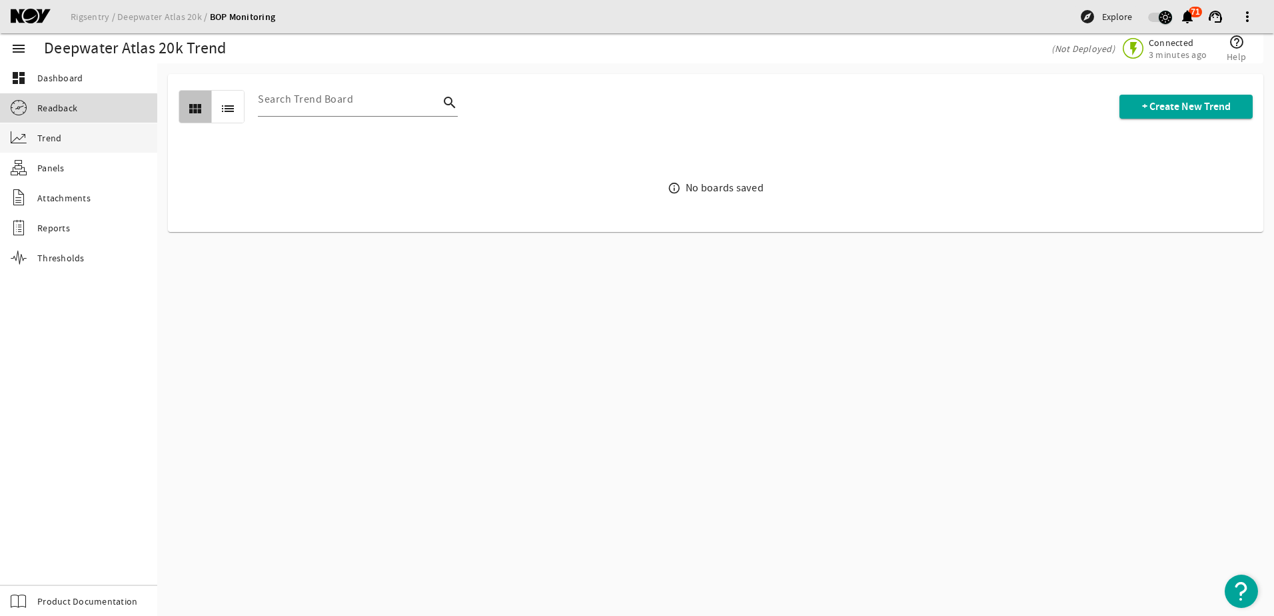
click at [55, 111] on span "Readback" at bounding box center [57, 107] width 40 height 13
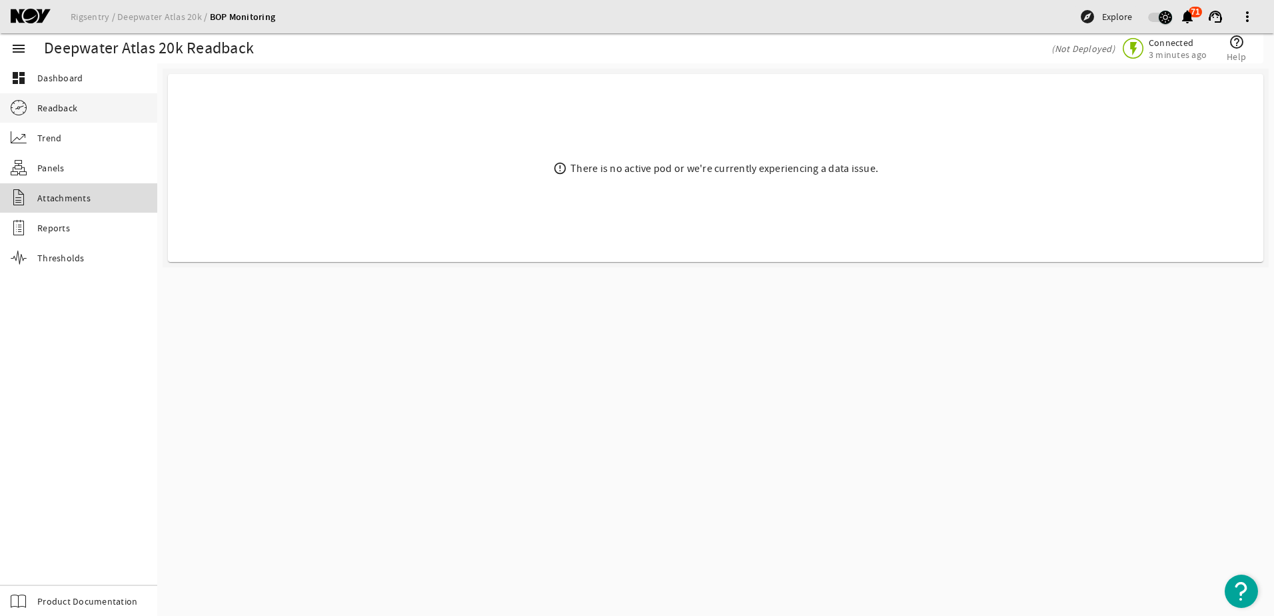
click at [63, 207] on link "Attachments" at bounding box center [78, 197] width 157 height 29
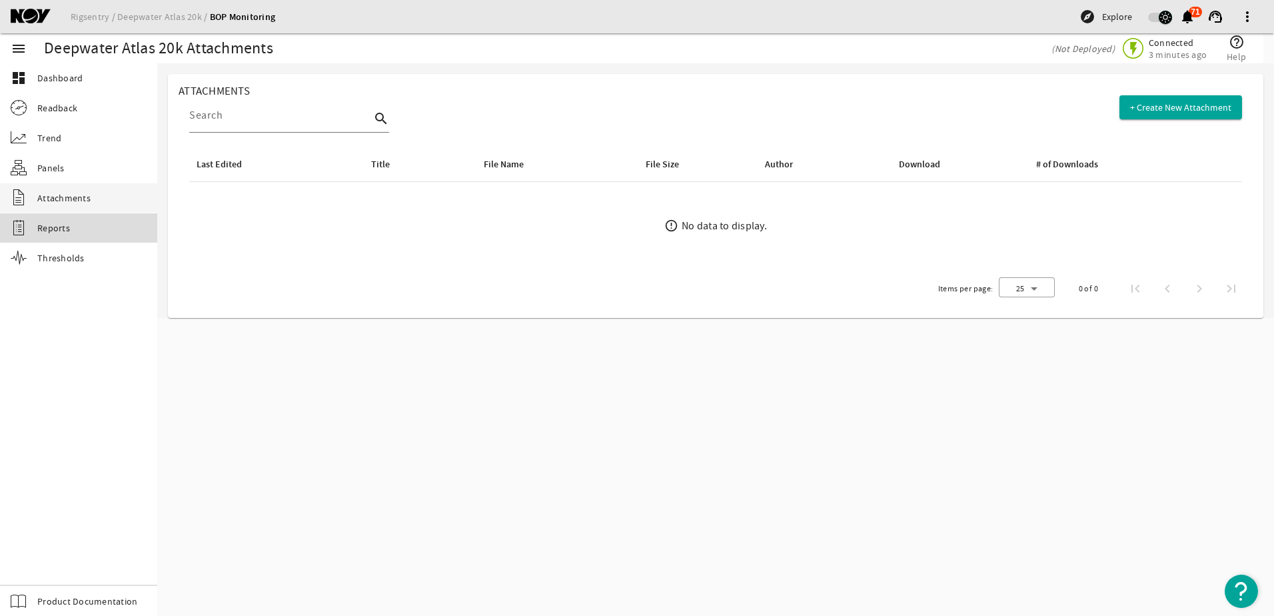
click at [60, 226] on span "Reports" at bounding box center [53, 227] width 33 height 13
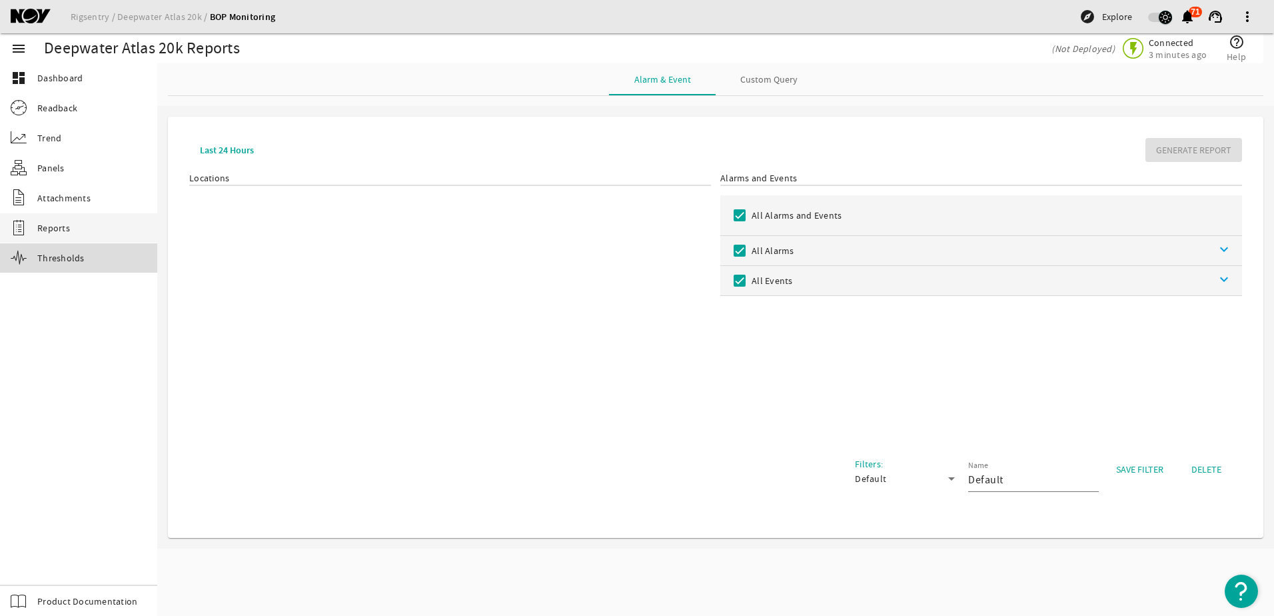
click at [57, 259] on span "Thresholds" at bounding box center [60, 257] width 47 height 13
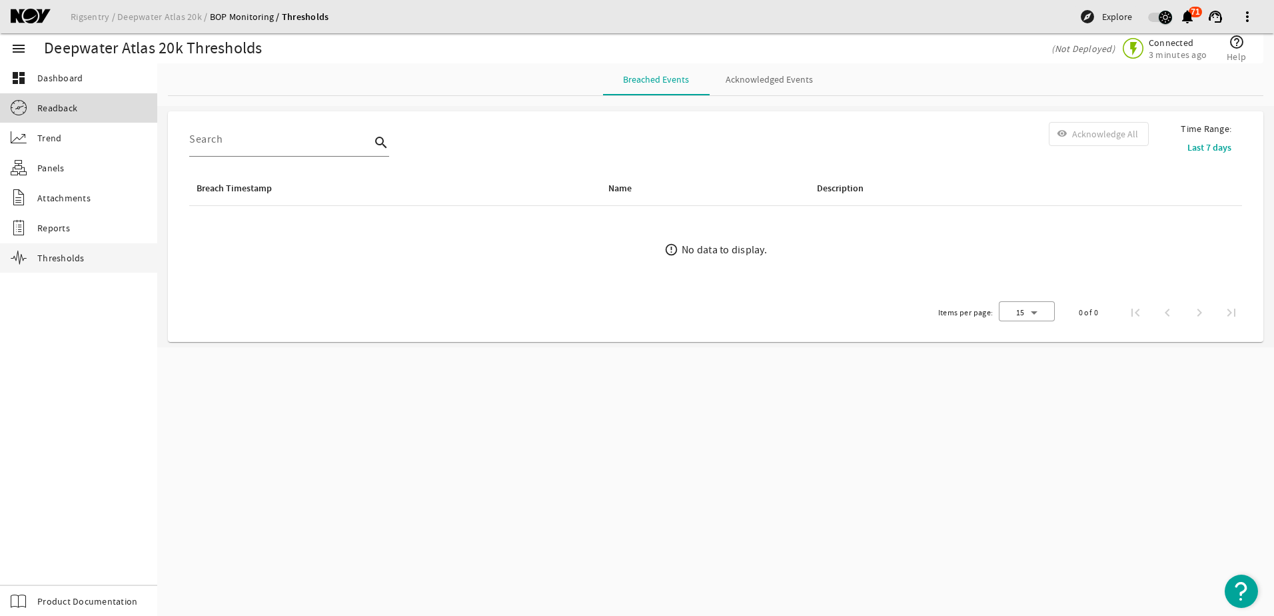
click at [45, 107] on span "Readback" at bounding box center [57, 107] width 40 height 13
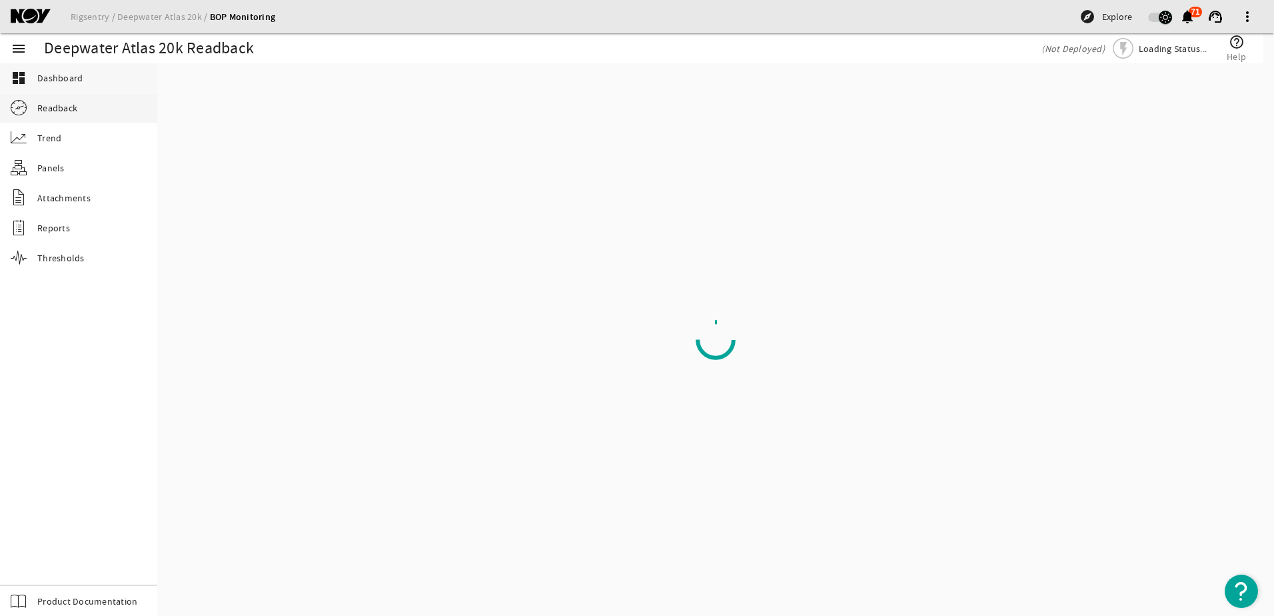
click at [49, 84] on span "Dashboard" at bounding box center [59, 77] width 45 height 13
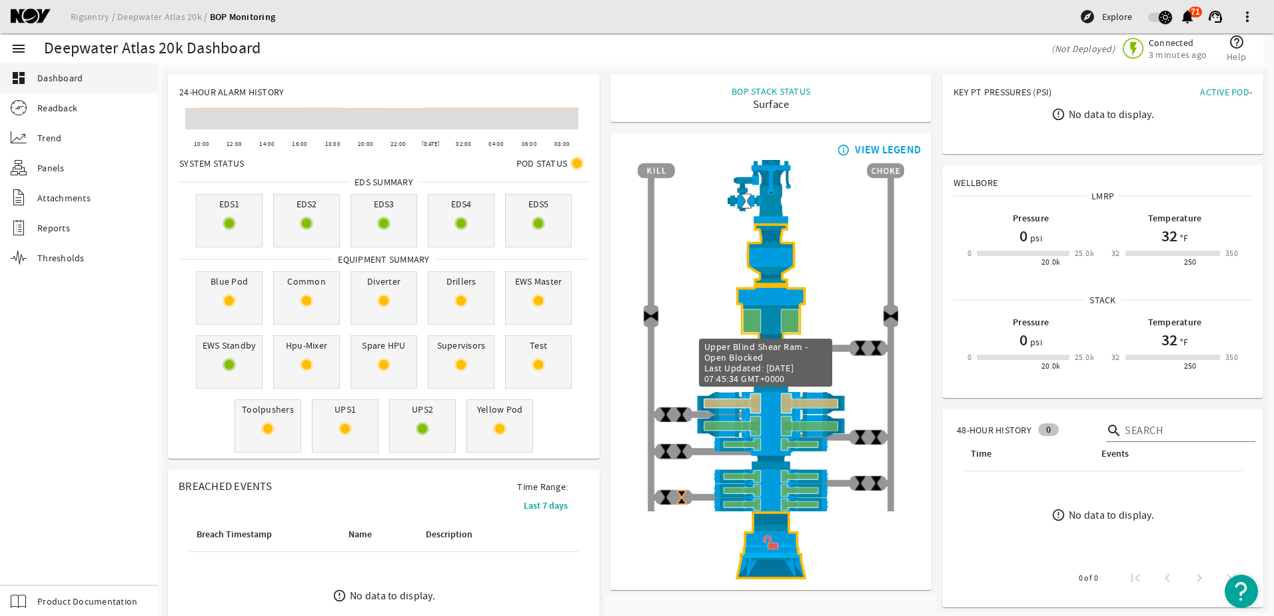
click at [807, 403] on img at bounding box center [771, 403] width 267 height 23
drag, startPoint x: 807, startPoint y: 403, endPoint x: 797, endPoint y: 401, distance: 10.2
click at [797, 401] on img at bounding box center [771, 403] width 267 height 23
click at [738, 405] on img at bounding box center [771, 403] width 267 height 23
